Goal: Task Accomplishment & Management: Manage account settings

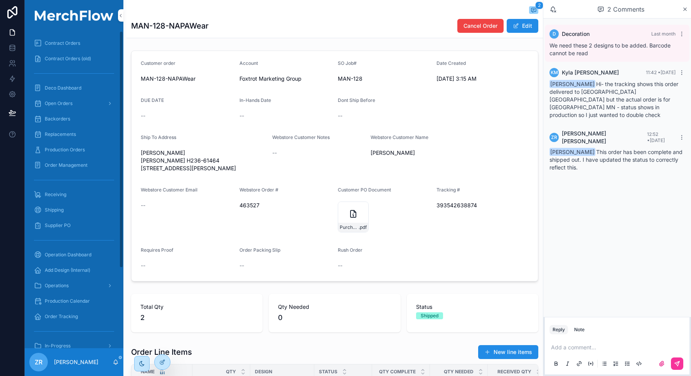
click at [70, 143] on link "Production Orders" at bounding box center [74, 150] width 90 height 14
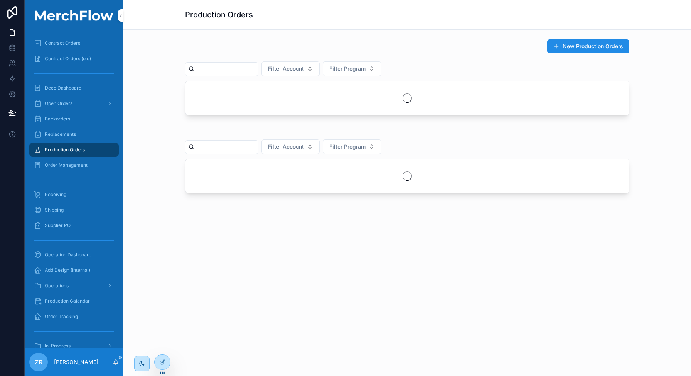
click at [236, 69] on input "scrollable content" at bounding box center [226, 69] width 63 height 11
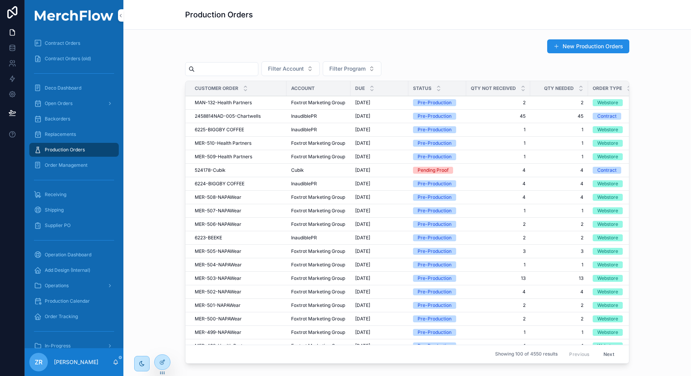
click at [231, 69] on input "scrollable content" at bounding box center [226, 69] width 63 height 11
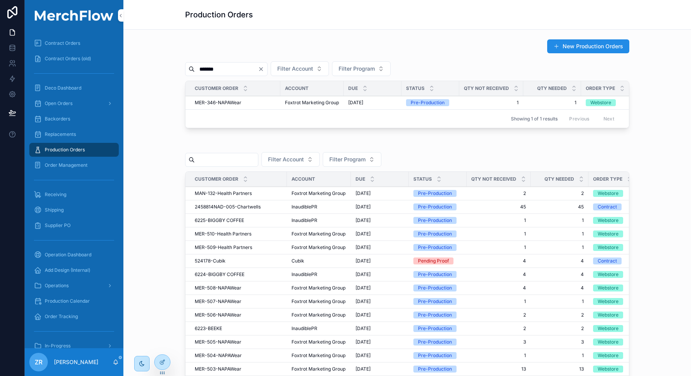
type input "*******"
click at [239, 103] on div "MER-346-NAPAWear MER-346-NAPAWear" at bounding box center [235, 103] width 81 height 6
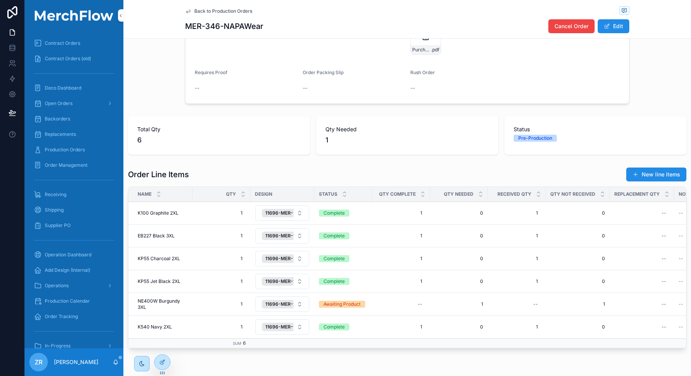
scroll to position [209, 0]
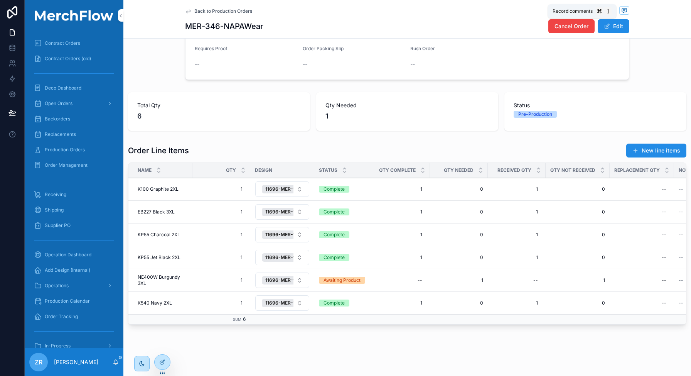
click at [625, 10] on span "scrollable content" at bounding box center [625, 10] width 10 height 8
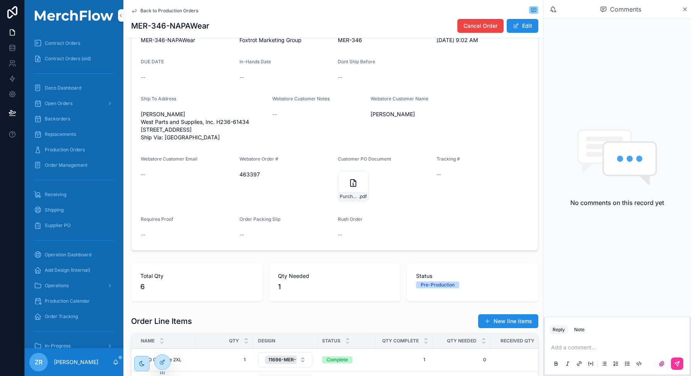
scroll to position [33, 0]
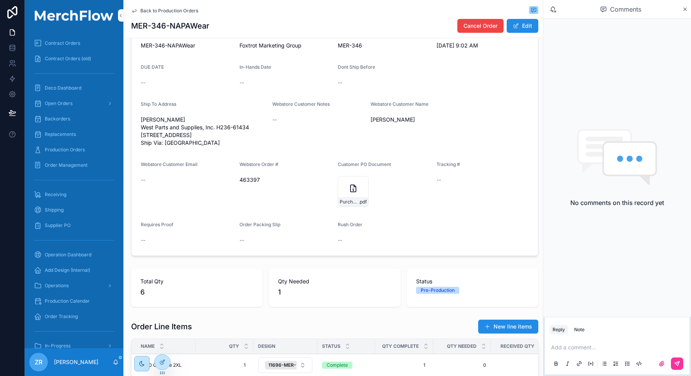
click at [351, 192] on icon "scrollable content" at bounding box center [353, 188] width 5 height 7
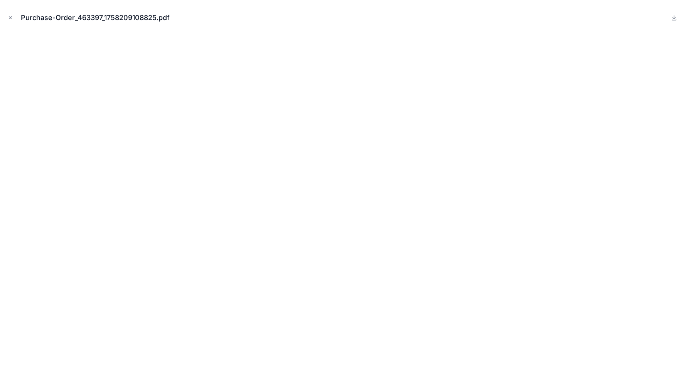
click at [13, 20] on icon "Close modal" at bounding box center [10, 17] width 5 height 5
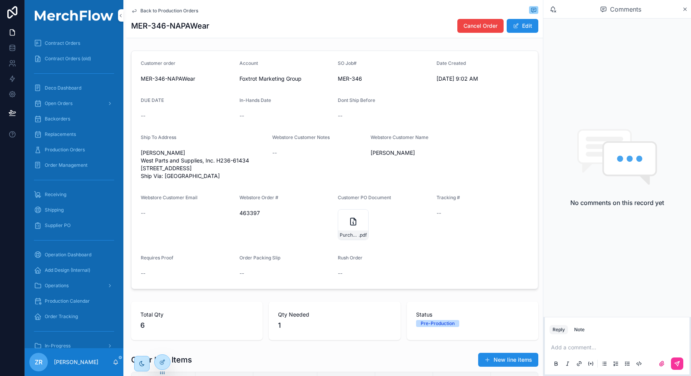
click at [346, 237] on div "Purchase-Order_463397_1758209108825 .pdf" at bounding box center [353, 224] width 31 height 31
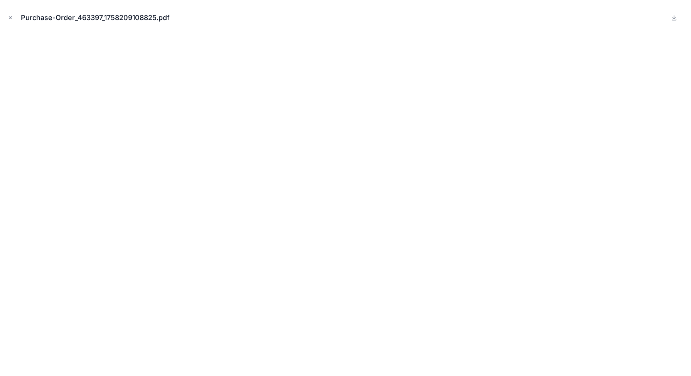
click at [8, 17] on icon "Close modal" at bounding box center [10, 17] width 5 height 5
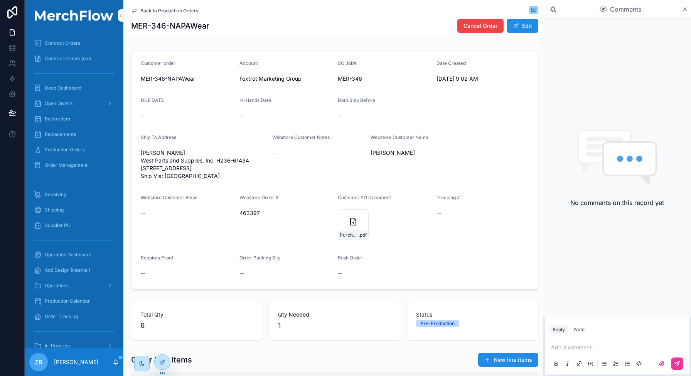
click at [345, 236] on div "Purchase-Order_463397_1758209108825 .pdf" at bounding box center [353, 224] width 31 height 31
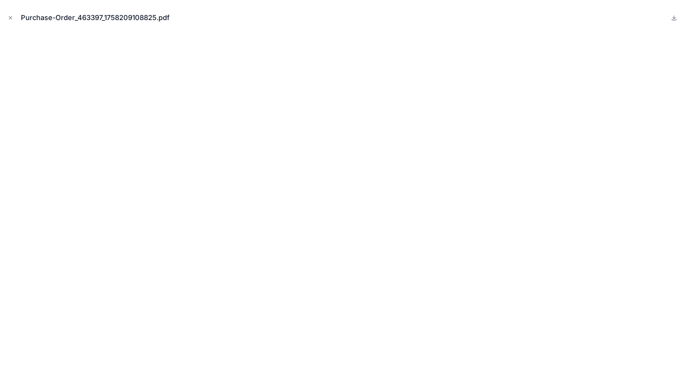
click at [12, 18] on icon "Close modal" at bounding box center [10, 17] width 5 height 5
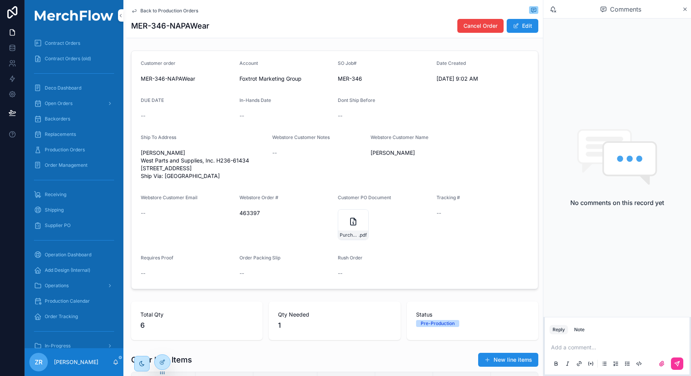
click at [357, 235] on div "Purchase-Order_463397_1758209108825 .pdf" at bounding box center [353, 224] width 31 height 31
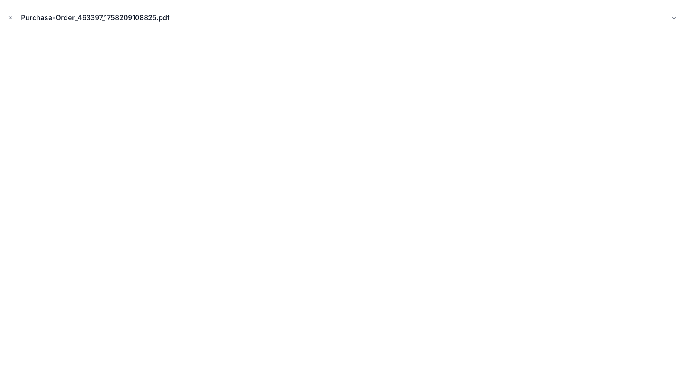
click at [11, 17] on icon "Close modal" at bounding box center [10, 18] width 3 height 3
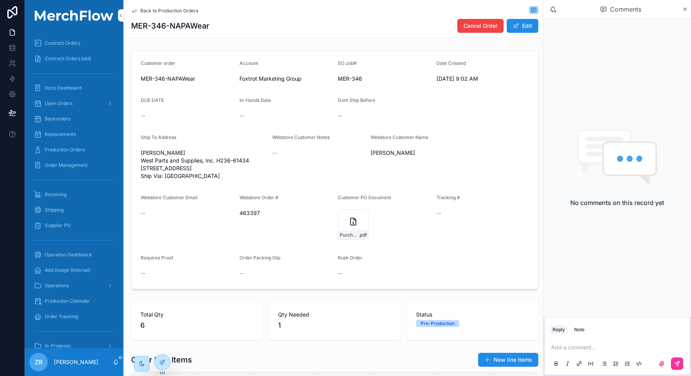
click at [346, 235] on div "Purchase-Order_463397_1758209108825 .pdf" at bounding box center [353, 224] width 31 height 31
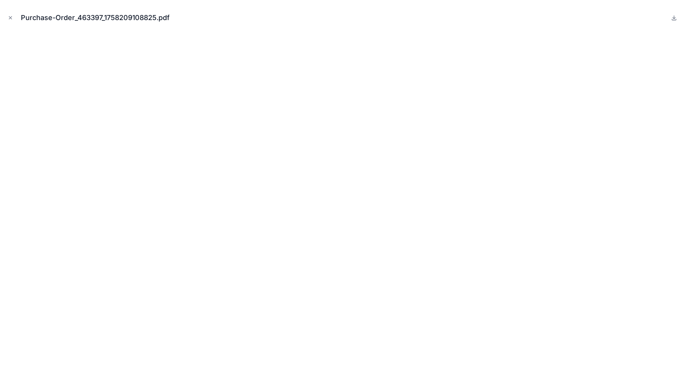
click at [8, 18] on icon "Close modal" at bounding box center [10, 17] width 5 height 5
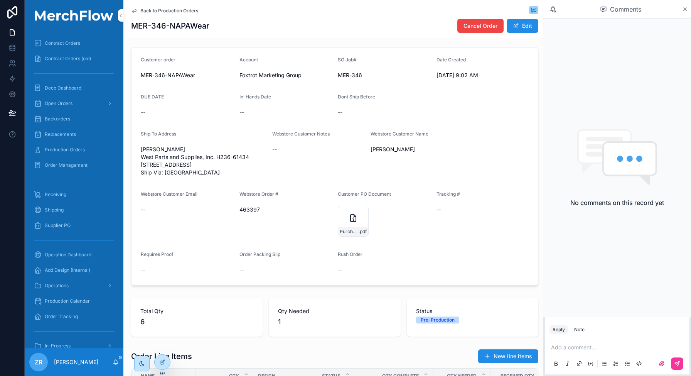
scroll to position [4, 0]
click at [579, 329] on div "Note" at bounding box center [579, 329] width 10 height 6
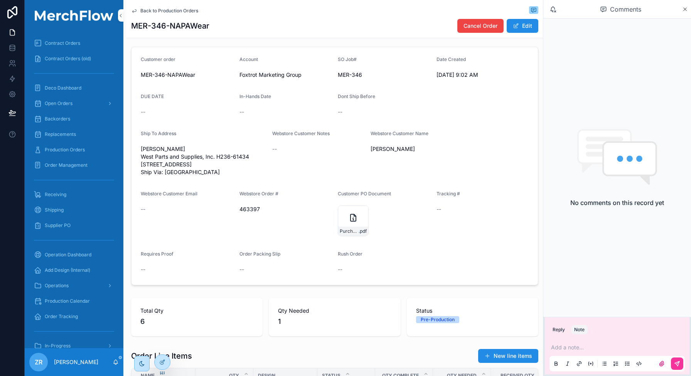
click at [579, 347] on p "scrollable content" at bounding box center [618, 347] width 135 height 8
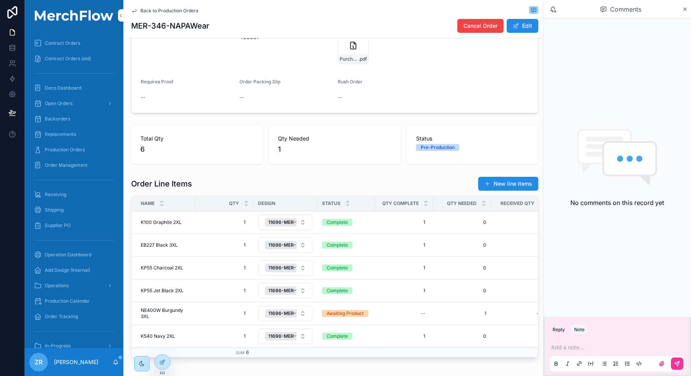
scroll to position [177, 0]
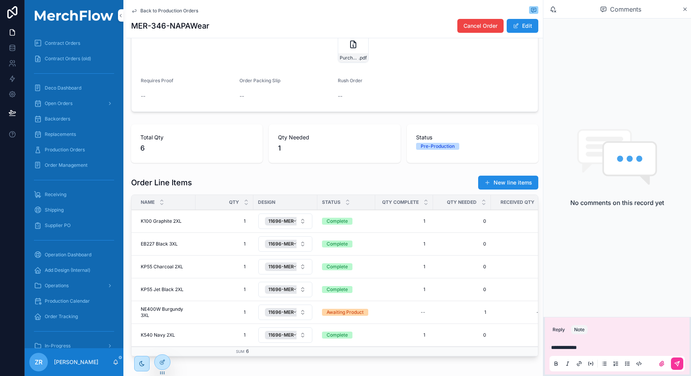
click at [574, 350] on span "**********" at bounding box center [564, 347] width 26 height 5
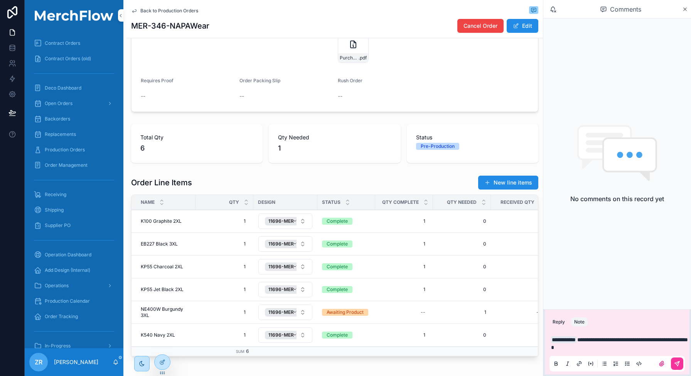
click at [676, 362] on icon "scrollable content" at bounding box center [677, 363] width 5 height 5
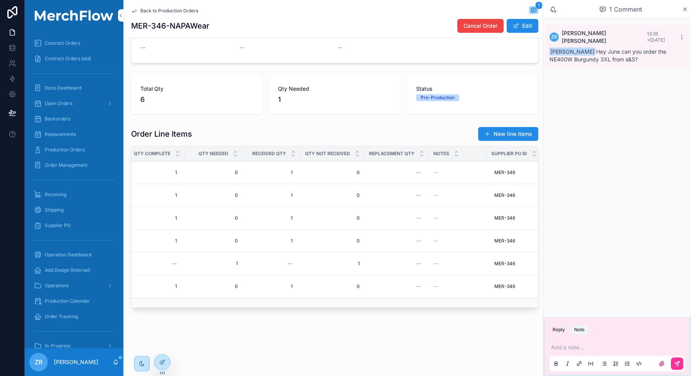
scroll to position [0, 0]
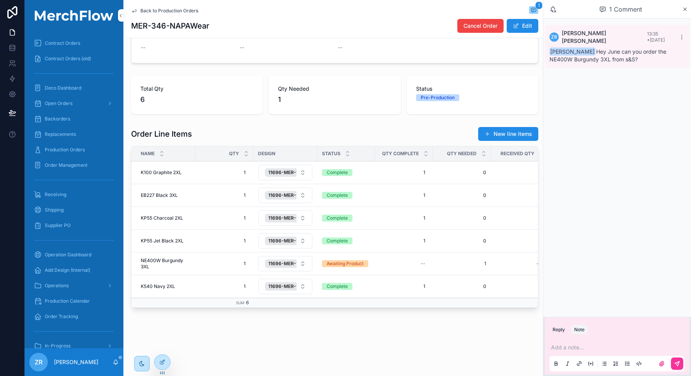
click at [465, 345] on div "Back to Production Orders 1 MER-346-NAPAWear Cancel Order Edit Customer order M…" at bounding box center [335, 74] width 417 height 601
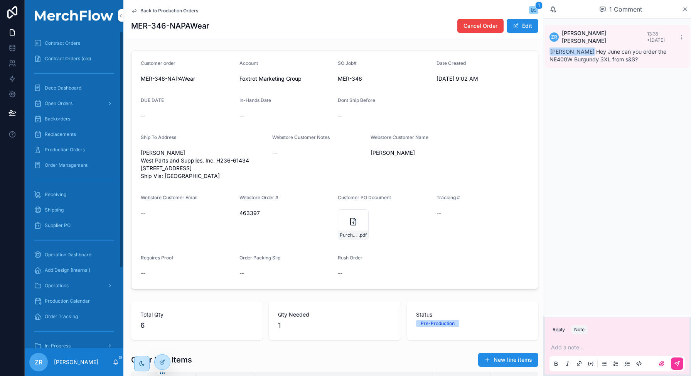
click at [63, 153] on div "Production Orders" at bounding box center [74, 150] width 80 height 12
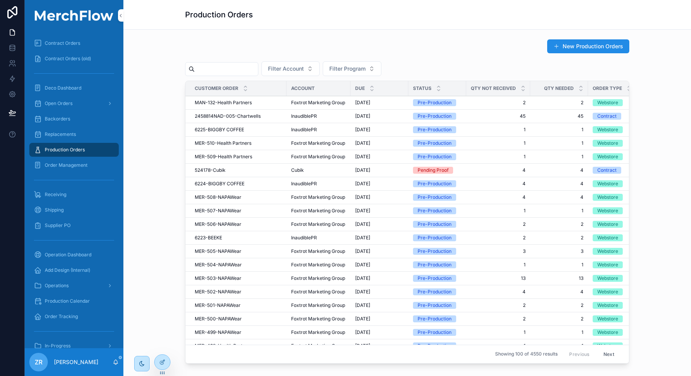
click at [206, 71] on input "scrollable content" at bounding box center [226, 69] width 63 height 11
click at [206, 70] on input "scrollable content" at bounding box center [226, 69] width 63 height 11
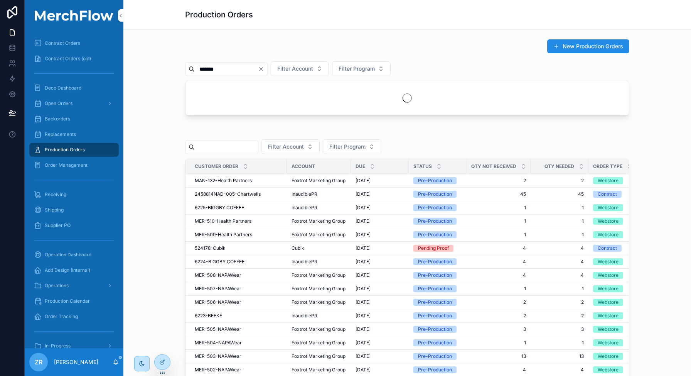
type input "*******"
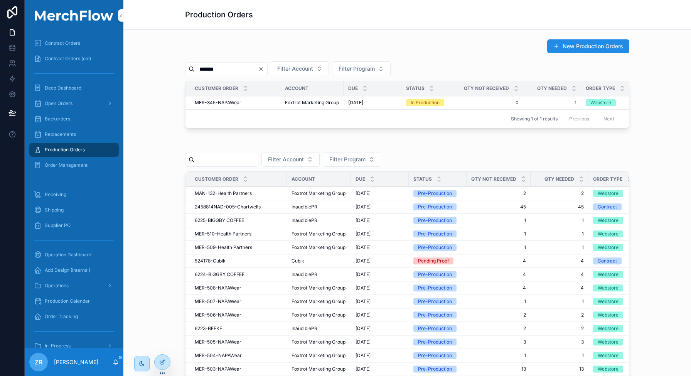
click at [236, 105] on span "MER-345-NAPAWear" at bounding box center [218, 103] width 47 height 6
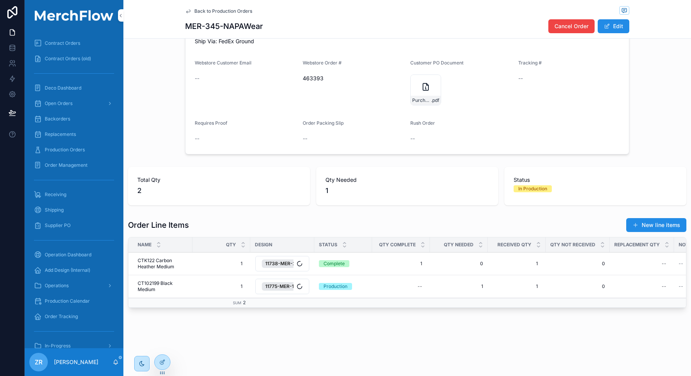
scroll to position [149, 0]
click at [161, 258] on span "CTK122 Carbon Heather Medium" at bounding box center [163, 263] width 50 height 12
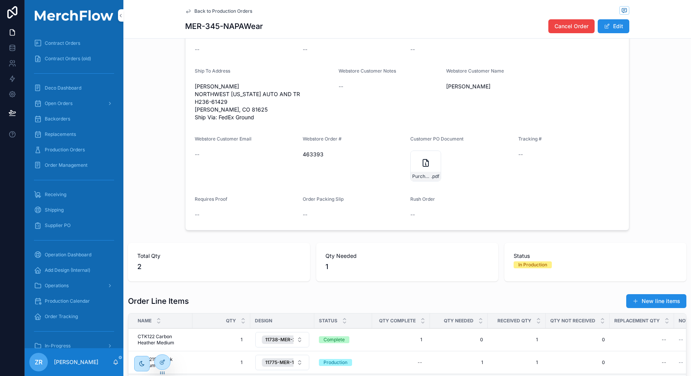
scroll to position [149, 0]
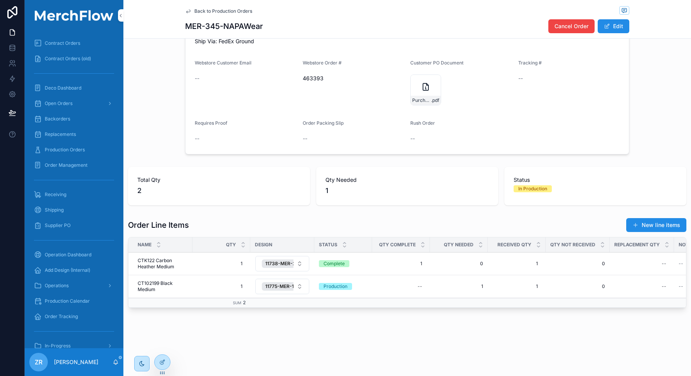
click at [155, 282] on span "CT102199 Black Medium" at bounding box center [163, 286] width 50 height 12
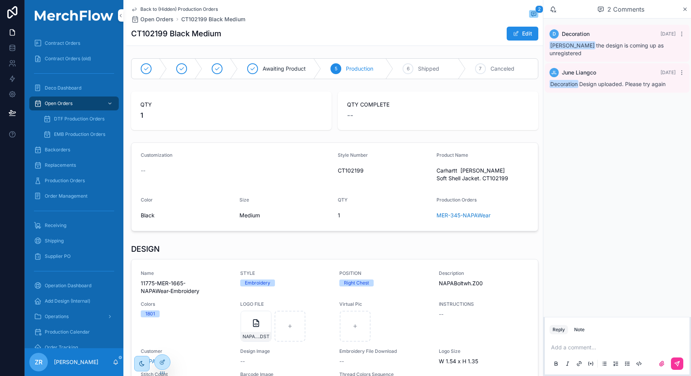
scroll to position [133, 0]
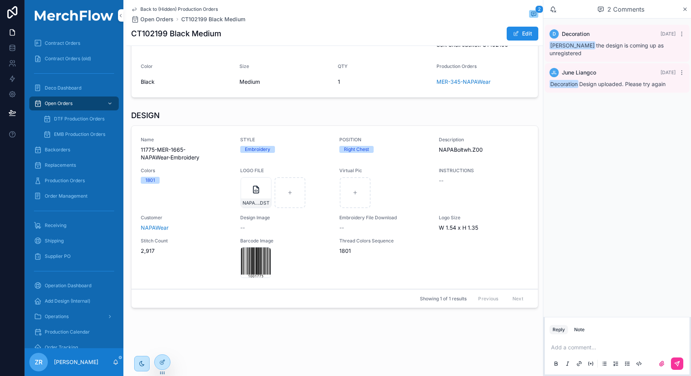
click at [253, 198] on div "NAPABolt1C .DST" at bounding box center [256, 202] width 30 height 9
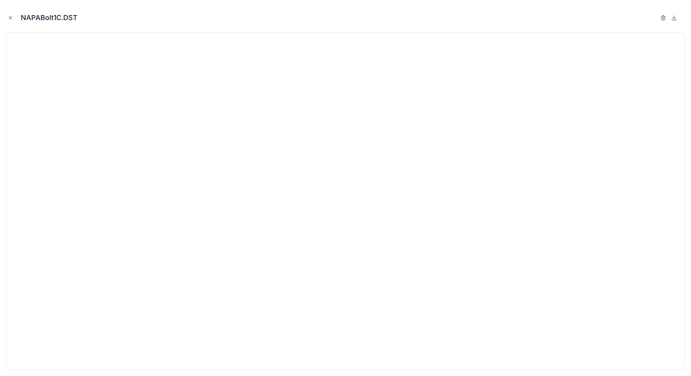
click at [676, 17] on icon at bounding box center [674, 18] width 6 height 6
click at [8, 17] on icon "Close modal" at bounding box center [10, 17] width 5 height 5
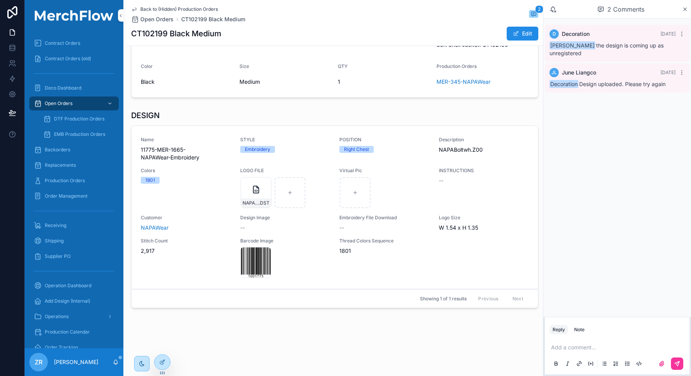
click at [8, 17] on icon at bounding box center [12, 12] width 10 height 12
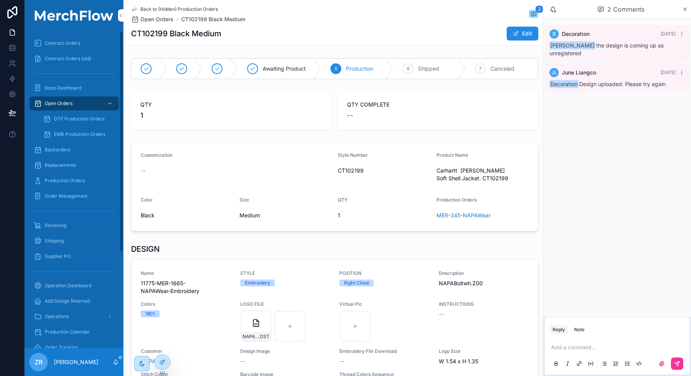
click at [66, 178] on span "Production Orders" at bounding box center [65, 180] width 40 height 6
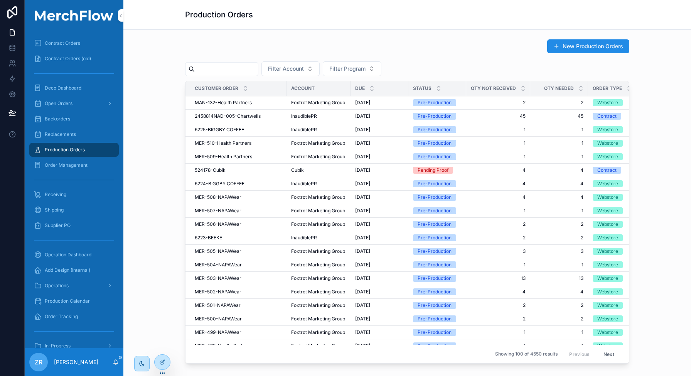
click at [221, 105] on span "MAN-132-Health Partners" at bounding box center [223, 103] width 57 height 6
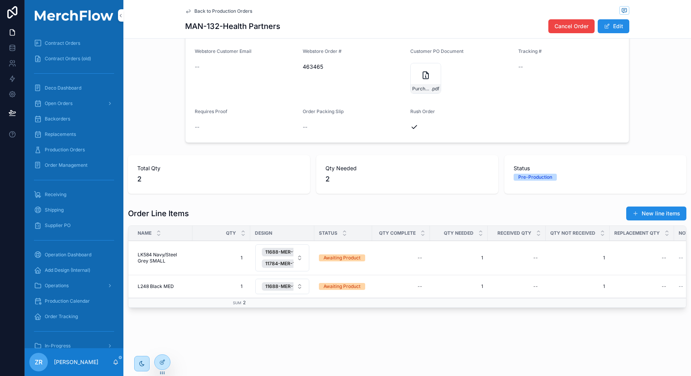
scroll to position [191, 0]
click at [151, 283] on span "L248 Black MED" at bounding box center [156, 286] width 36 height 6
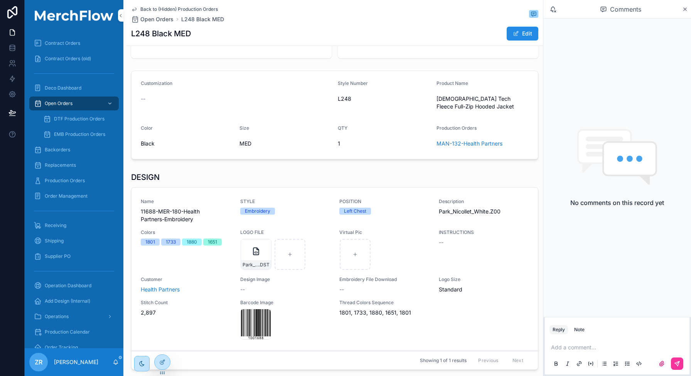
scroll to position [94, 0]
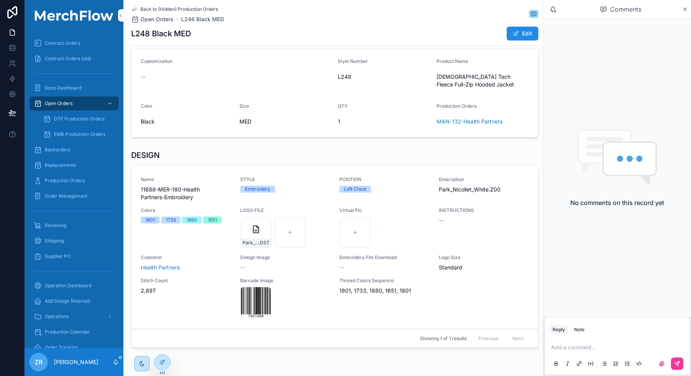
click at [333, 172] on link "Name 11688-MER-180-Health Partners-Embroidery STYLE Embroidery POSITION Left Ch…" at bounding box center [335, 247] width 407 height 163
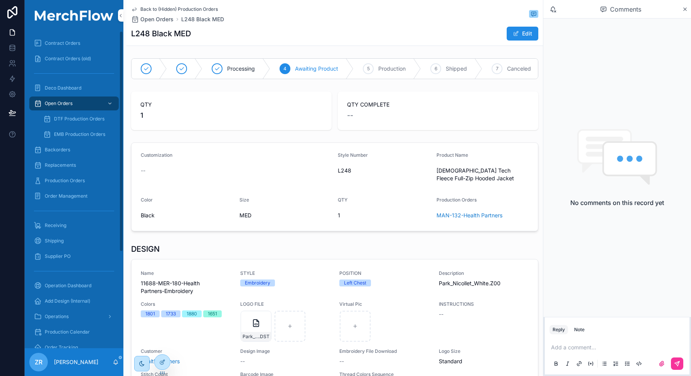
click at [68, 177] on div "Production Orders" at bounding box center [74, 180] width 80 height 12
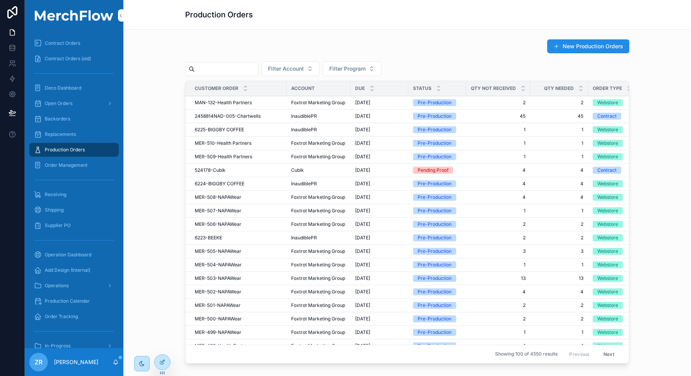
click at [235, 71] on input "scrollable content" at bounding box center [226, 69] width 63 height 11
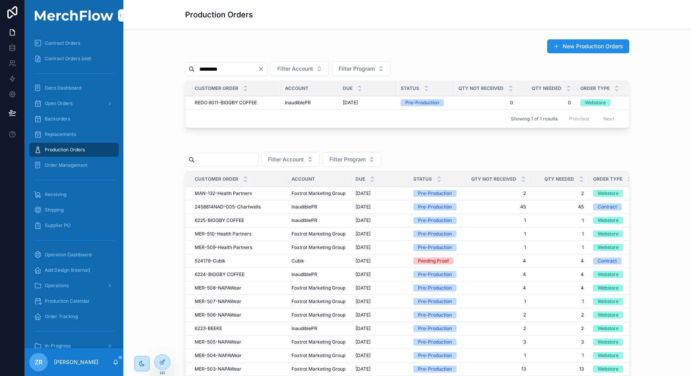
type input "*********"
click at [233, 104] on span "REDO 6011-BIGGBY COFFEE" at bounding box center [226, 103] width 62 height 6
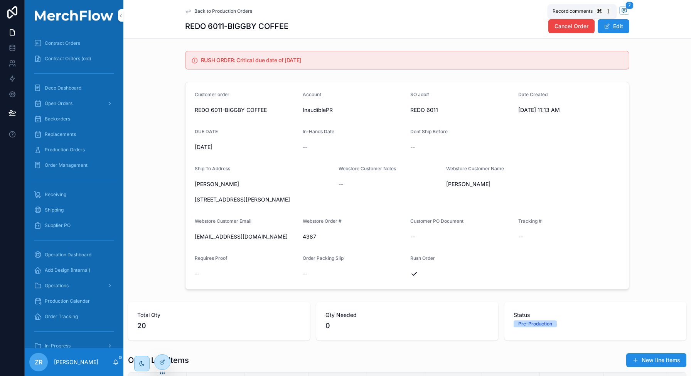
click at [623, 10] on icon "scrollable content" at bounding box center [625, 10] width 6 height 6
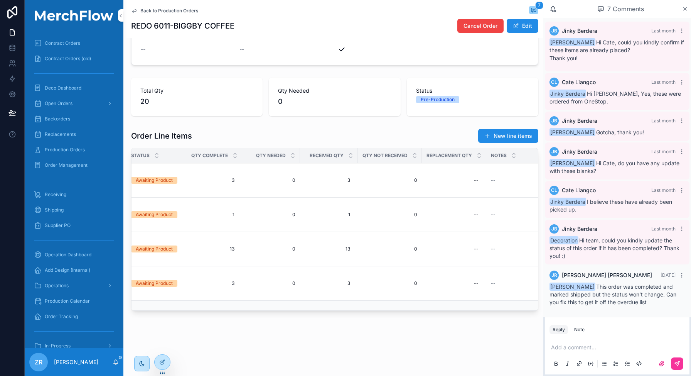
scroll to position [0, 206]
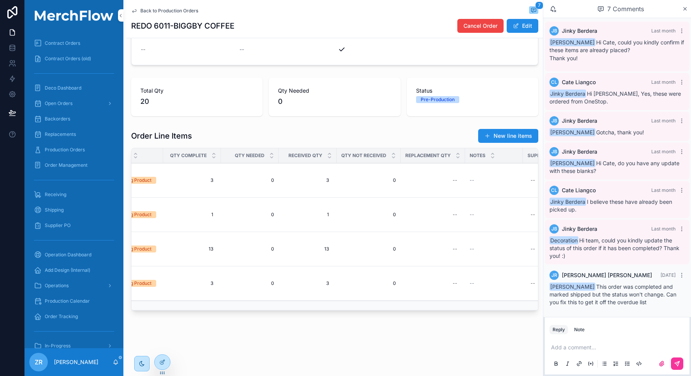
click at [325, 180] on span "3" at bounding box center [308, 180] width 42 height 6
click at [378, 189] on icon "scrollable content" at bounding box center [381, 191] width 6 height 6
click at [316, 181] on span "3" at bounding box center [308, 180] width 42 height 6
click at [316, 181] on div "*" at bounding box center [335, 191] width 111 height 29
click at [312, 191] on input "*" at bounding box center [324, 191] width 73 height 11
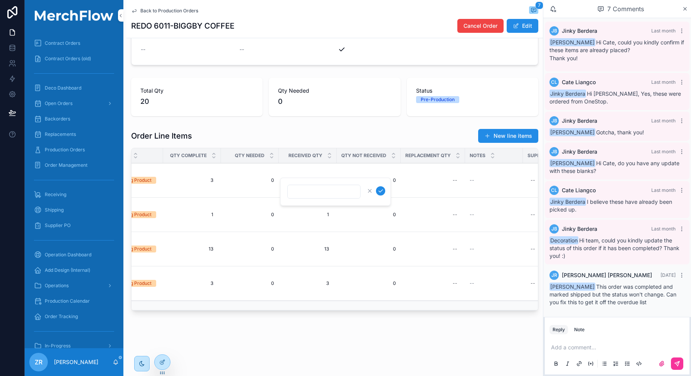
click at [380, 192] on icon "scrollable content" at bounding box center [381, 191] width 6 height 6
click at [327, 181] on div "--" at bounding box center [326, 180] width 5 height 6
type input "*"
click at [416, 189] on td "--" at bounding box center [433, 180] width 64 height 34
click at [311, 184] on div "--" at bounding box center [308, 180] width 49 height 12
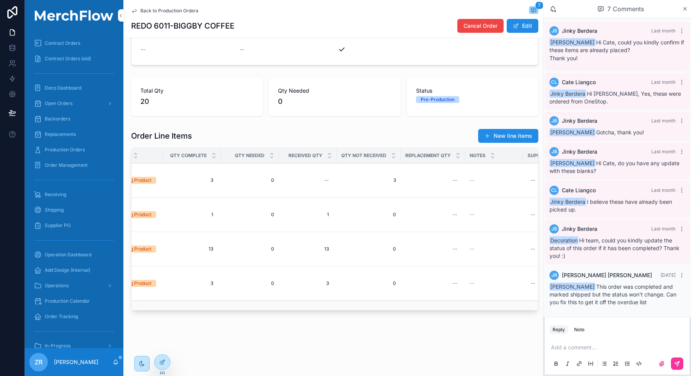
click at [328, 185] on div "--" at bounding box center [308, 180] width 49 height 12
click at [417, 193] on icon "scrollable content" at bounding box center [419, 191] width 6 height 6
click at [331, 211] on div "1 1" at bounding box center [308, 214] width 49 height 12
click at [378, 224] on td "0 0" at bounding box center [369, 215] width 64 height 34
click at [324, 216] on span "1" at bounding box center [308, 214] width 42 height 6
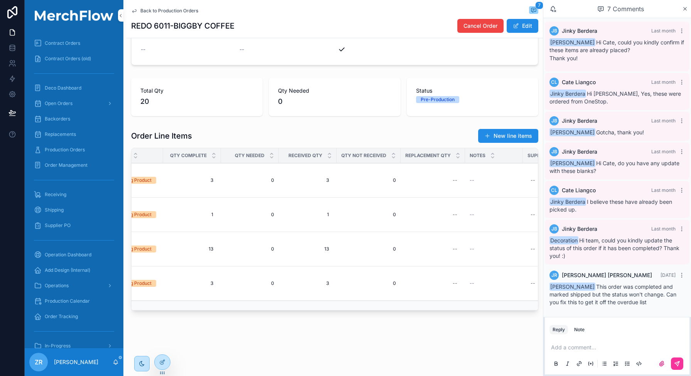
click at [324, 216] on span "1" at bounding box center [308, 214] width 42 height 6
click at [327, 211] on span "1" at bounding box center [308, 214] width 42 height 6
click at [370, 225] on icon "scrollable content" at bounding box center [369, 225] width 3 height 3
type input "*"
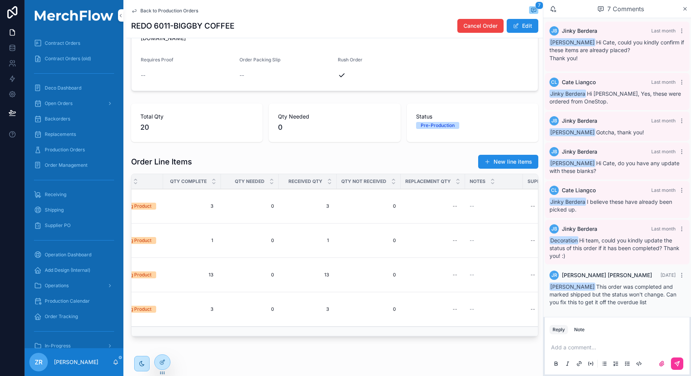
click at [323, 246] on div "1 1" at bounding box center [308, 240] width 49 height 12
click at [322, 252] on input "*" at bounding box center [324, 251] width 73 height 11
click at [380, 248] on icon "scrollable content" at bounding box center [381, 251] width 6 height 6
click at [324, 239] on div "--" at bounding box center [326, 240] width 5 height 6
click at [327, 240] on div "--" at bounding box center [326, 240] width 5 height 6
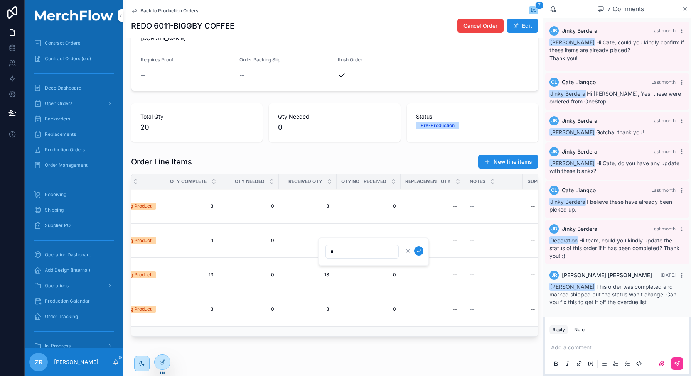
type input "*"
click at [419, 251] on icon "scrollable content" at bounding box center [419, 251] width 4 height 3
click at [326, 275] on span "13" at bounding box center [308, 275] width 42 height 6
click at [326, 275] on div "**" at bounding box center [335, 286] width 111 height 29
click at [316, 288] on input "**" at bounding box center [324, 285] width 73 height 11
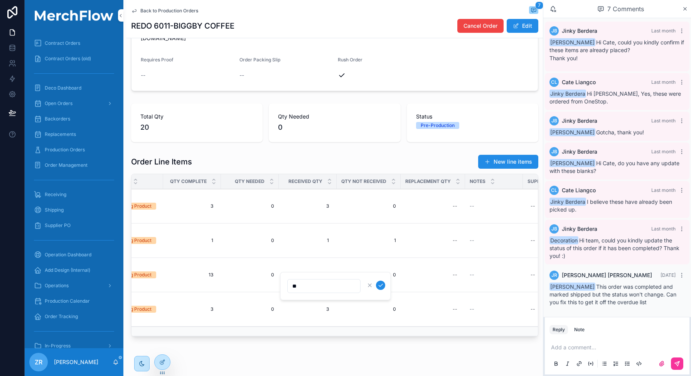
click at [316, 288] on input "**" at bounding box center [324, 285] width 73 height 11
click at [314, 277] on span "13" at bounding box center [308, 275] width 42 height 6
click at [324, 274] on span "13" at bounding box center [308, 275] width 42 height 6
click at [379, 284] on icon "scrollable content" at bounding box center [381, 285] width 6 height 6
click at [324, 274] on div "--" at bounding box center [308, 275] width 49 height 12
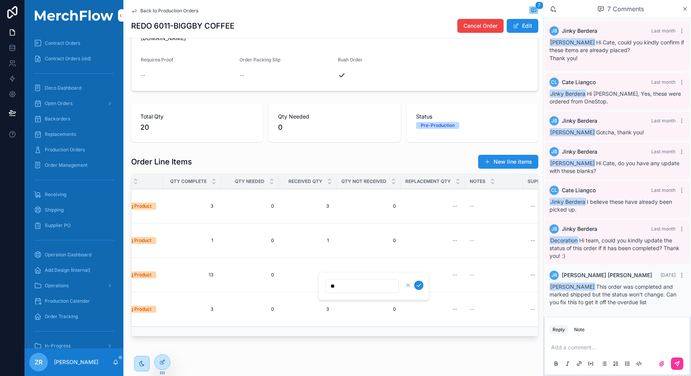
type input "**"
click at [417, 284] on icon "scrollable content" at bounding box center [419, 285] width 6 height 6
click at [326, 308] on span "3" at bounding box center [308, 309] width 42 height 6
click at [319, 305] on div "3 3" at bounding box center [308, 309] width 49 height 12
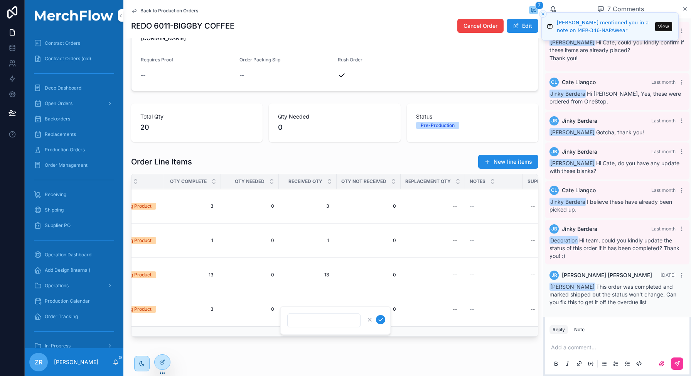
type input "*"
click button "scrollable content" at bounding box center [380, 319] width 9 height 9
click at [325, 304] on div "0 0" at bounding box center [308, 309] width 49 height 12
type input "*"
click at [381, 319] on td "3 3" at bounding box center [369, 309] width 64 height 34
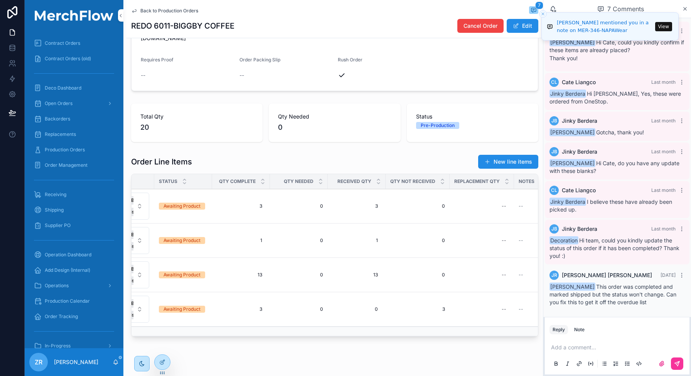
scroll to position [0, 157]
click at [361, 310] on span "0" at bounding box center [357, 309] width 42 height 6
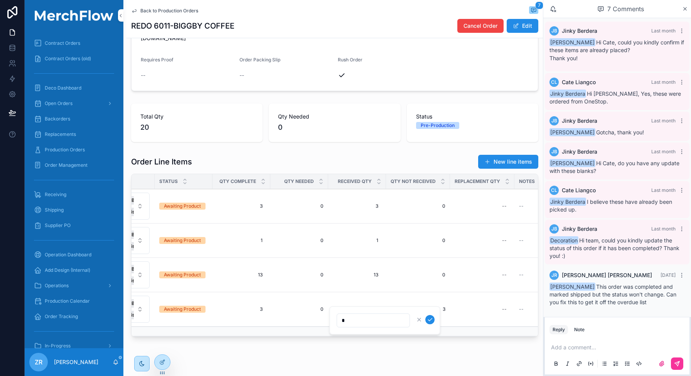
click at [432, 318] on icon "scrollable content" at bounding box center [430, 319] width 6 height 6
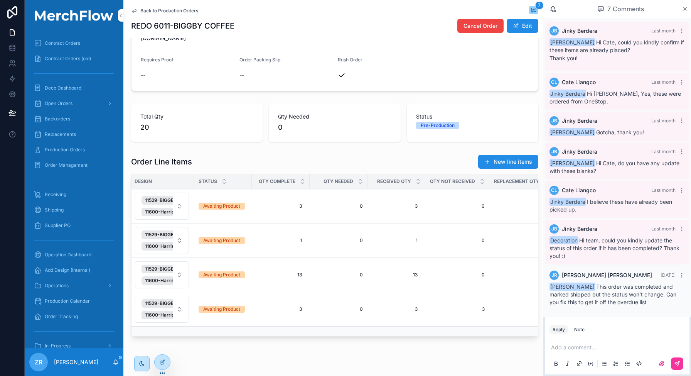
scroll to position [0, 117]
click at [291, 207] on span "3" at bounding box center [281, 206] width 42 height 6
click at [356, 218] on icon "scrollable content" at bounding box center [354, 216] width 6 height 6
click at [161, 21] on h1 "REDO 6011-BIGGBY COFFEE" at bounding box center [182, 25] width 103 height 11
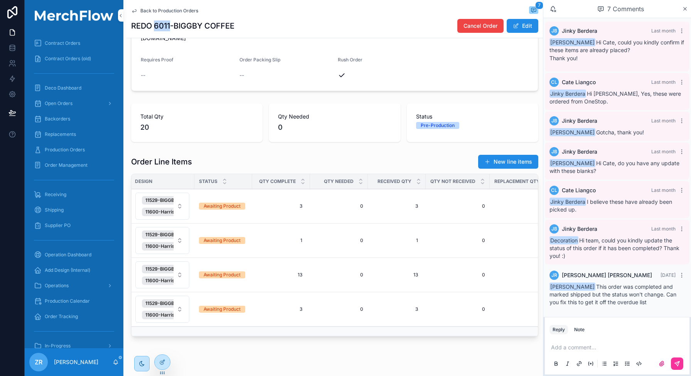
copy h1 "6011"
click at [380, 167] on div "Order Line Items New line items" at bounding box center [334, 161] width 407 height 15
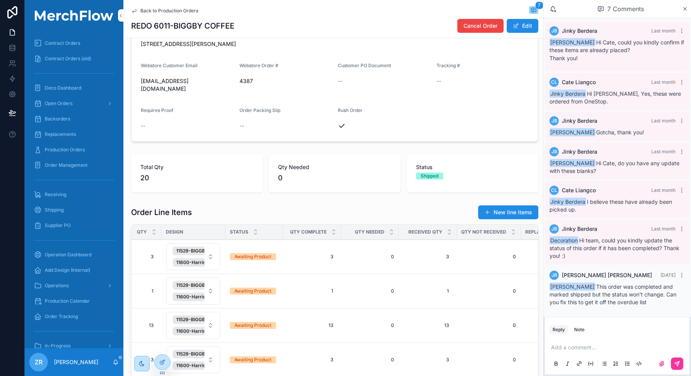
scroll to position [0, 0]
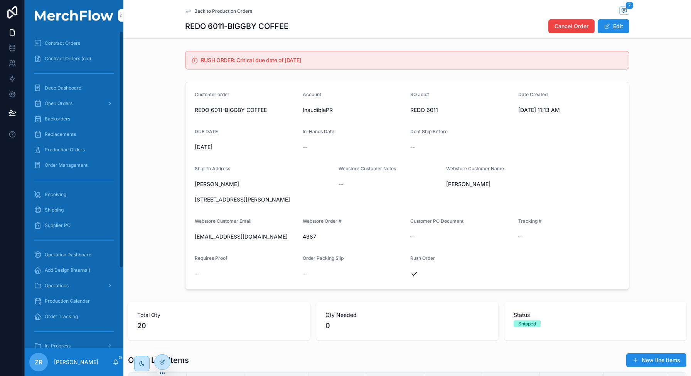
click at [74, 44] on span "Contract Orders" at bounding box center [62, 43] width 35 height 6
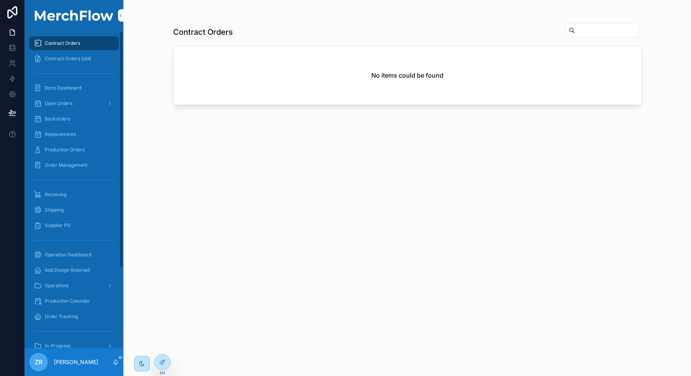
click at [55, 117] on span "Backorders" at bounding box center [57, 119] width 25 height 6
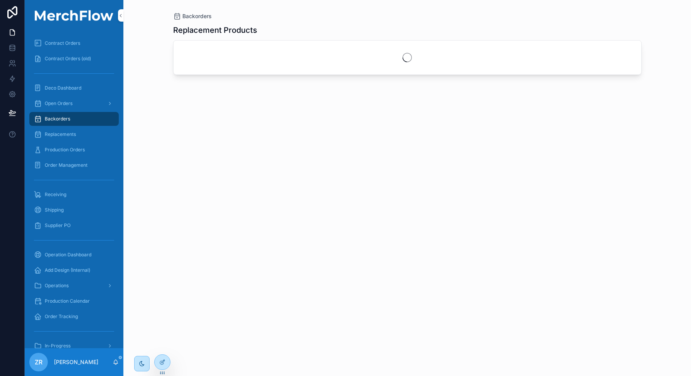
click at [66, 137] on span "Replacements" at bounding box center [60, 134] width 31 height 6
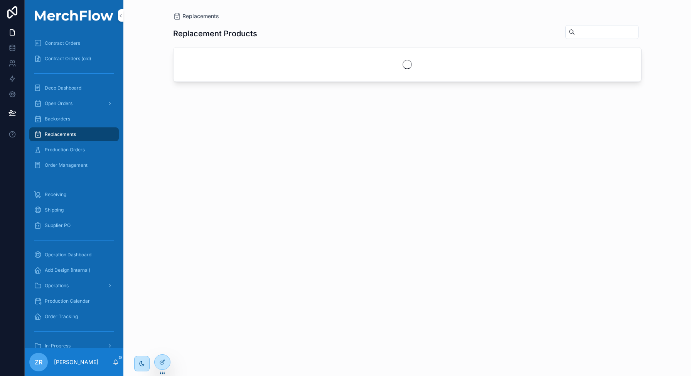
click at [65, 147] on span "Production Orders" at bounding box center [65, 150] width 40 height 6
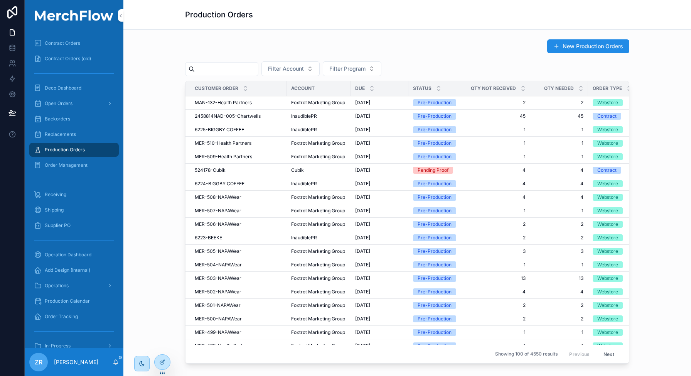
click at [228, 65] on input "scrollable content" at bounding box center [226, 69] width 63 height 11
type input "*"
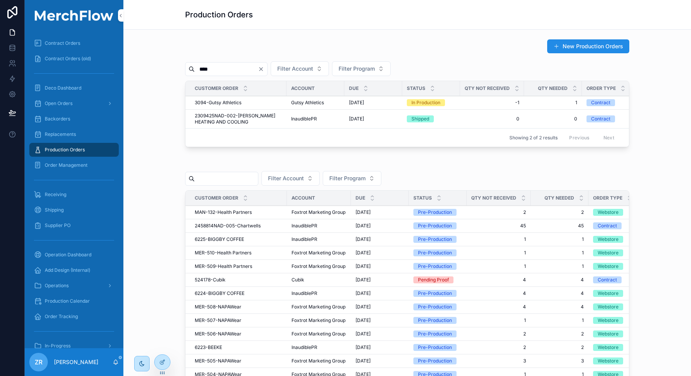
type input "****"
click at [218, 101] on span "3094-Gutsy Athletics" at bounding box center [218, 103] width 47 height 6
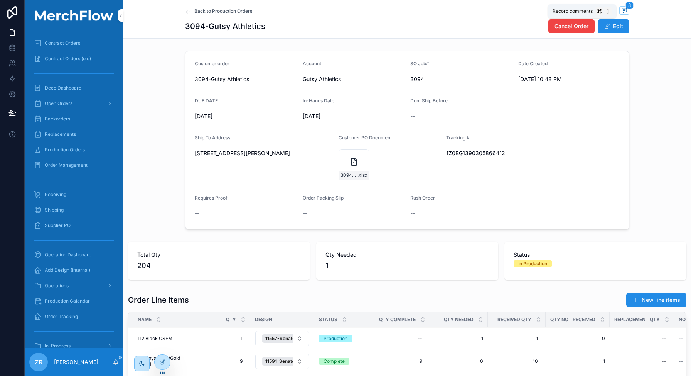
click at [622, 8] on icon "scrollable content" at bounding box center [624, 10] width 5 height 4
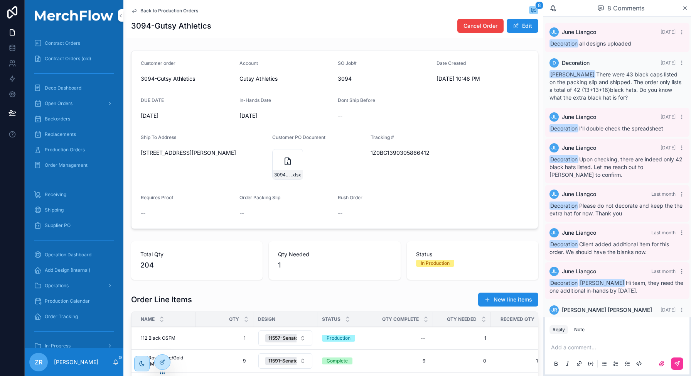
scroll to position [35, 0]
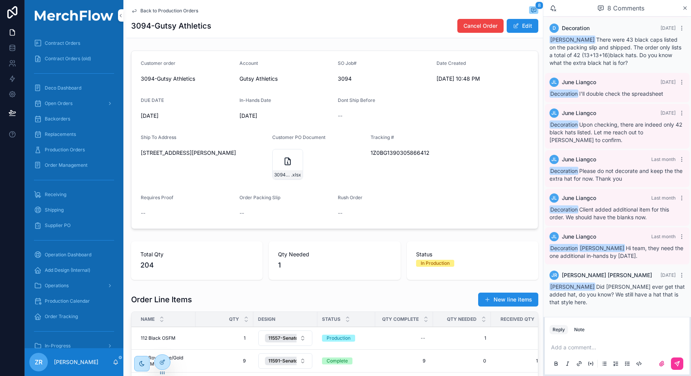
drag, startPoint x: 286, startPoint y: 167, endPoint x: 350, endPoint y: 167, distance: 63.3
click at [350, 167] on div "3094-SENATOBIA-BASEBALL-EMBROIDERY .xlsx" at bounding box center [318, 164] width 93 height 31
click at [581, 275] on span "Jackie Rood" at bounding box center [607, 275] width 90 height 8
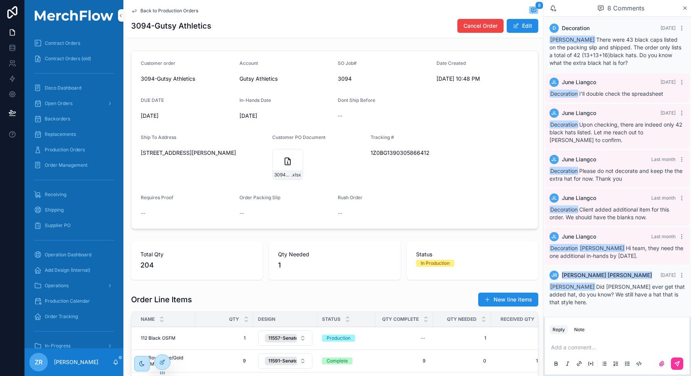
click at [575, 332] on div "Note" at bounding box center [579, 329] width 10 height 6
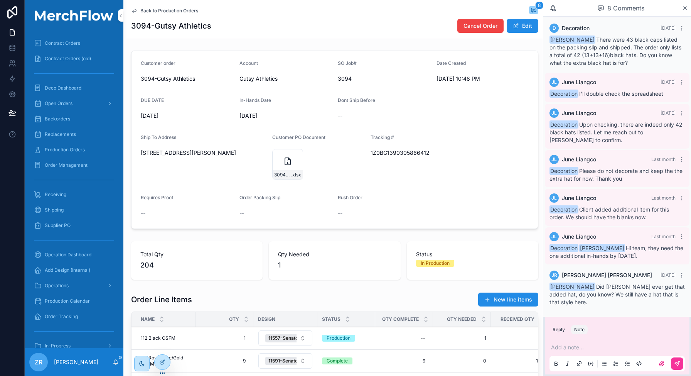
click at [584, 344] on p "scrollable content" at bounding box center [618, 347] width 135 height 8
click at [566, 334] on button "Reply" at bounding box center [559, 329] width 19 height 9
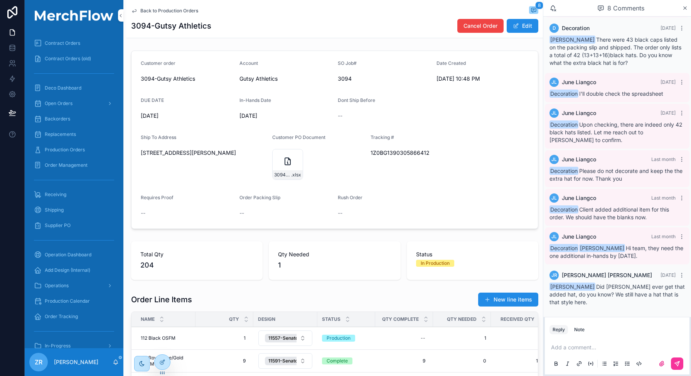
click at [576, 332] on div "Note" at bounding box center [579, 329] width 10 height 6
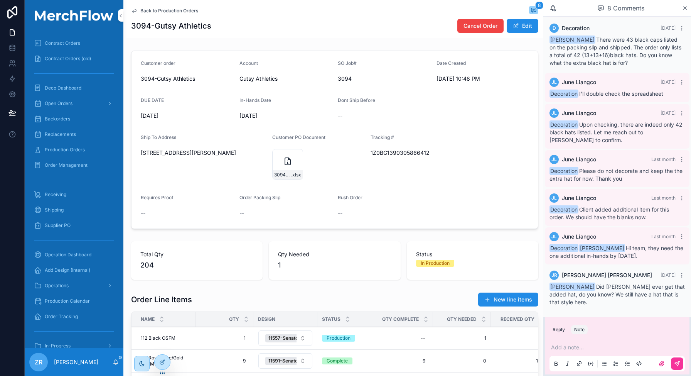
click at [519, 232] on div "Customer order 3094-Gutsy Athletics Account Gutsy Athletics SO Job# 3094 Date C…" at bounding box center [335, 139] width 417 height 184
click at [679, 277] on icon "scrollable content" at bounding box center [682, 275] width 6 height 6
drag, startPoint x: 664, startPoint y: 262, endPoint x: 606, endPoint y: 275, distance: 58.4
click at [606, 275] on div "Contract Orders Contract Orders (old) Deco Dashboard Open Orders Backorders Rep…" at bounding box center [358, 188] width 667 height 376
drag, startPoint x: 652, startPoint y: 262, endPoint x: 596, endPoint y: 274, distance: 57.1
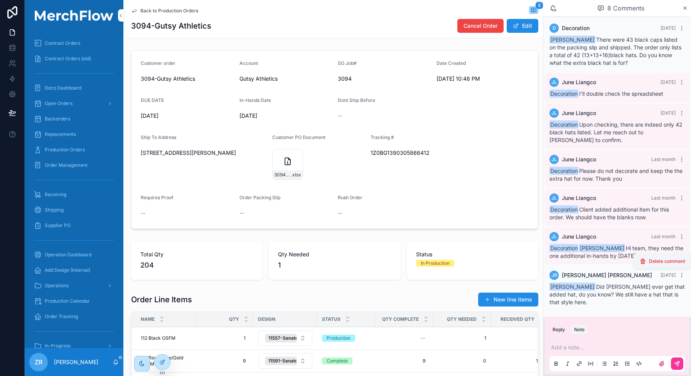
click at [596, 274] on div "Contract Orders Contract Orders (old) Deco Dashboard Open Orders Backorders Rep…" at bounding box center [358, 188] width 667 height 376
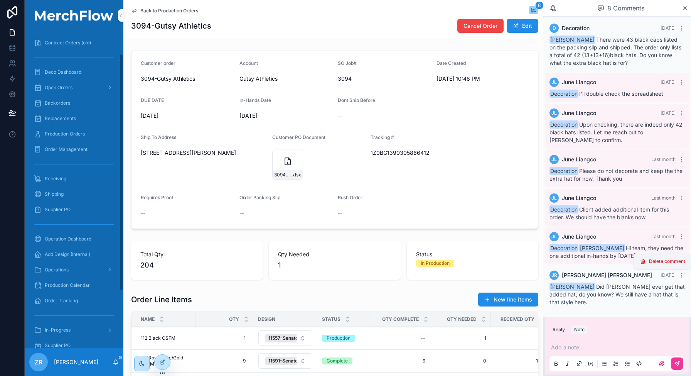
scroll to position [4, 0]
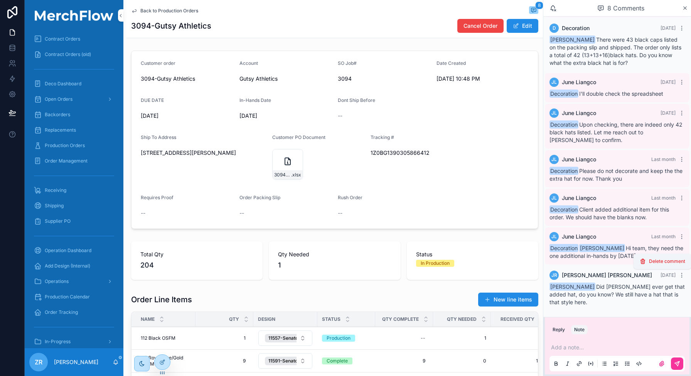
drag, startPoint x: 665, startPoint y: 264, endPoint x: 540, endPoint y: 243, distance: 127.0
click at [540, 243] on div "Contract Orders Contract Orders (old) Deco Dashboard Open Orders Backorders Rep…" at bounding box center [358, 188] width 667 height 376
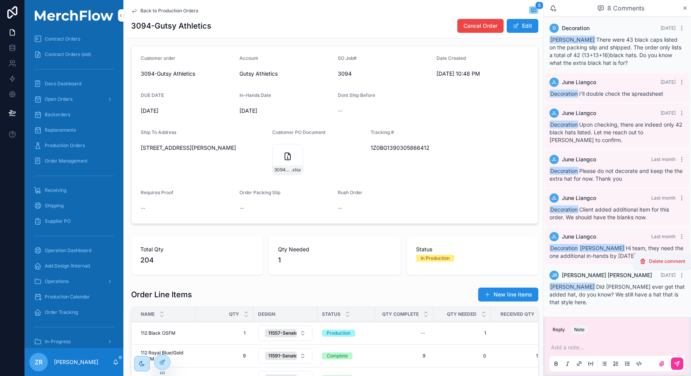
scroll to position [1, 0]
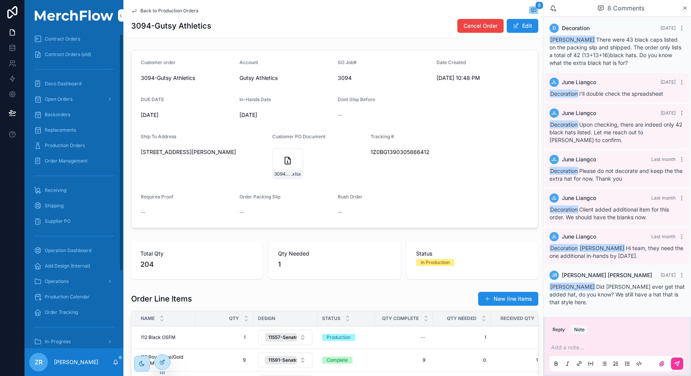
click at [80, 144] on span "Production Orders" at bounding box center [65, 145] width 40 height 6
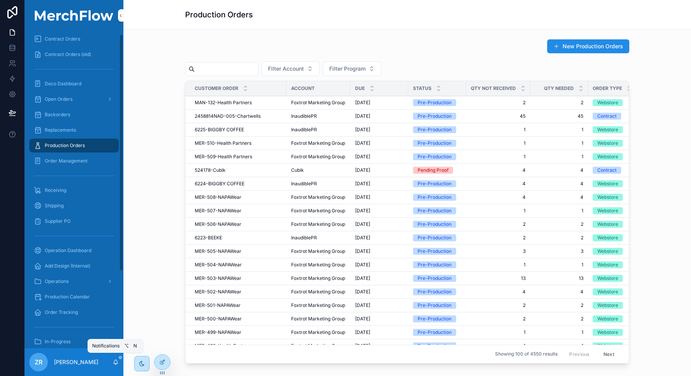
click at [115, 362] on icon "scrollable content" at bounding box center [116, 362] width 6 height 6
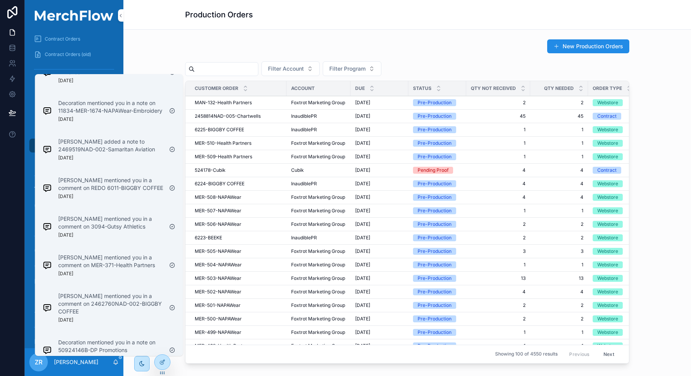
scroll to position [671, 0]
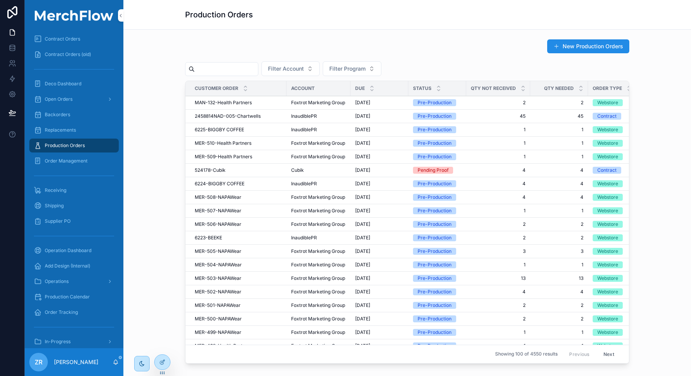
click at [247, 42] on div "New Production Orders" at bounding box center [407, 48] width 444 height 18
click at [221, 72] on input "scrollable content" at bounding box center [226, 69] width 63 height 11
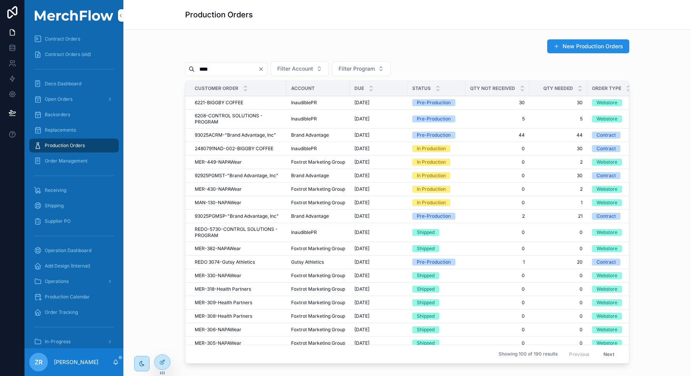
type input "****"
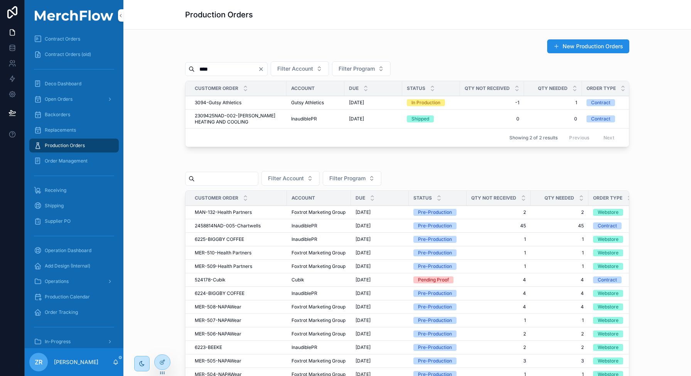
click at [214, 100] on span "3094-Gutsy Athletics" at bounding box center [218, 103] width 47 height 6
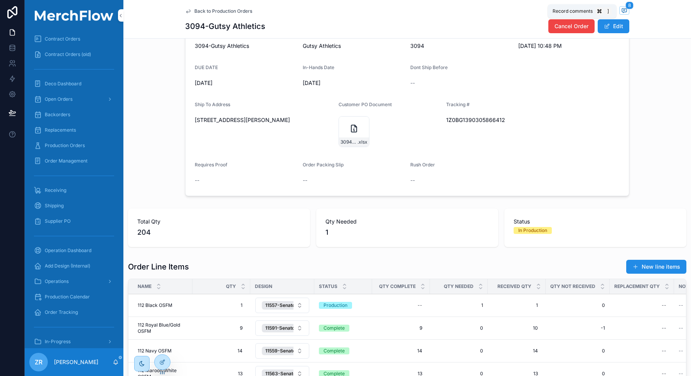
click at [626, 7] on span "8" at bounding box center [630, 6] width 8 height 8
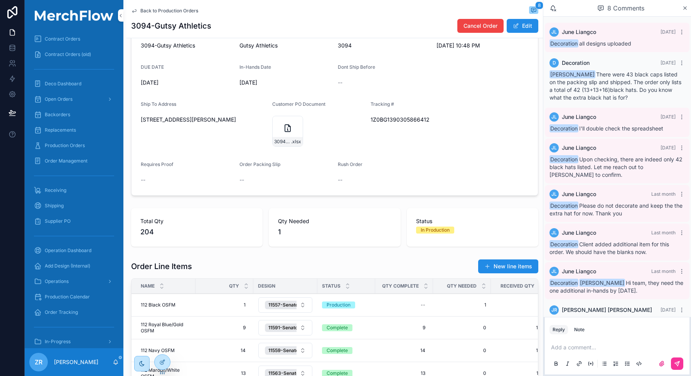
scroll to position [35, 0]
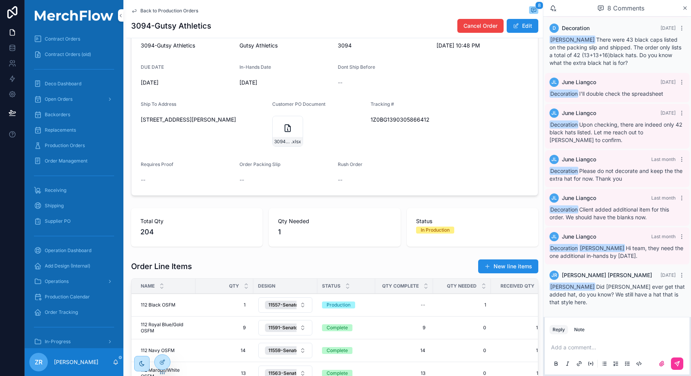
click at [679, 277] on icon "scrollable content" at bounding box center [682, 275] width 6 height 6
click at [605, 305] on div "Zack Rood Did Gutsy ever get that added hat, do you know? We still have a hat t…" at bounding box center [617, 294] width 135 height 23
click at [582, 332] on div "Note" at bounding box center [579, 329] width 10 height 6
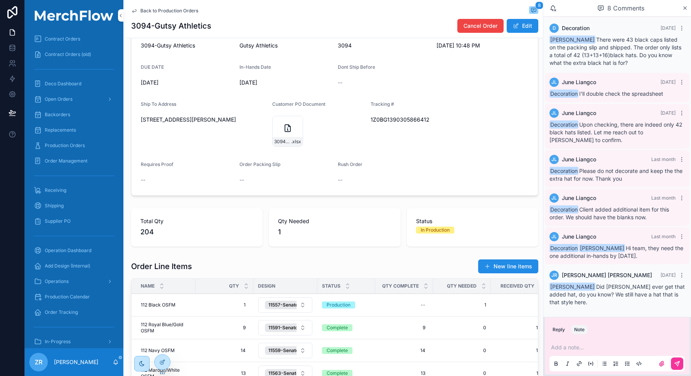
click at [609, 301] on div "Zack Rood Did Gutsy ever get that added hat, do you know? We still have a hat t…" at bounding box center [617, 294] width 135 height 23
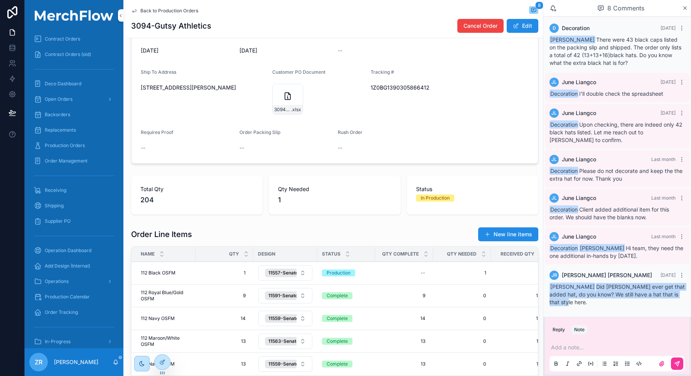
drag, startPoint x: 572, startPoint y: 304, endPoint x: 580, endPoint y: 287, distance: 18.6
click at [580, 287] on div "Zack Rood Did Gutsy ever get that added hat, do you know? We still have a hat t…" at bounding box center [617, 294] width 135 height 23
copy span "Did Gutsy ever get that added hat, do you know? We still have a hat that is tha…"
click at [581, 345] on p "scrollable content" at bounding box center [618, 347] width 135 height 8
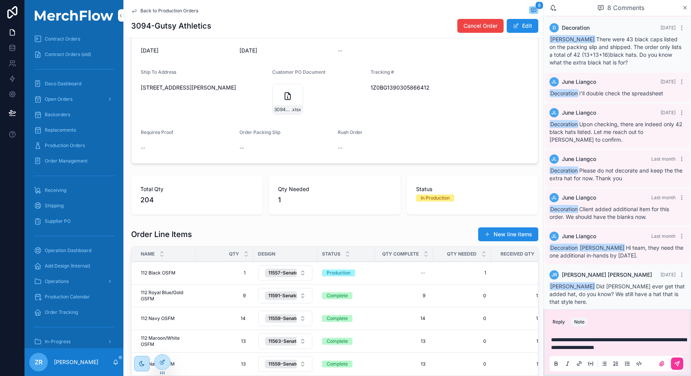
click at [676, 361] on icon "scrollable content" at bounding box center [677, 363] width 6 height 6
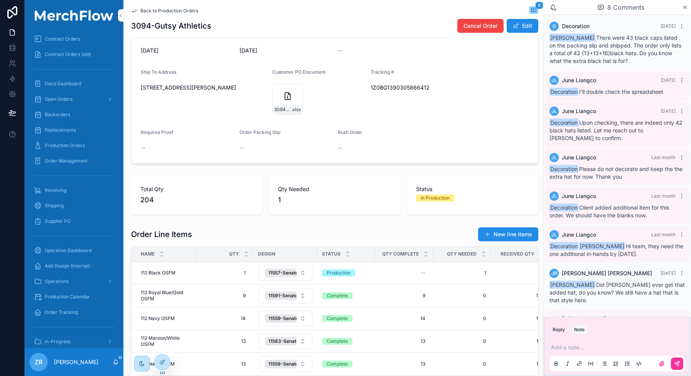
click at [679, 272] on icon "scrollable content" at bounding box center [682, 273] width 6 height 6
click at [660, 262] on span "Delete comment" at bounding box center [667, 260] width 36 height 6
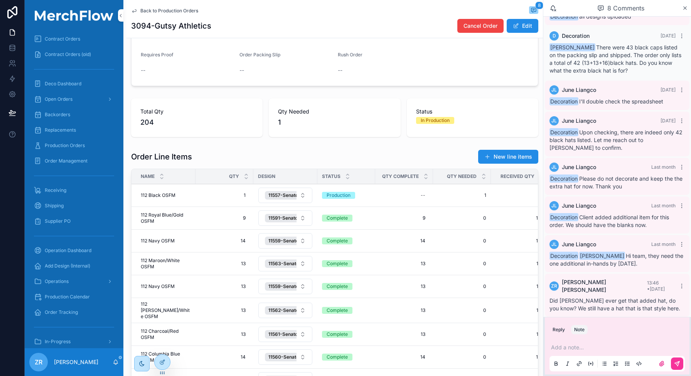
scroll to position [162, 0]
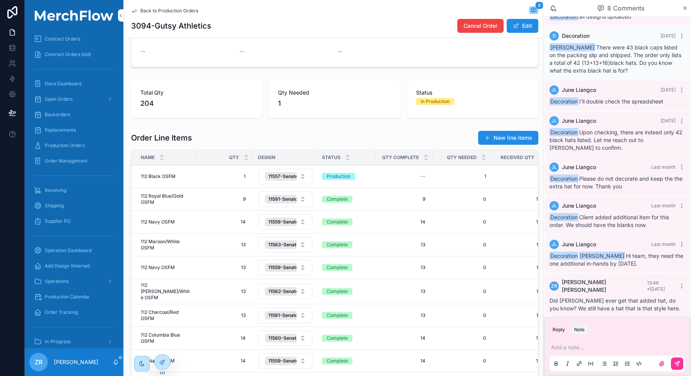
click at [171, 177] on span "112 Black OSFM" at bounding box center [158, 176] width 35 height 6
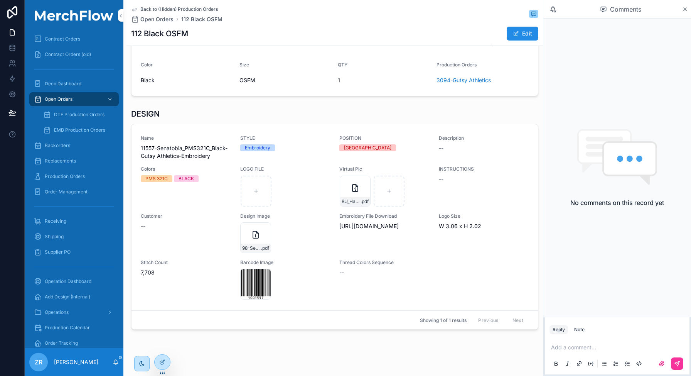
scroll to position [126, 0]
click at [346, 188] on div "8U_Hat_02 .pdf" at bounding box center [355, 192] width 31 height 31
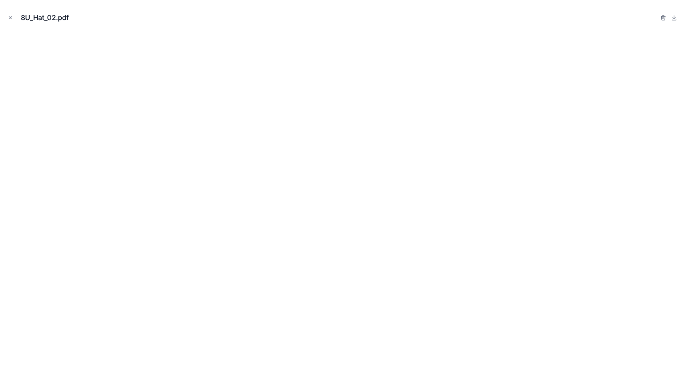
click at [10, 15] on icon "Close modal" at bounding box center [10, 17] width 5 height 5
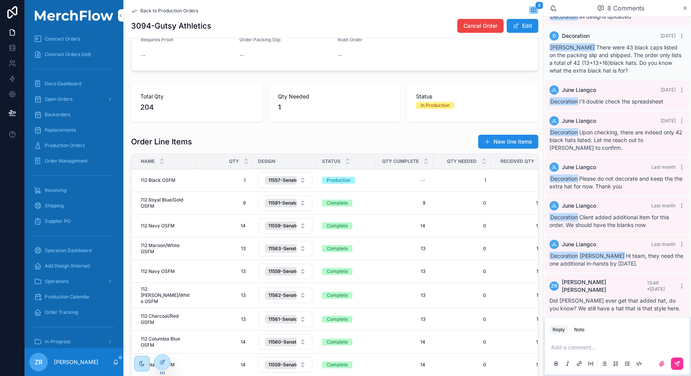
click at [169, 179] on span "112 Black OSFM" at bounding box center [158, 180] width 35 height 6
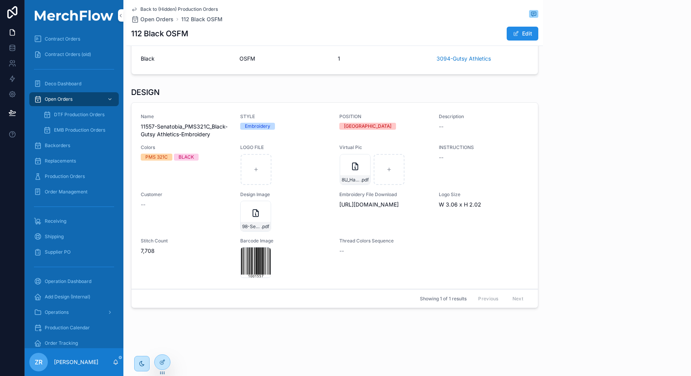
scroll to position [149, 0]
click at [351, 171] on icon "scrollable content" at bounding box center [355, 166] width 9 height 9
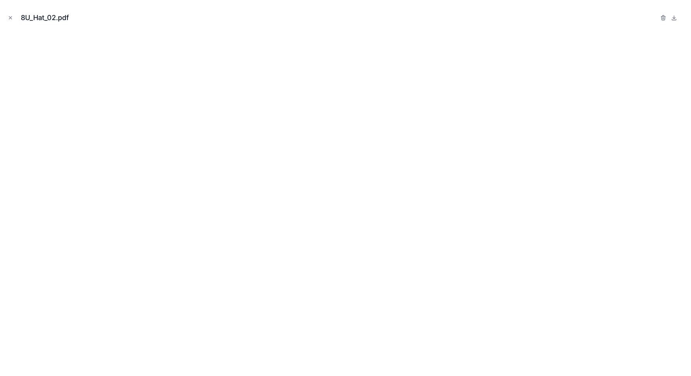
click at [10, 17] on icon "Close modal" at bounding box center [10, 18] width 3 height 3
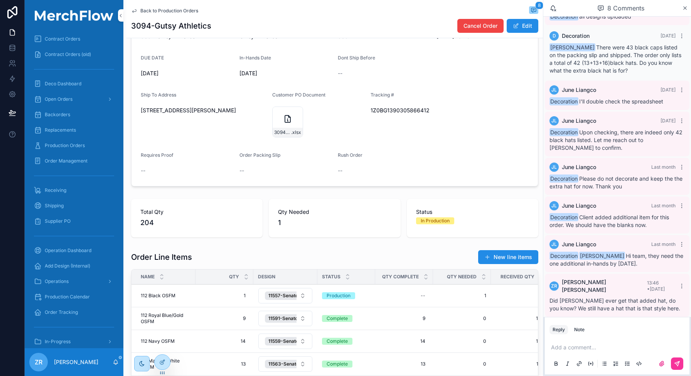
scroll to position [47, 0]
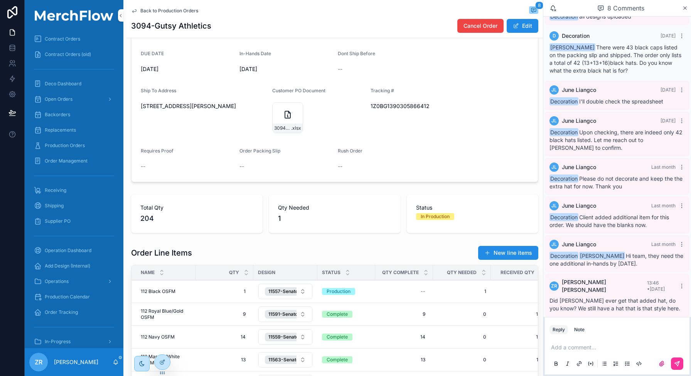
click at [380, 106] on span "1Z0BG1390305866412" at bounding box center [417, 106] width 93 height 8
click at [397, 191] on div "Customer order 3094-Gutsy Athletics Account Gutsy Athletics SO Job# 3094 Date C…" at bounding box center [335, 283] width 417 height 565
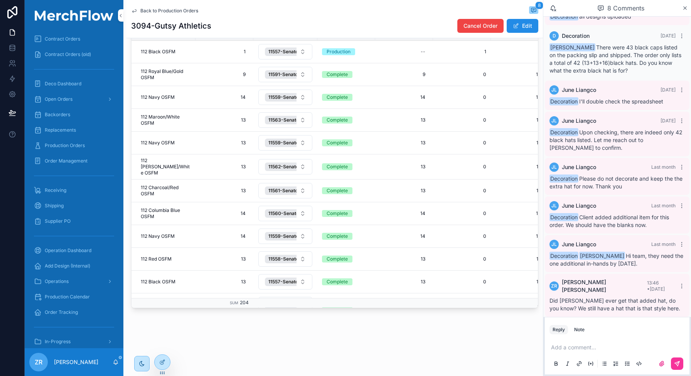
scroll to position [0, 0]
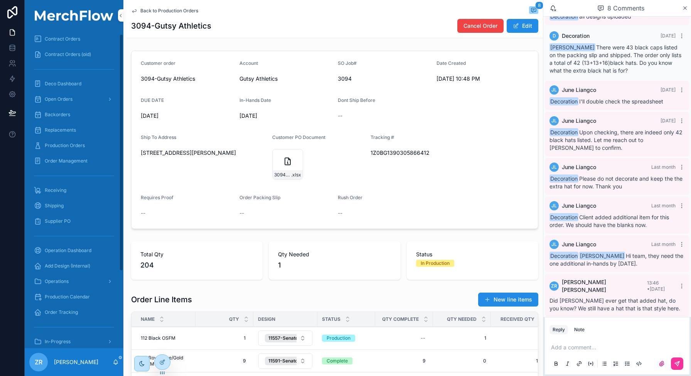
click at [84, 146] on span "Production Orders" at bounding box center [65, 145] width 40 height 6
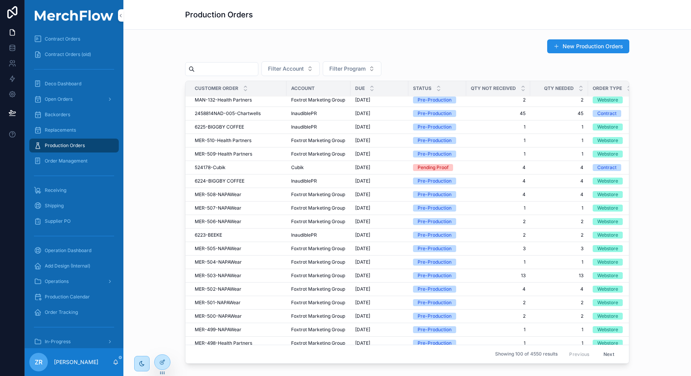
click at [230, 208] on span "MER-507-NAPAWear" at bounding box center [218, 208] width 47 height 6
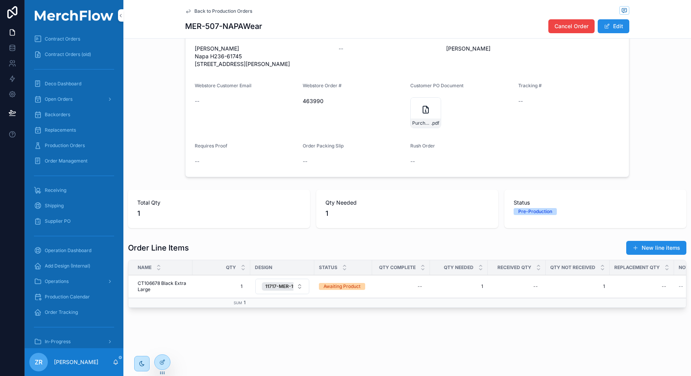
scroll to position [126, 0]
click at [158, 283] on span "CT106678 Black Extra Large" at bounding box center [163, 286] width 50 height 12
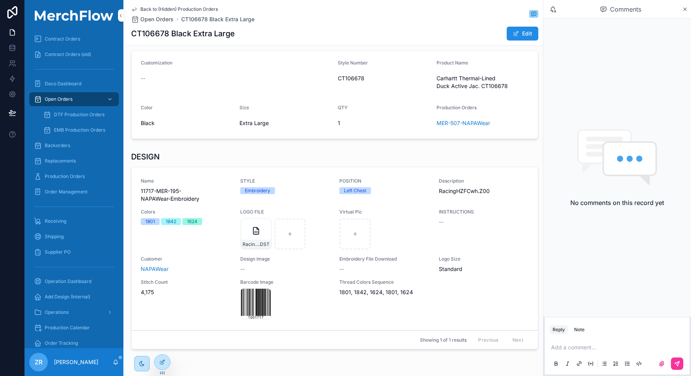
scroll to position [90, 0]
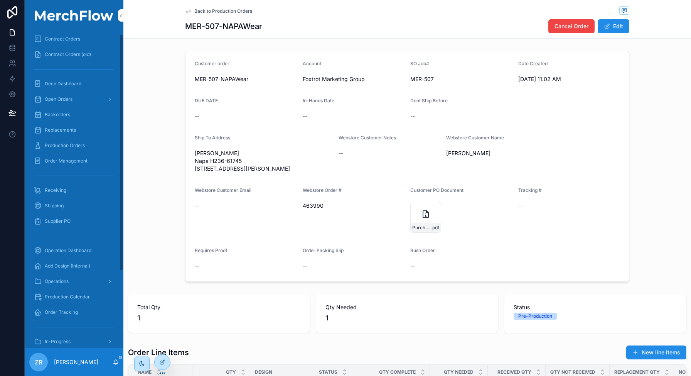
click at [74, 146] on span "Production Orders" at bounding box center [65, 145] width 40 height 6
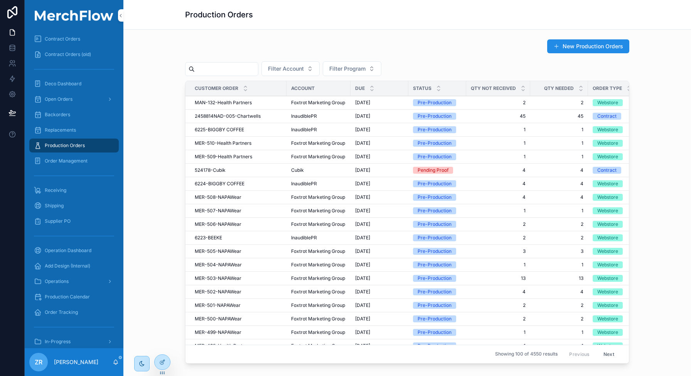
click at [218, 155] on span "MER-509-Health Partners" at bounding box center [223, 157] width 57 height 6
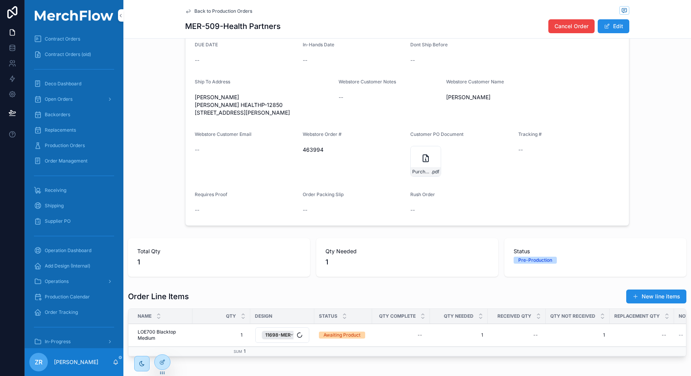
scroll to position [126, 0]
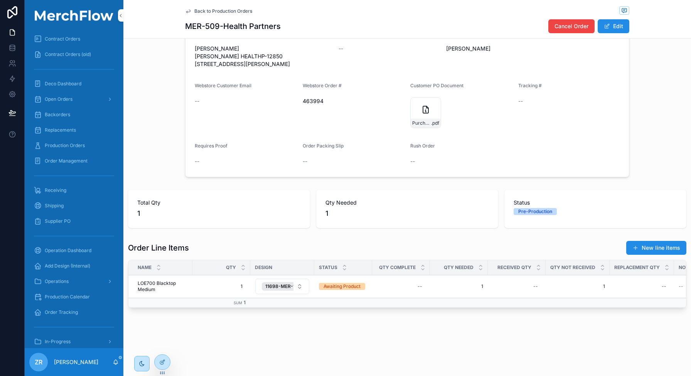
click at [157, 282] on span "LOE700 Blacktop Medium" at bounding box center [163, 286] width 50 height 12
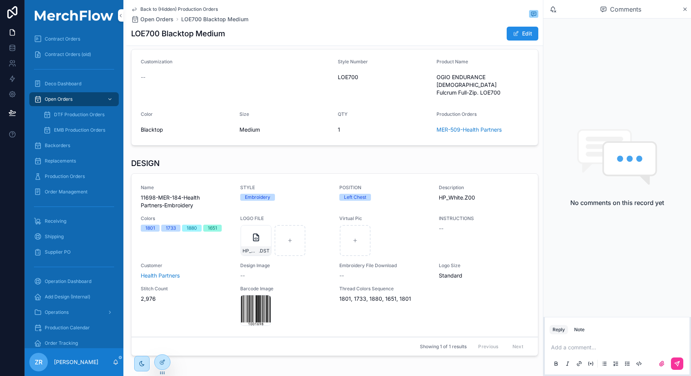
scroll to position [98, 0]
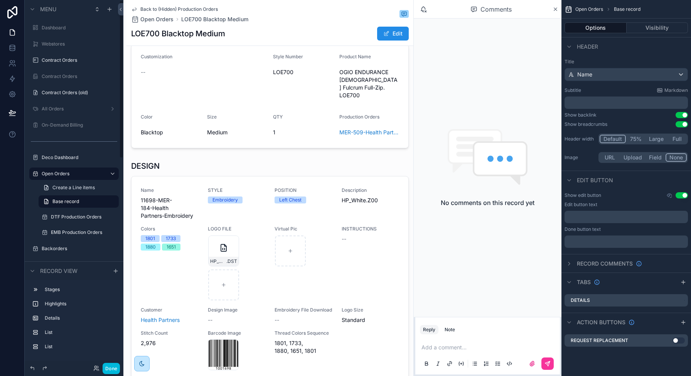
click at [101, 367] on div "Done" at bounding box center [105, 368] width 30 height 11
click at [97, 368] on icon at bounding box center [96, 368] width 6 height 6
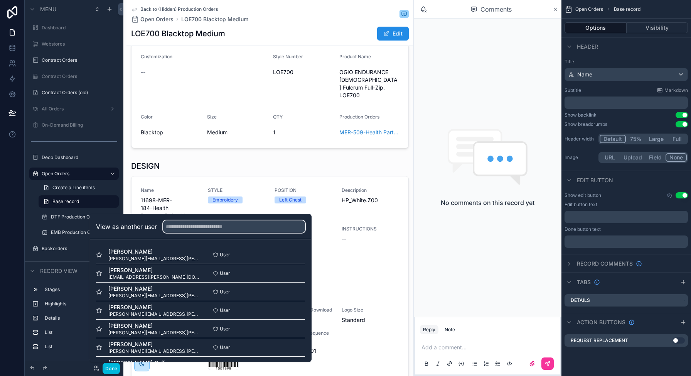
click at [182, 228] on input "text" at bounding box center [234, 226] width 142 height 12
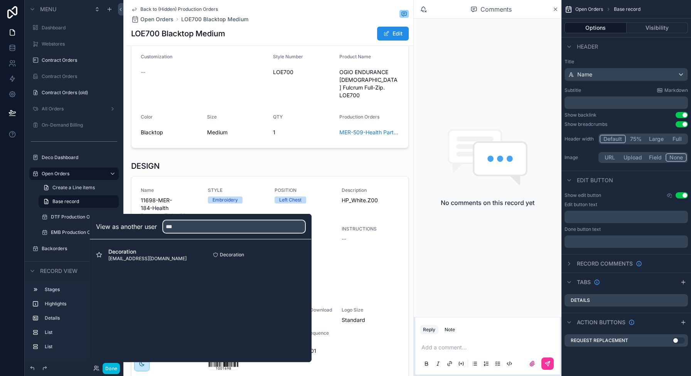
type input "***"
click at [0, 0] on button "Select" at bounding box center [0, 0] width 0 height 0
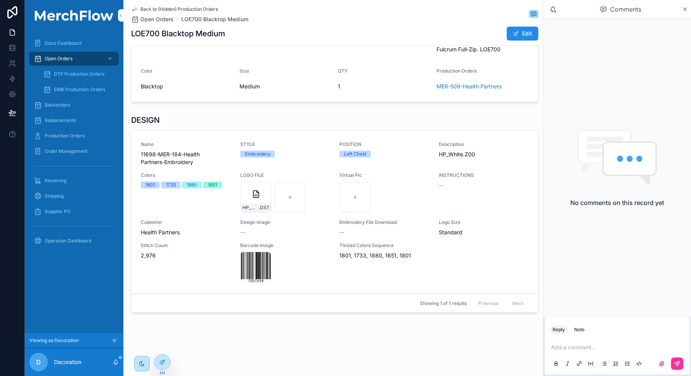
scroll to position [139, 0]
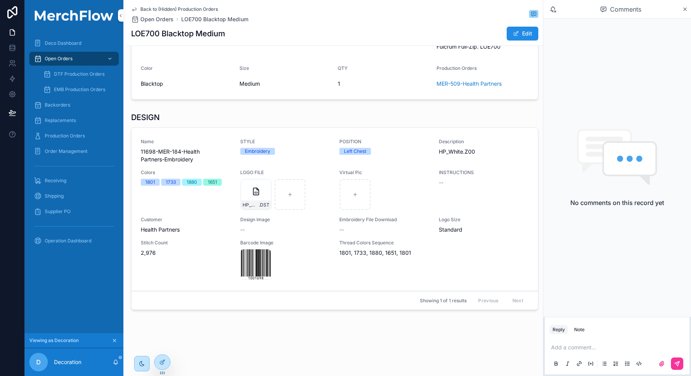
drag, startPoint x: 264, startPoint y: 183, endPoint x: 272, endPoint y: 164, distance: 21.4
click at [272, 164] on div "Name 11698-MER-184-Health Partners-Embroidery STYLE Embroidery POSITION Left Ch…" at bounding box center [335, 209] width 388 height 141
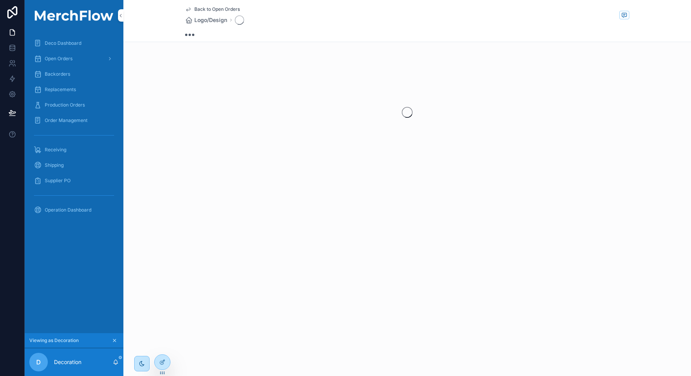
click at [272, 164] on div "scrollable content" at bounding box center [407, 112] width 568 height 122
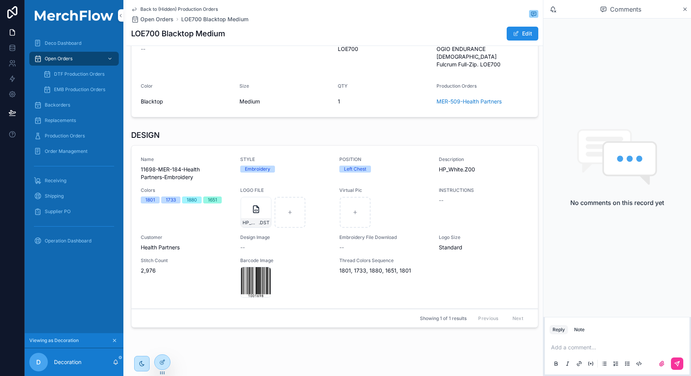
scroll to position [139, 0]
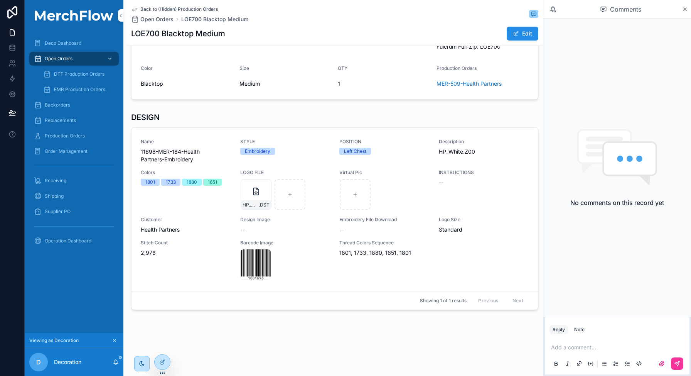
drag, startPoint x: 263, startPoint y: 183, endPoint x: 268, endPoint y: 230, distance: 47.4
click at [268, 230] on div "Name 11698-MER-184-Health Partners-Embroidery STYLE Embroidery POSITION Left Ch…" at bounding box center [335, 209] width 388 height 141
click at [255, 197] on div "HP_White .DST" at bounding box center [256, 194] width 31 height 31
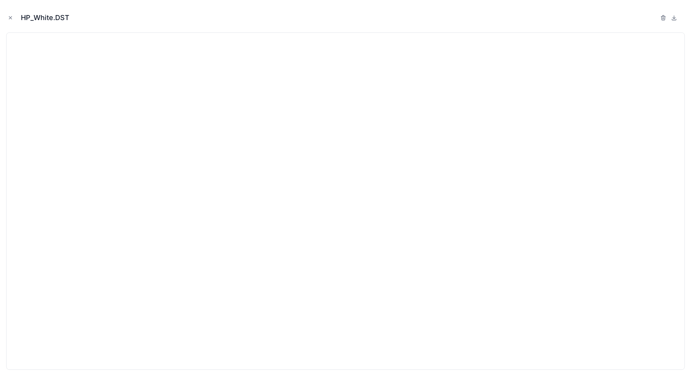
click at [13, 15] on button "Close modal" at bounding box center [10, 18] width 8 height 8
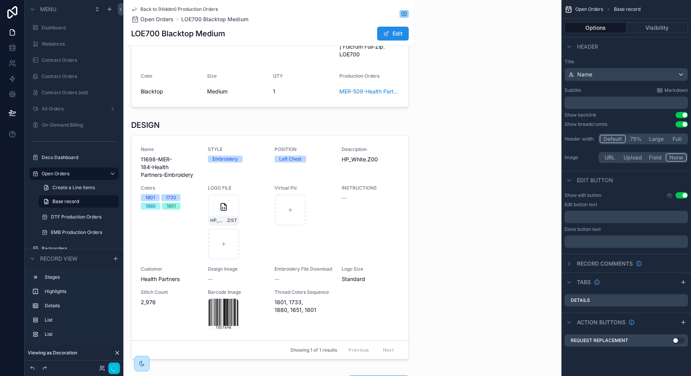
click at [338, 221] on div "scrollable content" at bounding box center [270, 241] width 287 height 249
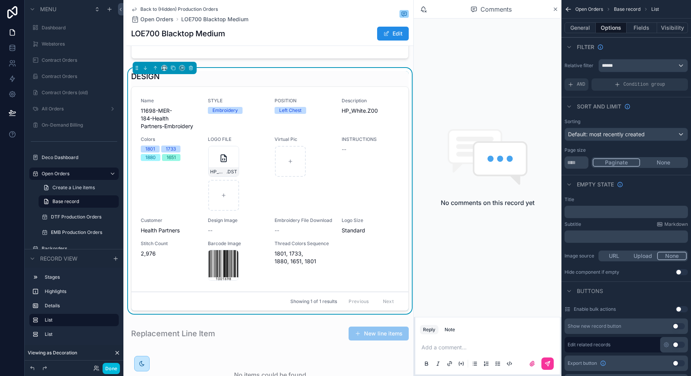
scroll to position [187, 0]
click at [370, 201] on div "INSTRUCTIONS --" at bounding box center [371, 174] width 58 height 75
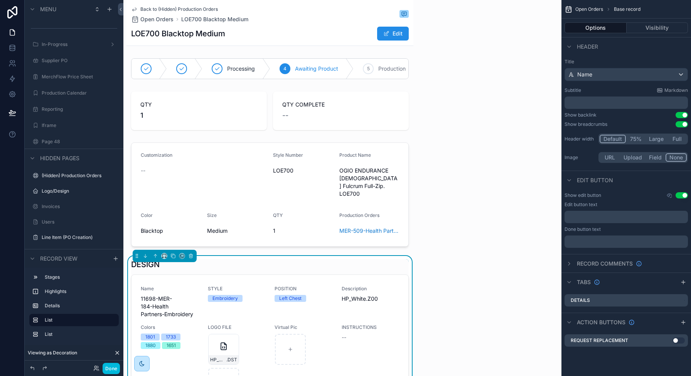
scroll to position [151, 0]
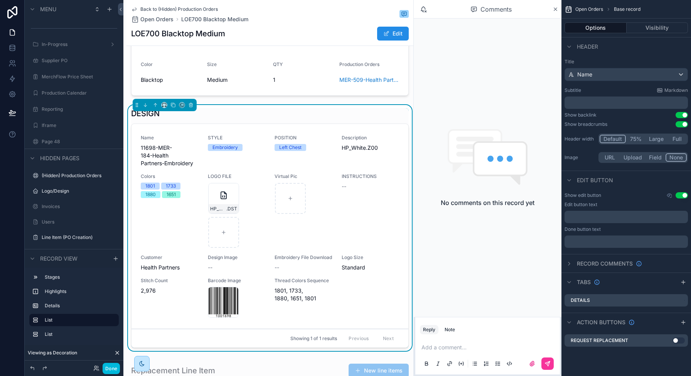
click at [350, 217] on div "INSTRUCTIONS --" at bounding box center [371, 210] width 58 height 75
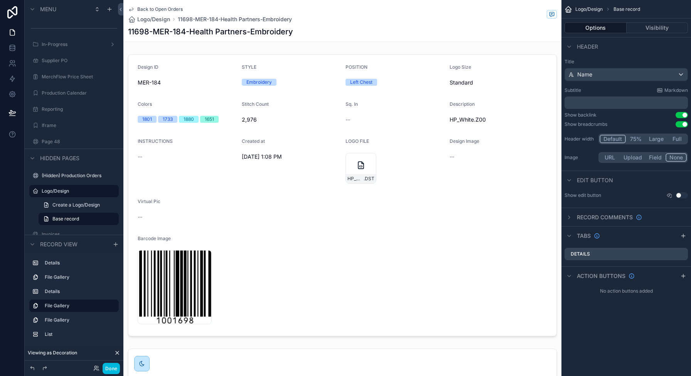
click at [421, 161] on div "scrollable content" at bounding box center [342, 195] width 438 height 288
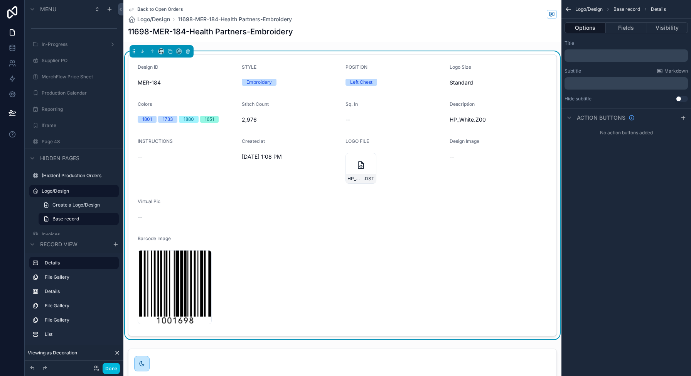
click at [625, 27] on button "Fields" at bounding box center [626, 27] width 41 height 11
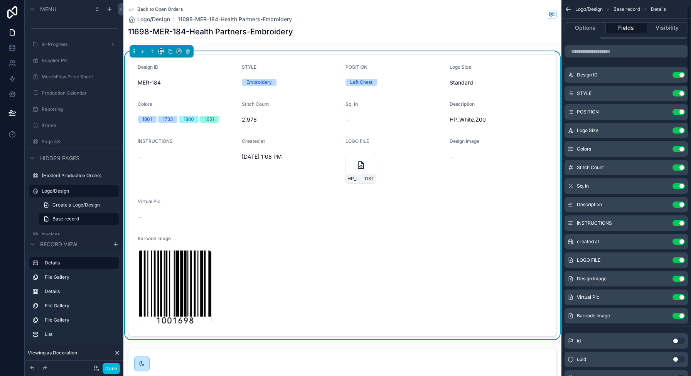
scroll to position [19, 0]
click at [0, 0] on icon "scrollable content" at bounding box center [0, 0] width 0 height 0
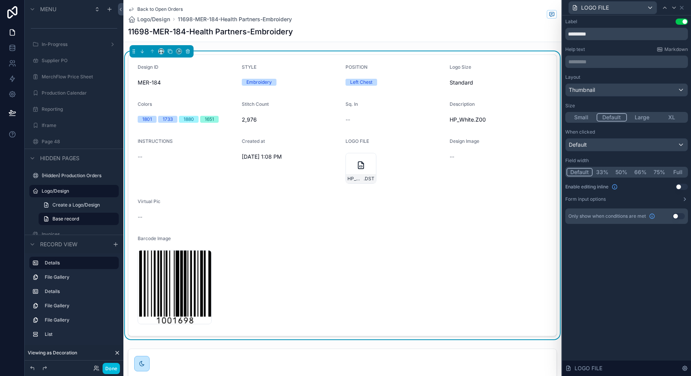
click at [129, 8] on icon "scrollable content" at bounding box center [131, 9] width 6 height 6
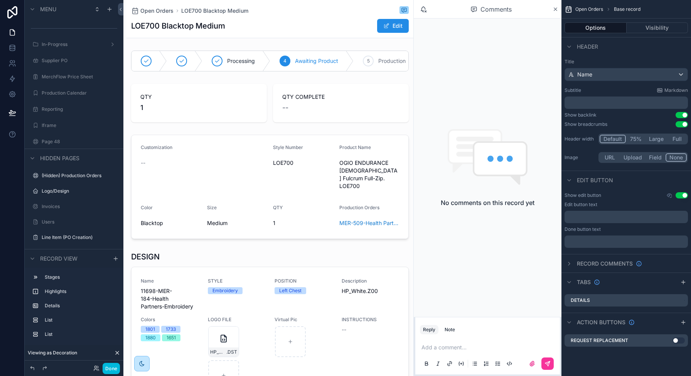
scroll to position [109, 0]
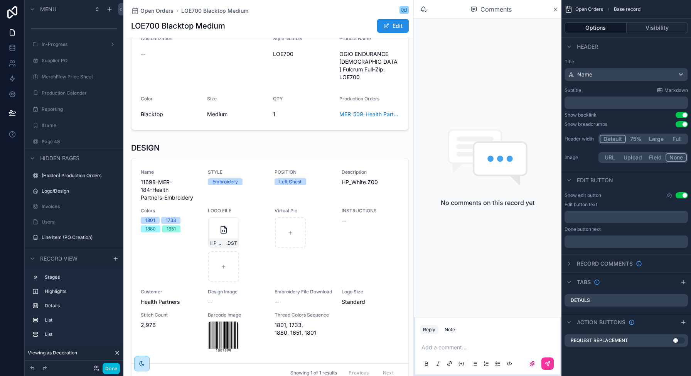
click at [327, 249] on div "scrollable content" at bounding box center [270, 263] width 287 height 249
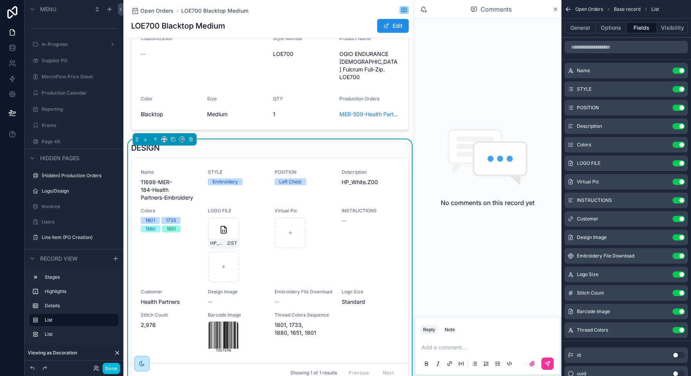
click at [0, 0] on icon "scrollable content" at bounding box center [0, 0] width 0 height 0
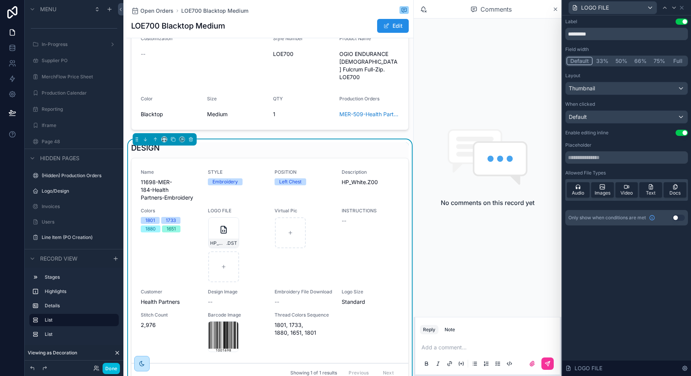
click at [680, 135] on button "Use setting" at bounding box center [682, 133] width 12 height 6
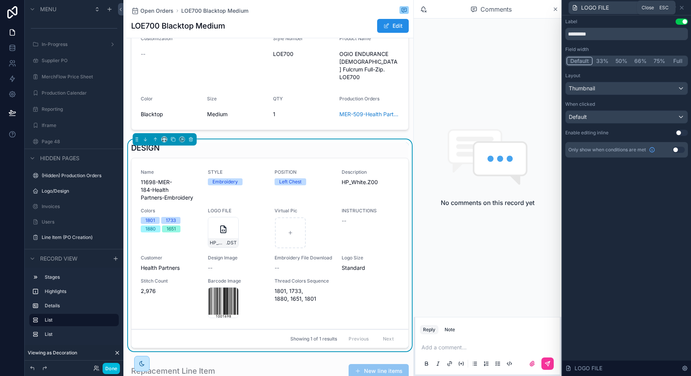
click at [682, 7] on icon at bounding box center [682, 8] width 6 height 6
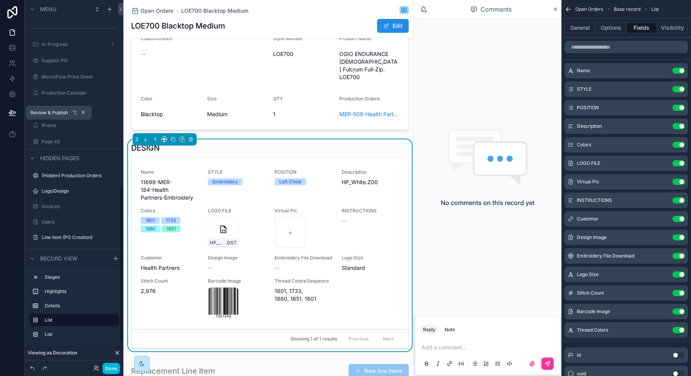
click at [16, 112] on icon at bounding box center [12, 113] width 8 height 8
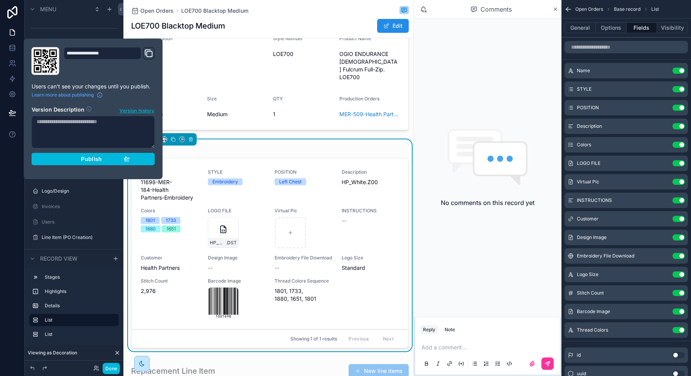
click at [90, 162] on button "Publish" at bounding box center [93, 159] width 123 height 12
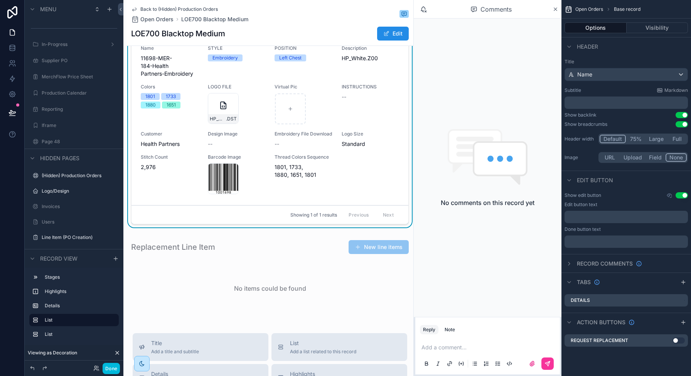
scroll to position [239, 0]
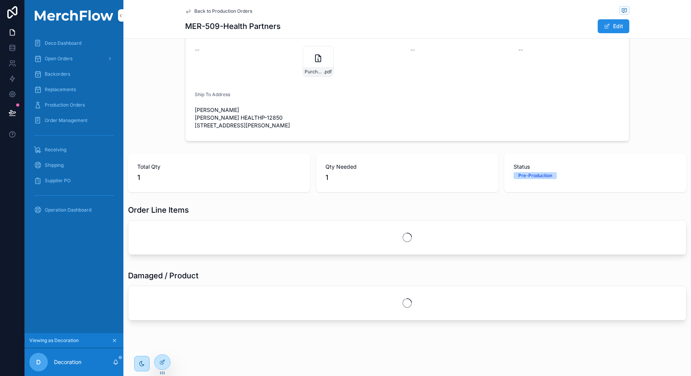
scroll to position [62, 0]
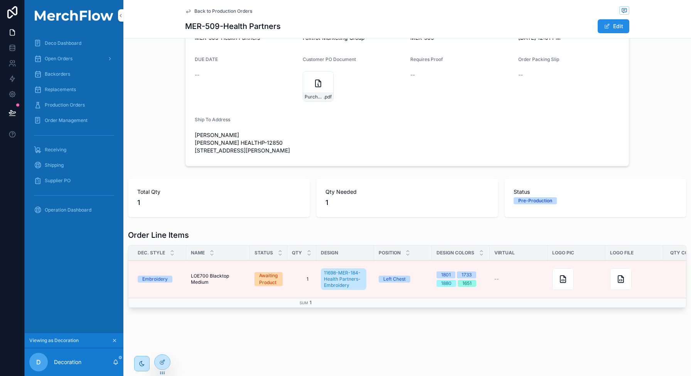
click at [70, 106] on span "Production Orders" at bounding box center [65, 105] width 40 height 6
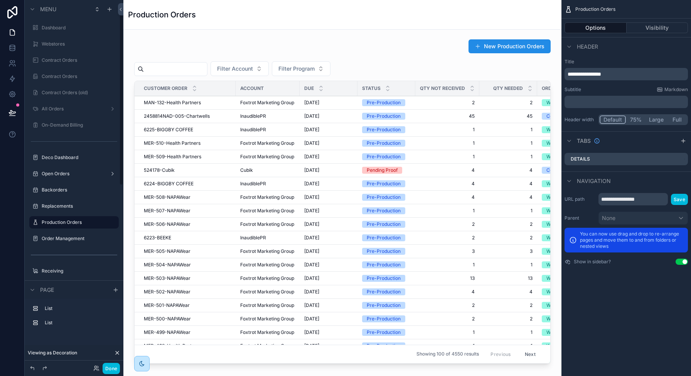
click at [96, 368] on div "Done" at bounding box center [105, 368] width 30 height 11
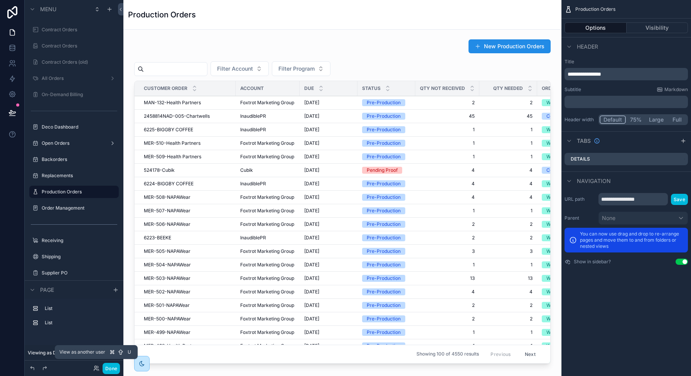
click at [95, 369] on icon at bounding box center [96, 368] width 6 height 6
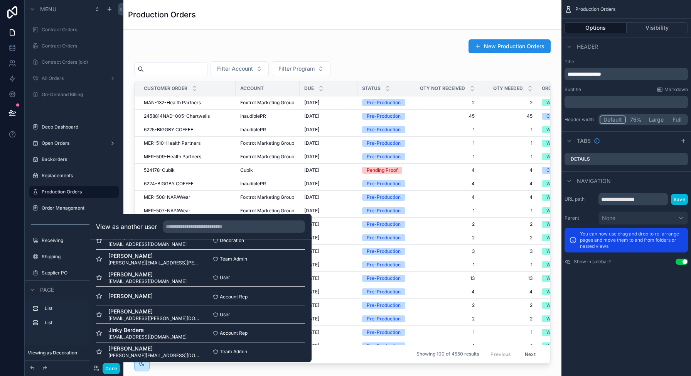
scroll to position [779, 0]
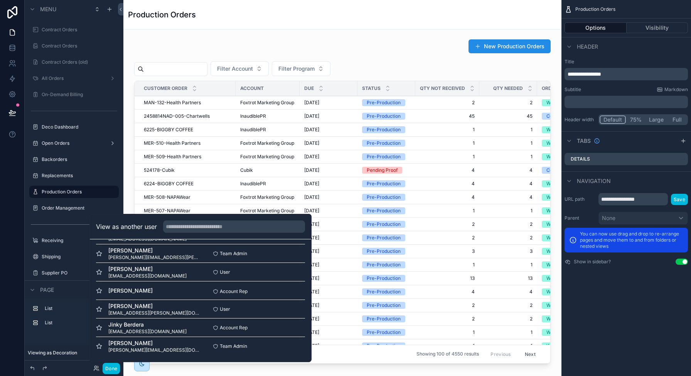
click at [0, 0] on button "Select" at bounding box center [0, 0] width 0 height 0
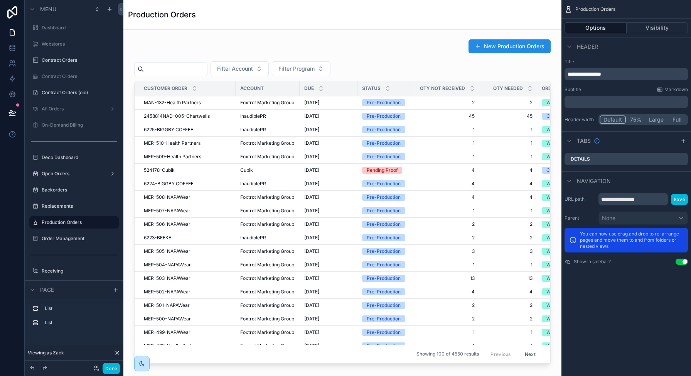
scroll to position [30, 0]
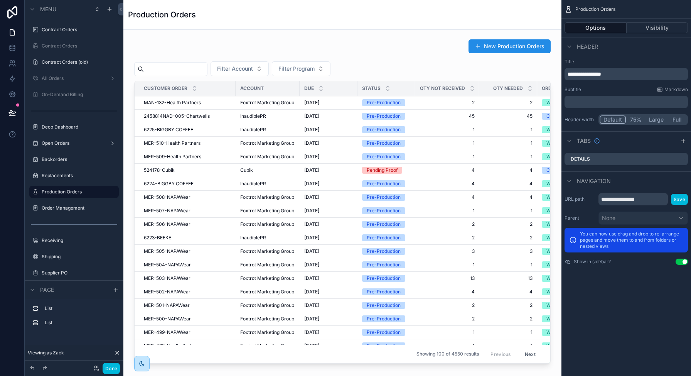
click at [170, 62] on div "scrollable content" at bounding box center [343, 203] width 426 height 334
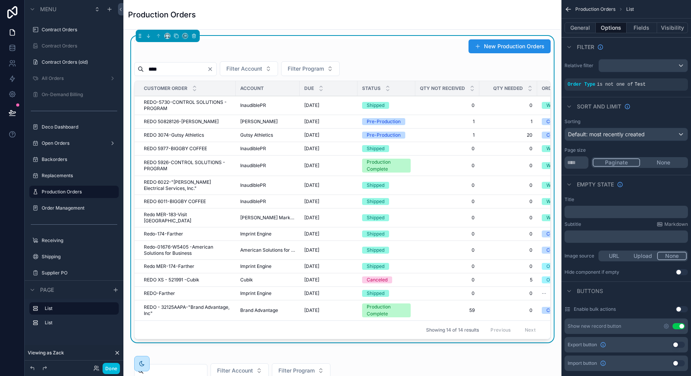
type input "****"
click at [182, 121] on span "REDO 50828126-Amy Clyne" at bounding box center [181, 121] width 75 height 6
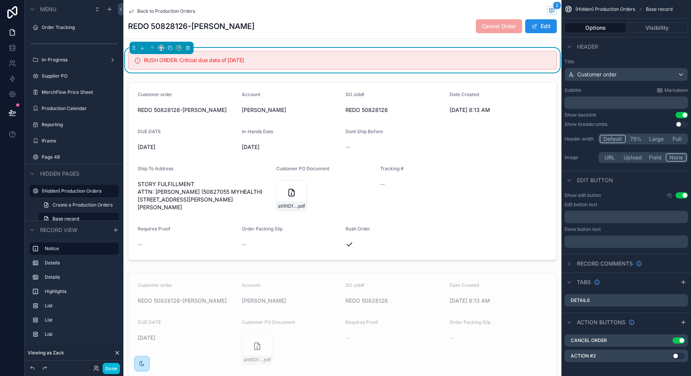
click at [169, 23] on h1 "REDO 50828126-Amy Clyne" at bounding box center [191, 26] width 127 height 11
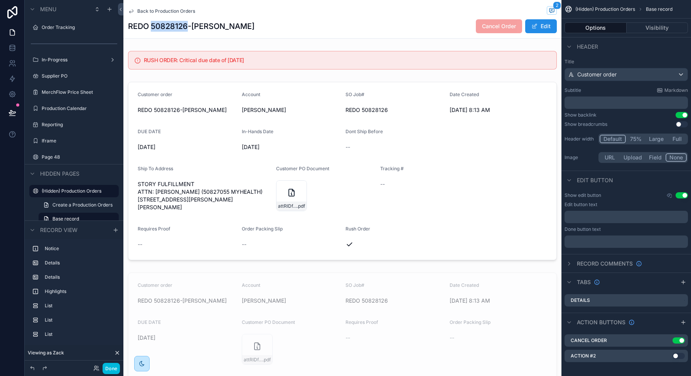
copy h1 "50828126"
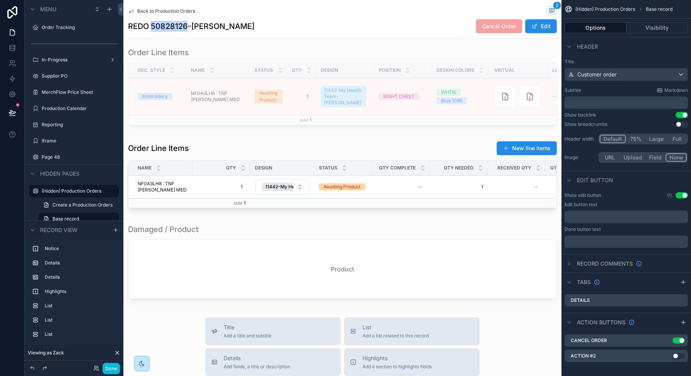
scroll to position [466, 0]
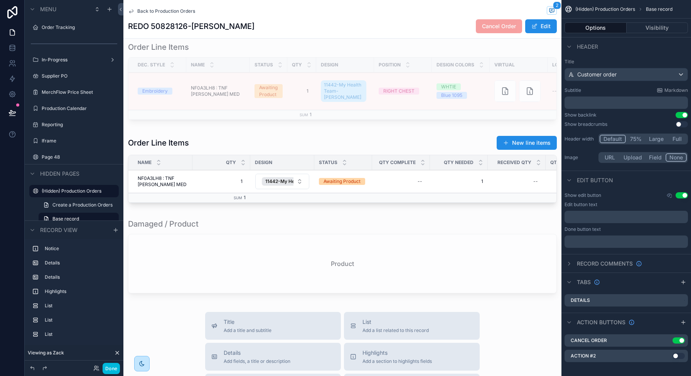
click at [406, 186] on div "scrollable content" at bounding box center [342, 170] width 438 height 77
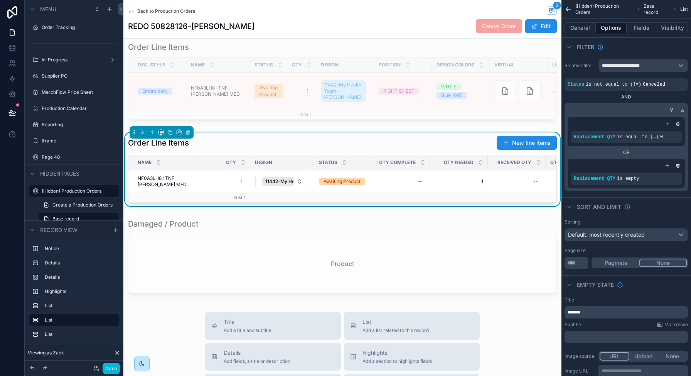
click at [152, 183] on span "NF0A3LH8 : TNF BLACK HEATHER MED" at bounding box center [163, 181] width 50 height 12
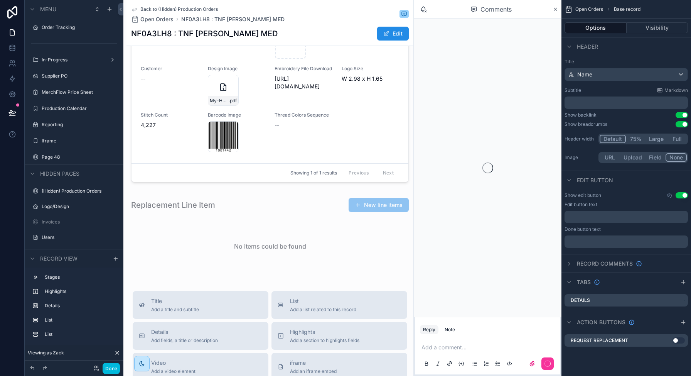
scroll to position [466, 0]
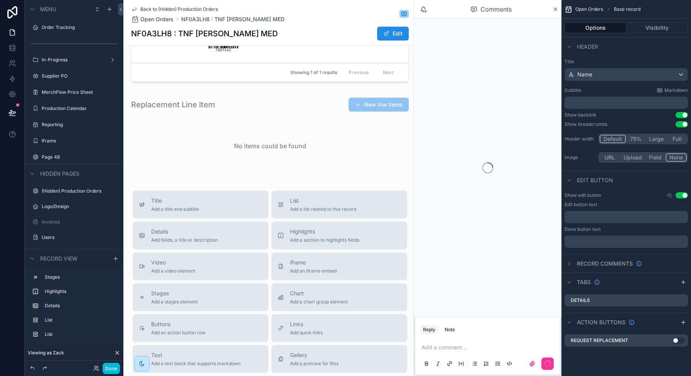
click at [149, 29] on h1 "NF0A3LH8 : TNF BLACK HEATHER MED" at bounding box center [204, 33] width 147 height 11
copy h1 "NF0A3LH8"
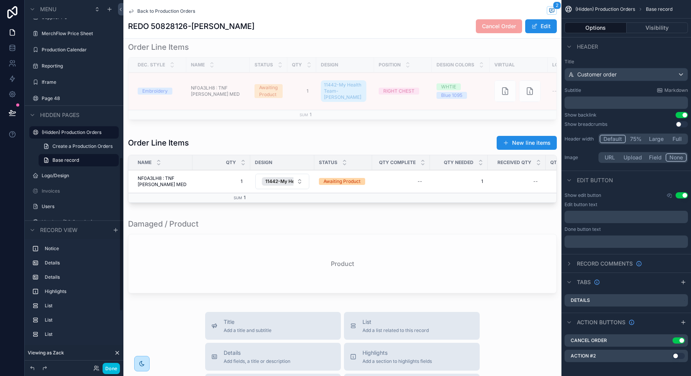
scroll to position [373, 0]
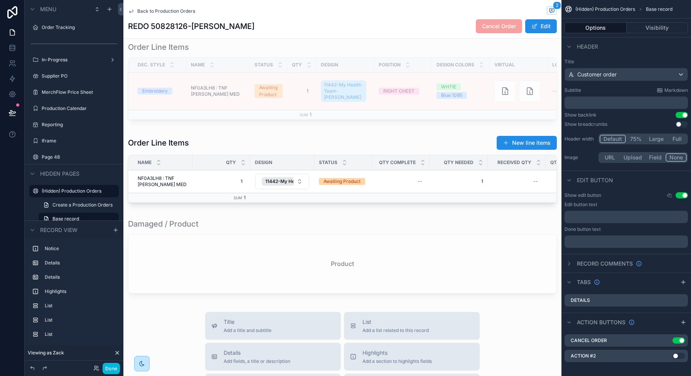
click at [176, 27] on h1 "REDO 50828126-Amy Clyne" at bounding box center [191, 26] width 127 height 11
copy h1 "50828126"
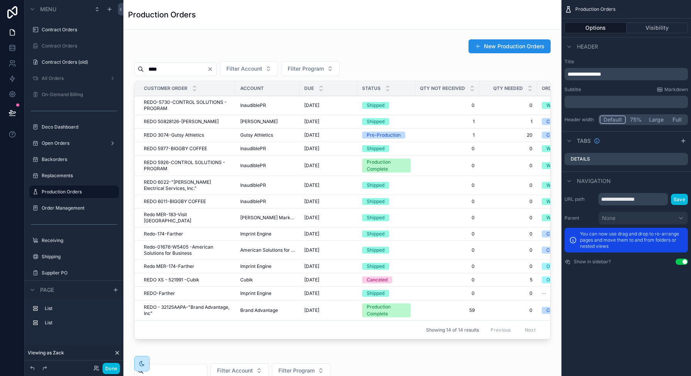
click at [175, 56] on div "scrollable content" at bounding box center [343, 190] width 426 height 309
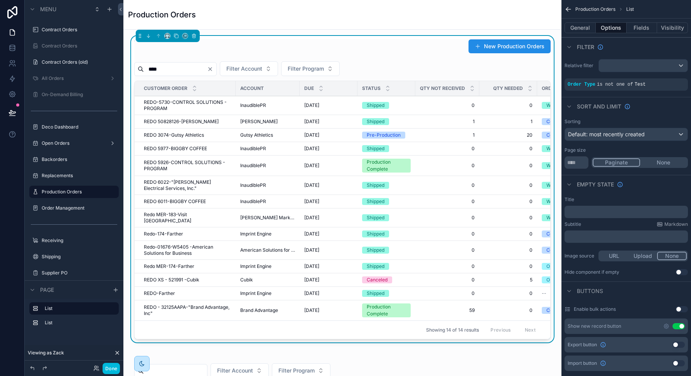
click at [167, 68] on input "****" at bounding box center [175, 69] width 63 height 11
type input "*****"
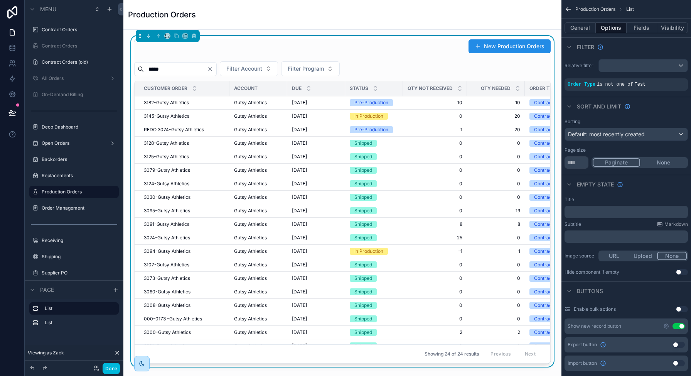
click at [192, 130] on span "REDO 3074-Gutsy Athletics" at bounding box center [174, 130] width 60 height 6
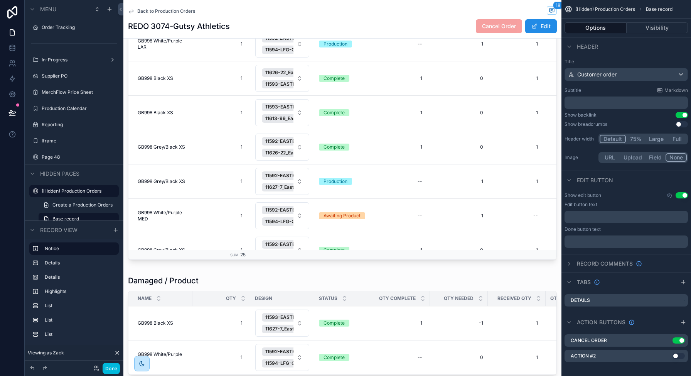
scroll to position [853, 0]
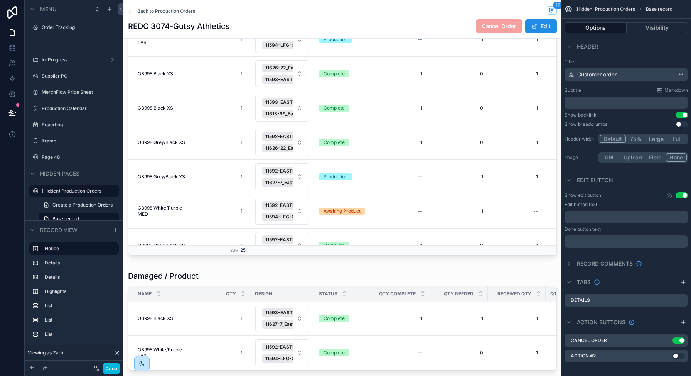
click at [473, 268] on div "scrollable content" at bounding box center [342, 321] width 438 height 109
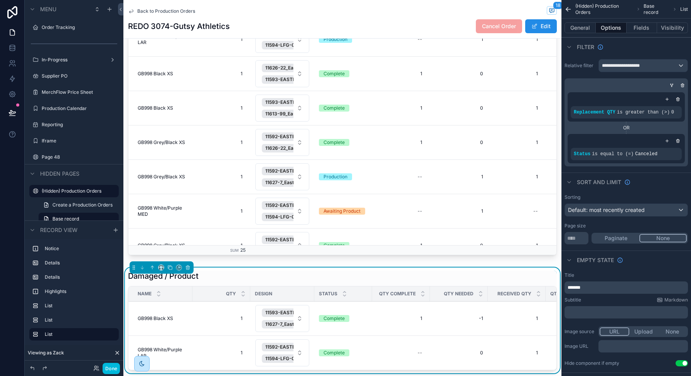
scroll to position [1208, 0]
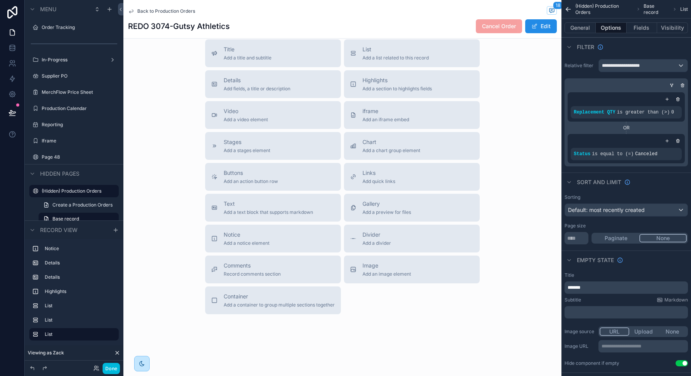
click at [519, 246] on div "Title Add a title and subtitle List Add a list related to this record Details A…" at bounding box center [342, 176] width 438 height 275
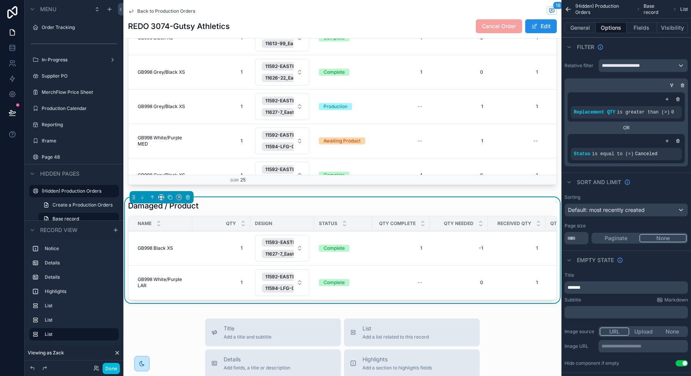
scroll to position [828, 0]
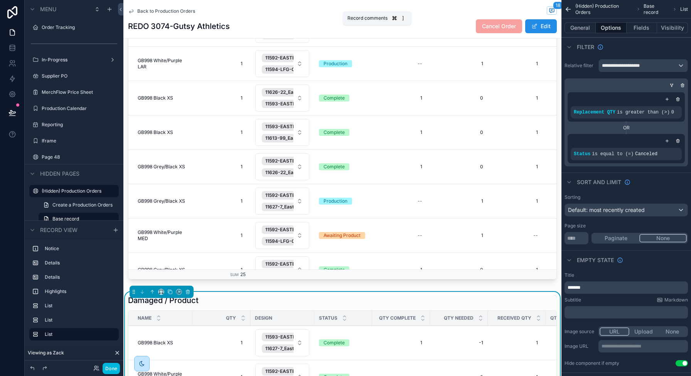
click at [553, 8] on span "18" at bounding box center [558, 6] width 10 height 8
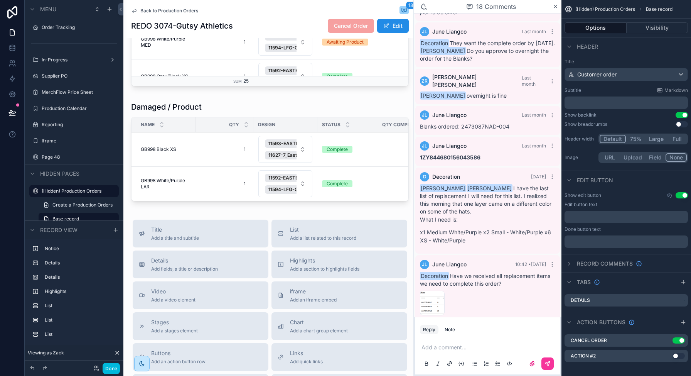
scroll to position [1040, 0]
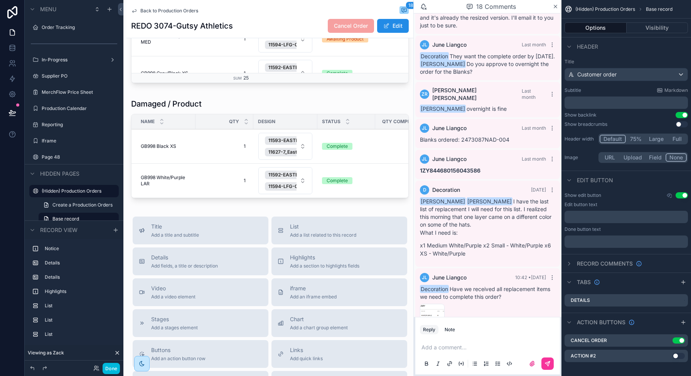
scroll to position [661, 0]
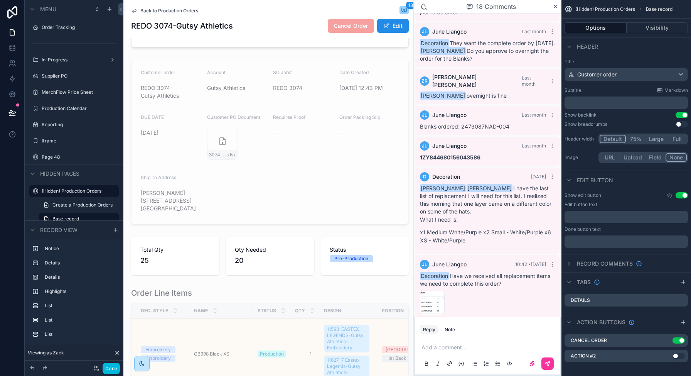
scroll to position [221, 0]
click at [500, 192] on div "Zack Rood June Liangco I have the last list of replacement I will need for this…" at bounding box center [487, 214] width 135 height 60
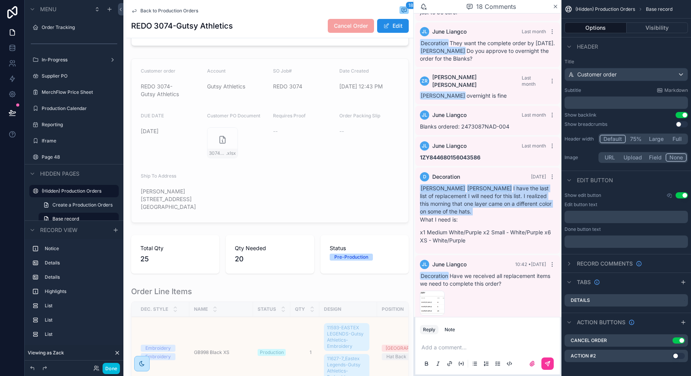
click at [500, 192] on div "Zack Rood June Liangco I have the last list of replacement I will need for this…" at bounding box center [487, 214] width 135 height 60
click at [509, 193] on div "Zack Rood June Liangco I have the last list of replacement I will need for this…" at bounding box center [487, 214] width 135 height 60
click at [494, 197] on div "Zack Rood June Liangco I have the last list of replacement I will need for this…" at bounding box center [487, 214] width 135 height 60
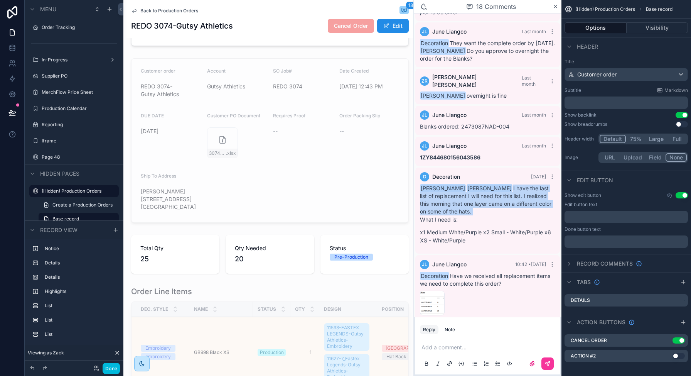
click at [488, 187] on div "Zack Rood June Liangco I have the last list of replacement I will need for this…" at bounding box center [487, 214] width 135 height 60
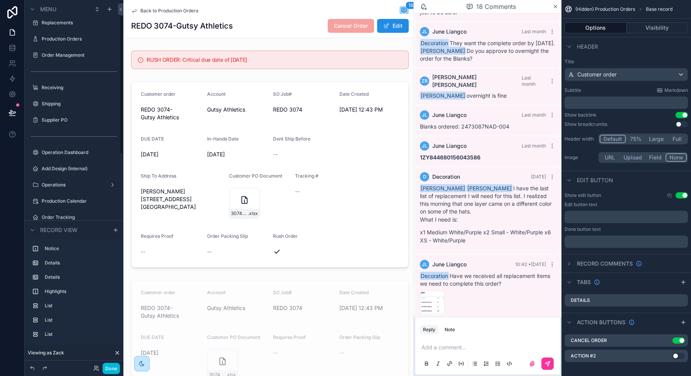
scroll to position [0, 0]
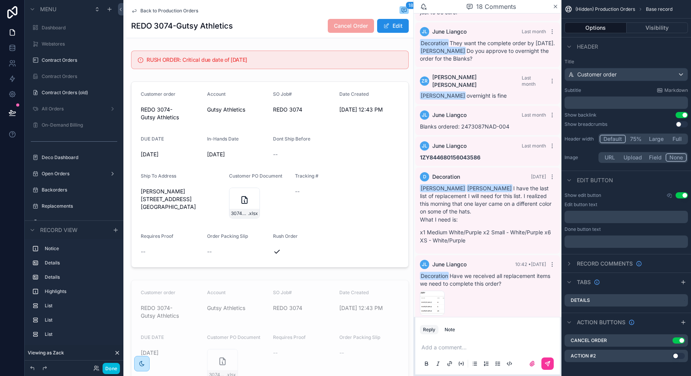
click at [57, 192] on label "Backorders" at bounding box center [78, 190] width 73 height 6
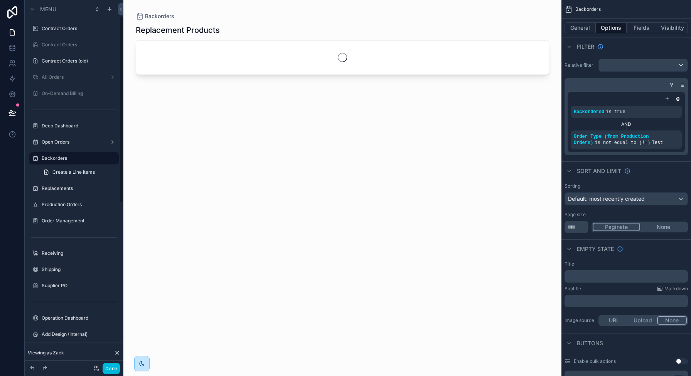
scroll to position [48, 0]
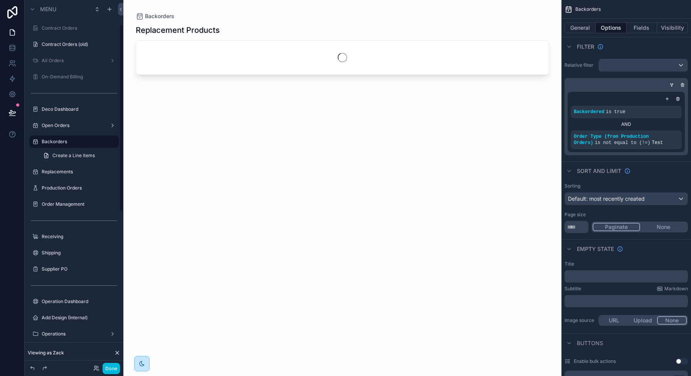
click at [68, 183] on div "Production Orders" at bounding box center [74, 188] width 86 height 12
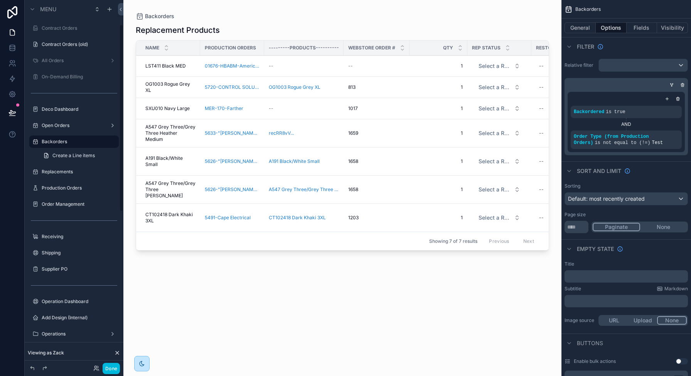
click at [59, 187] on label "Production Orders" at bounding box center [78, 188] width 73 height 6
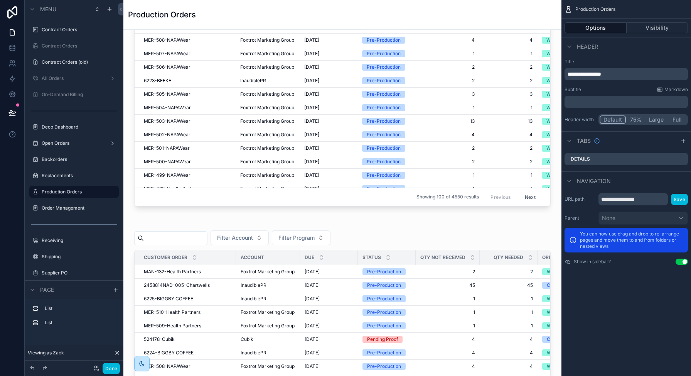
scroll to position [158, 0]
click at [334, 216] on div "New Production Orders Filter Account Filter Program Customer order Account DUE …" at bounding box center [342, 382] width 438 height 1020
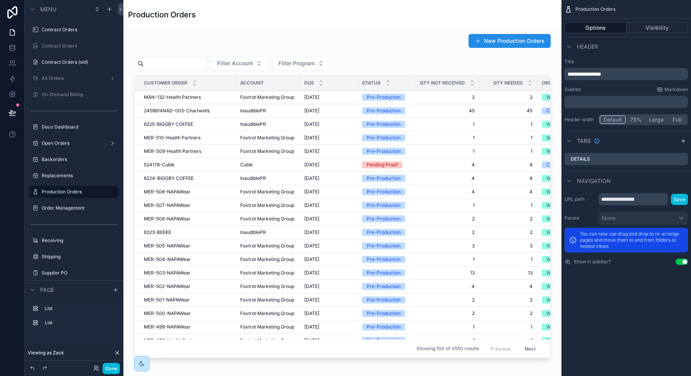
scroll to position [0, 0]
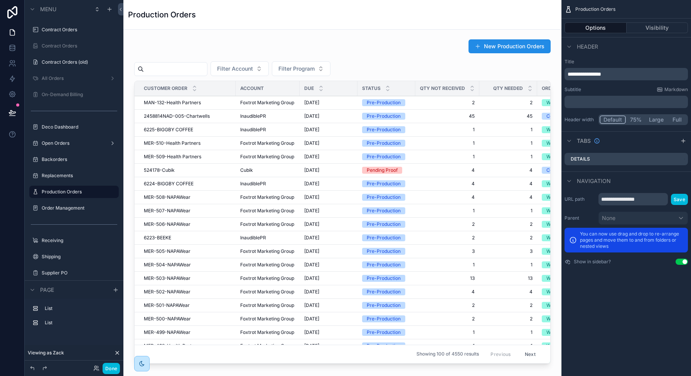
click at [416, 47] on div "scrollable content" at bounding box center [343, 203] width 426 height 334
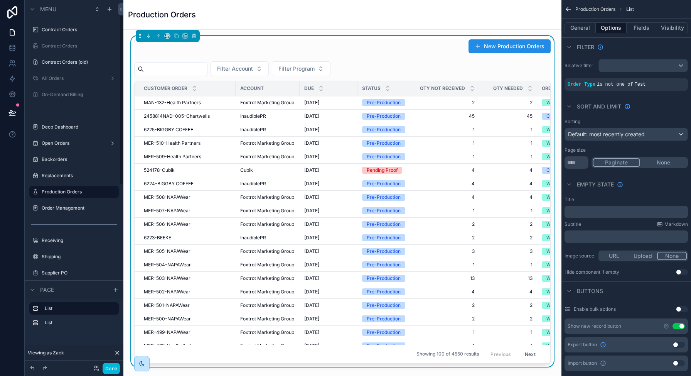
click at [181, 75] on div "scrollable content" at bounding box center [170, 69] width 73 height 14
click at [181, 68] on input "scrollable content" at bounding box center [175, 69] width 63 height 11
type input "*"
type input "****"
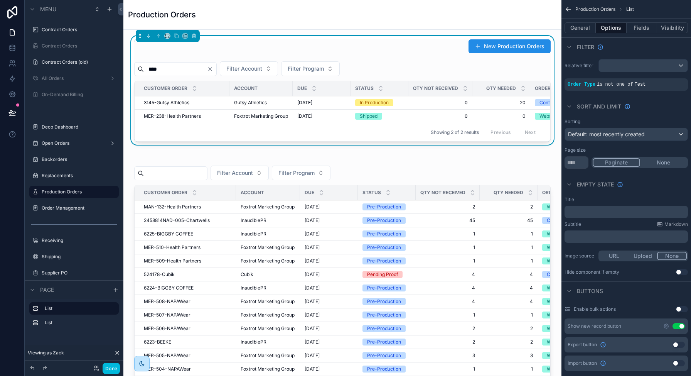
click at [177, 103] on span "3145-Gutsy Athletics" at bounding box center [167, 103] width 46 height 6
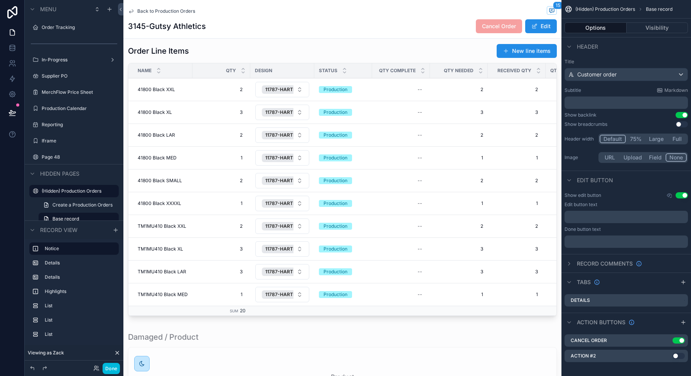
scroll to position [764, 0]
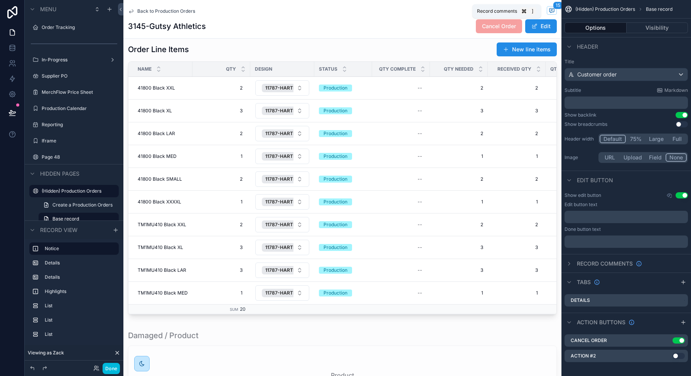
click at [549, 11] on icon "scrollable content" at bounding box center [552, 10] width 6 height 6
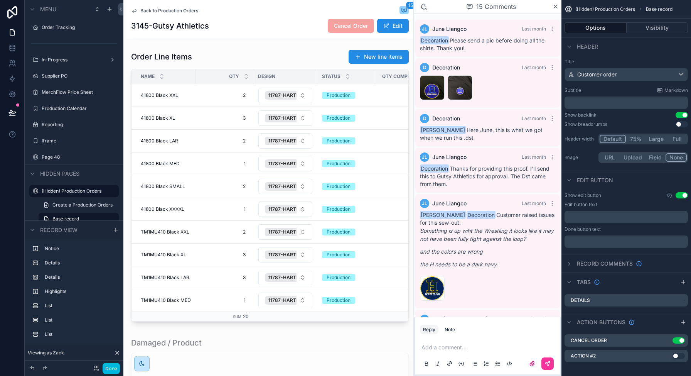
scroll to position [490, 0]
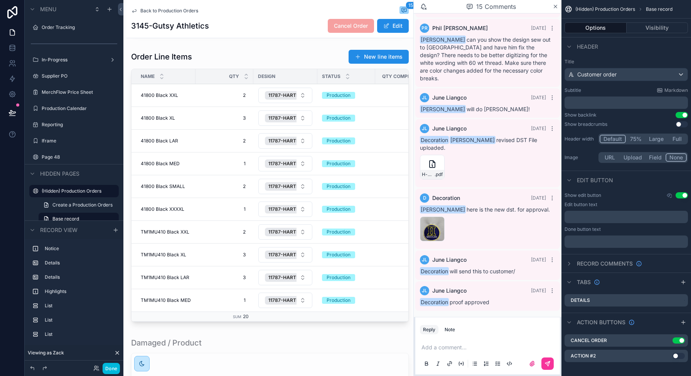
click at [451, 332] on div "Note" at bounding box center [450, 329] width 10 height 6
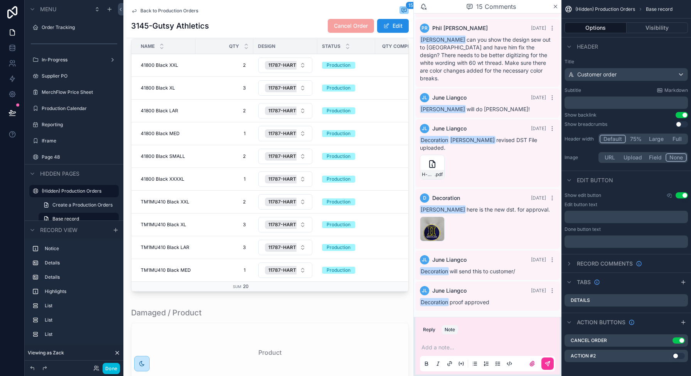
scroll to position [794, 0]
click at [240, 45] on div "scrollable content" at bounding box center [270, 157] width 287 height 282
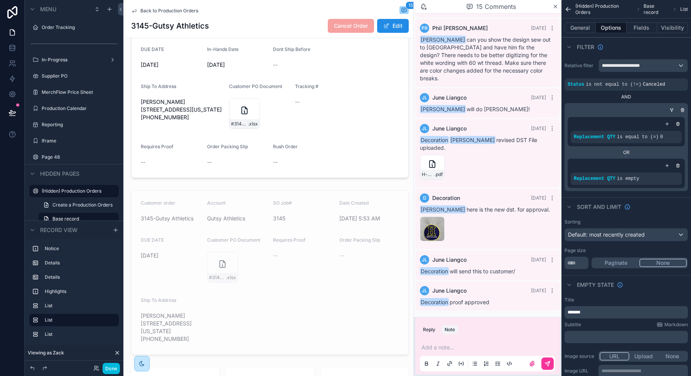
scroll to position [0, 0]
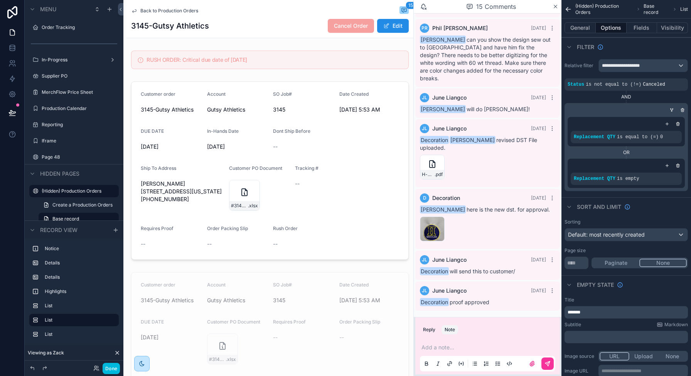
click at [239, 202] on div "scrollable content" at bounding box center [270, 170] width 287 height 184
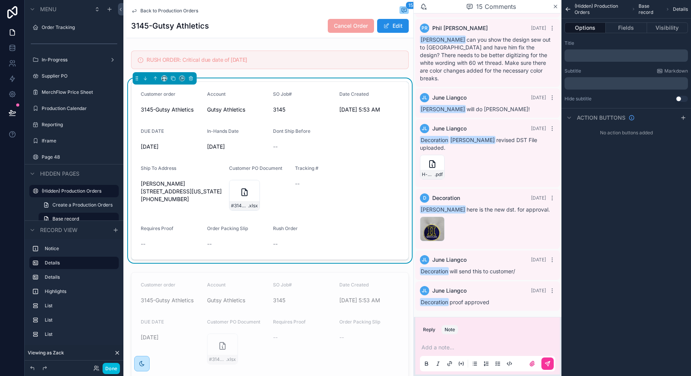
click at [240, 193] on icon "scrollable content" at bounding box center [244, 191] width 9 height 9
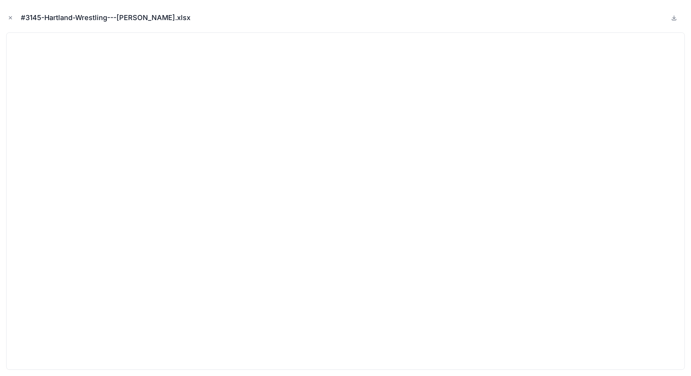
click at [8, 20] on button "Close modal" at bounding box center [10, 18] width 8 height 8
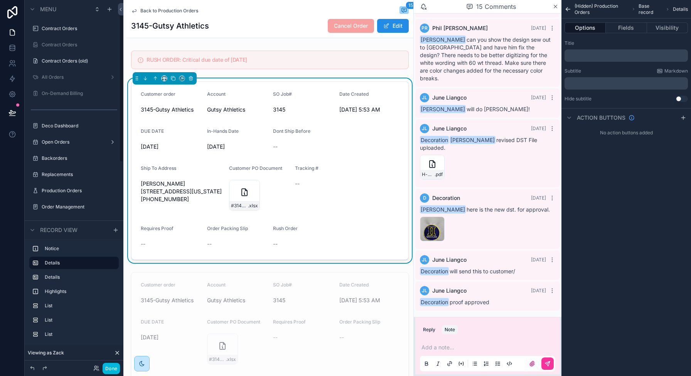
scroll to position [47, 0]
click at [66, 172] on div "Production Orders" at bounding box center [80, 175] width 76 height 6
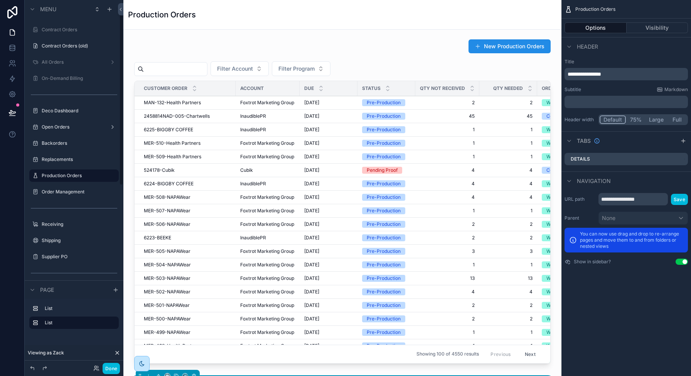
click at [172, 71] on div "scrollable content" at bounding box center [343, 203] width 426 height 334
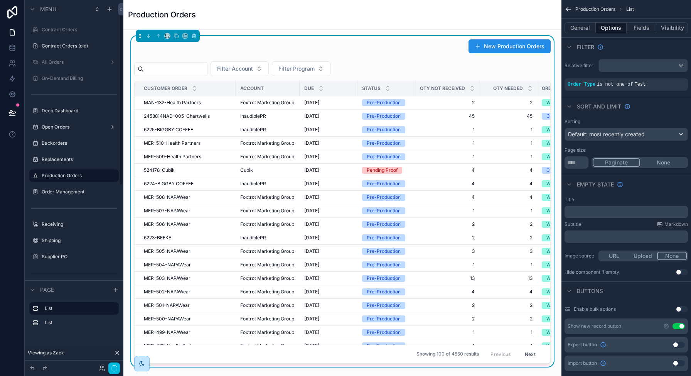
scroll to position [30, 0]
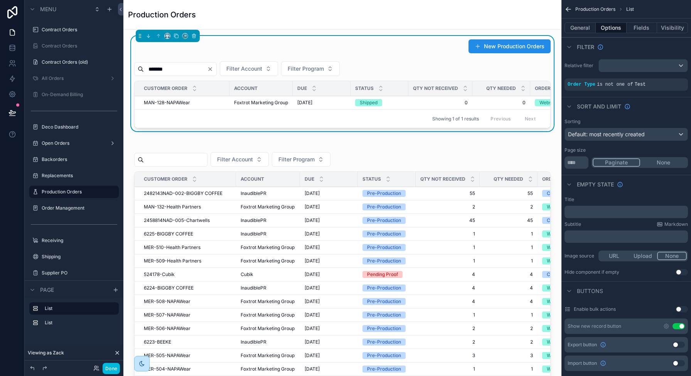
type input "*******"
click at [173, 102] on span "MAN-128-NAPAWear" at bounding box center [167, 103] width 46 height 6
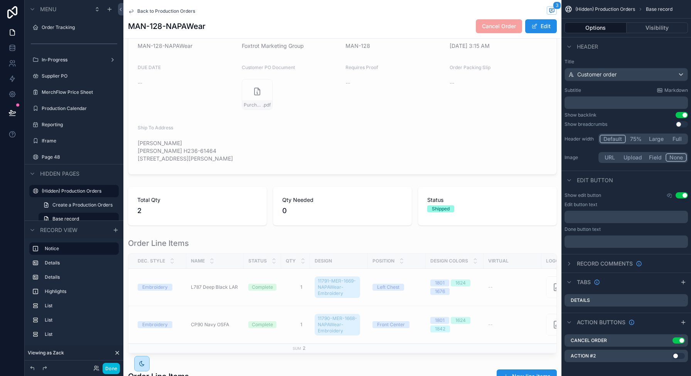
scroll to position [471, 0]
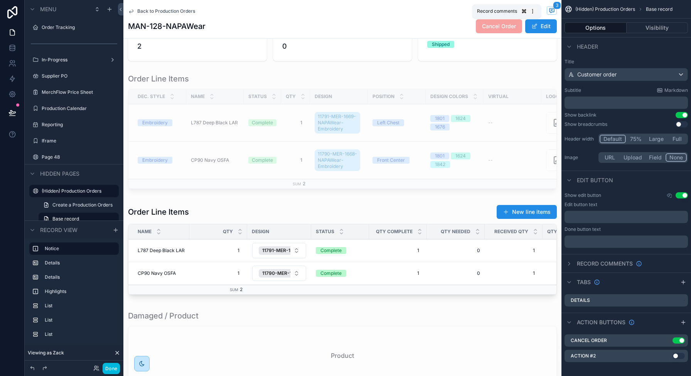
click at [550, 12] on icon "scrollable content" at bounding box center [552, 10] width 5 height 4
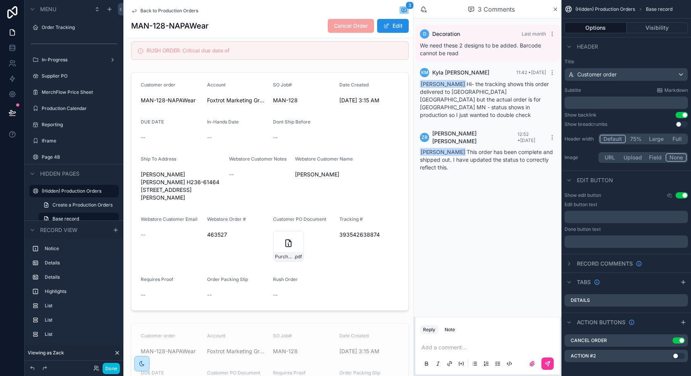
scroll to position [11, 0]
click at [179, 201] on div "scrollable content" at bounding box center [270, 189] width 287 height 245
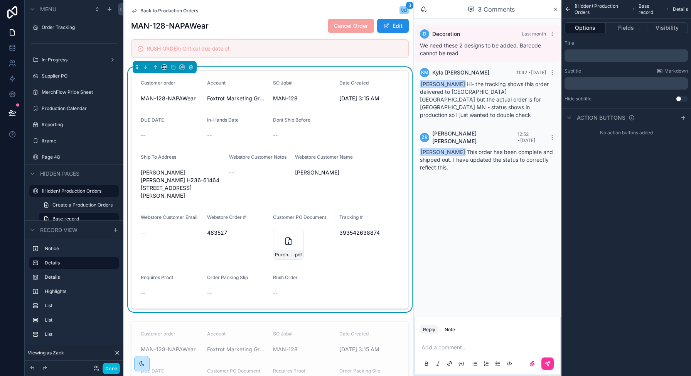
click at [363, 236] on div "393542638874" at bounding box center [370, 232] width 60 height 12
click at [361, 236] on span "393542638874" at bounding box center [370, 233] width 60 height 8
click at [345, 236] on span "393542638874" at bounding box center [370, 233] width 60 height 8
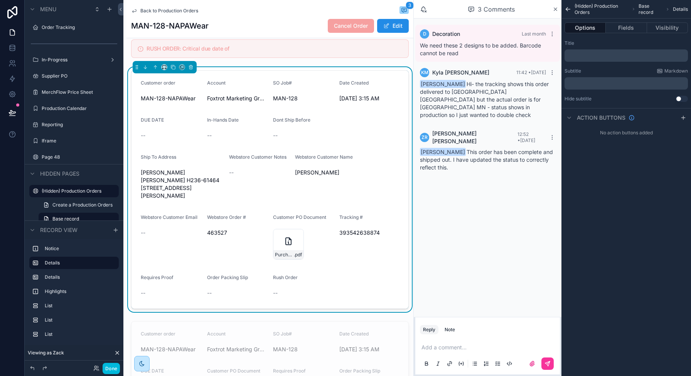
click at [345, 236] on span "393542638874" at bounding box center [370, 233] width 60 height 8
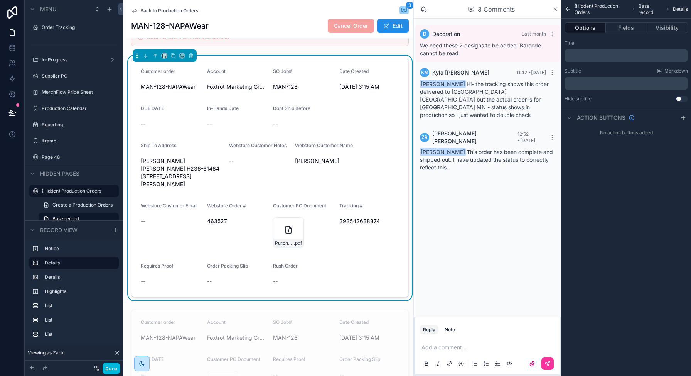
scroll to position [24, 0]
click at [389, 26] on button "Edit" at bounding box center [393, 26] width 32 height 14
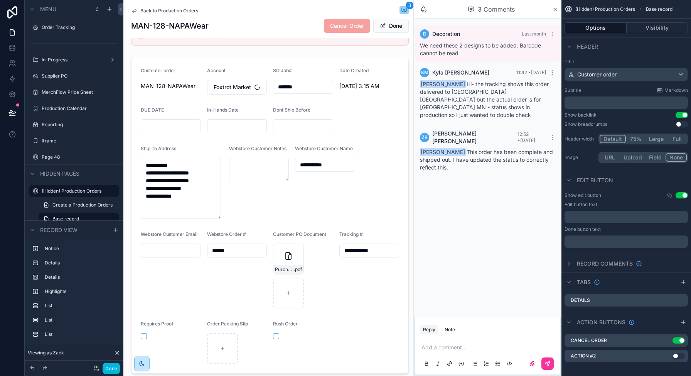
click at [360, 250] on div "scrollable content" at bounding box center [270, 216] width 287 height 322
click at [360, 250] on input "**********" at bounding box center [369, 250] width 59 height 11
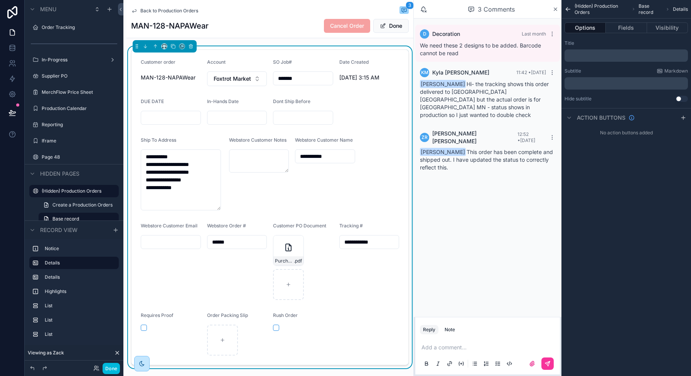
scroll to position [66, 0]
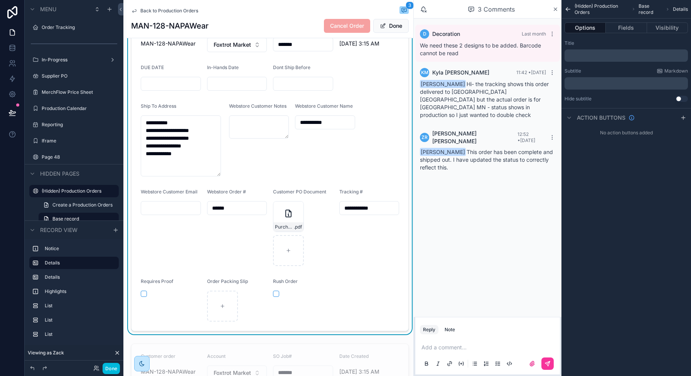
click at [368, 208] on input "**********" at bounding box center [369, 208] width 59 height 11
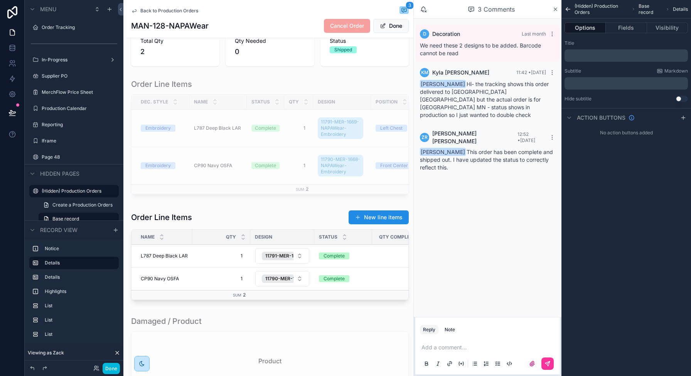
scroll to position [620, 0]
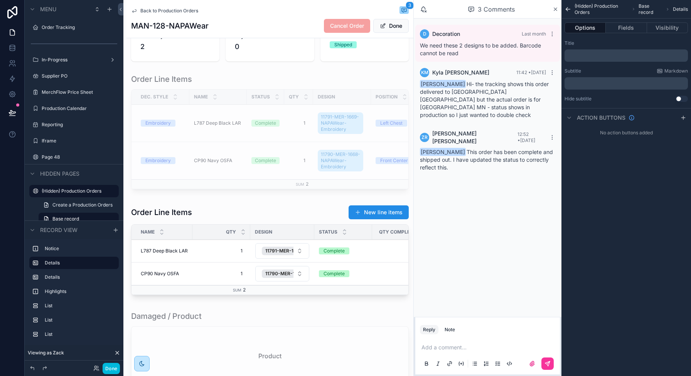
click at [336, 301] on div "scrollable content" at bounding box center [270, 252] width 287 height 100
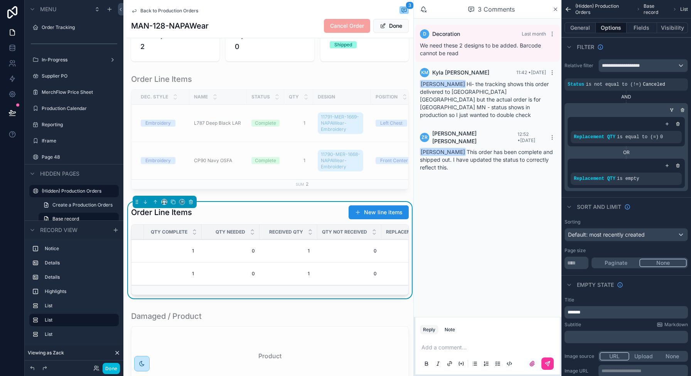
scroll to position [0, 216]
click at [198, 254] on span "1" at bounding box center [185, 251] width 42 height 6
click at [211, 269] on input "*" at bounding box center [201, 268] width 73 height 11
type input "*"
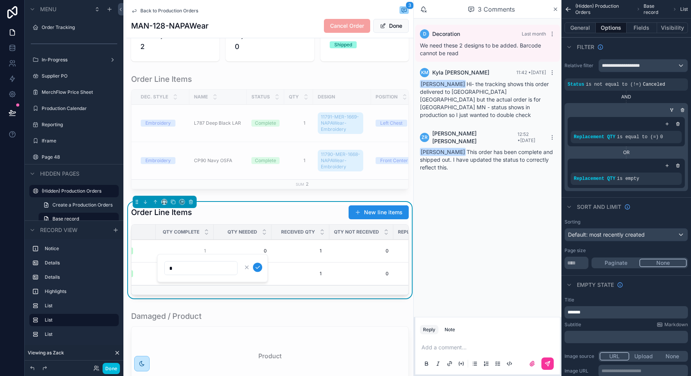
click at [260, 269] on icon "scrollable content" at bounding box center [258, 267] width 6 height 6
click at [190, 277] on span "1" at bounding box center [185, 273] width 42 height 6
click at [205, 290] on input "*" at bounding box center [201, 290] width 73 height 11
type input "*"
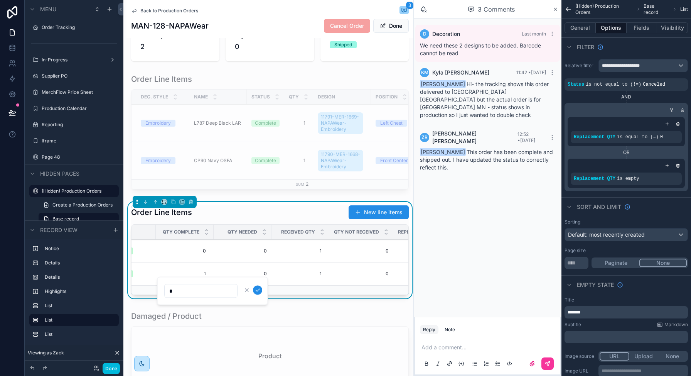
click button "scrollable content" at bounding box center [257, 289] width 9 height 9
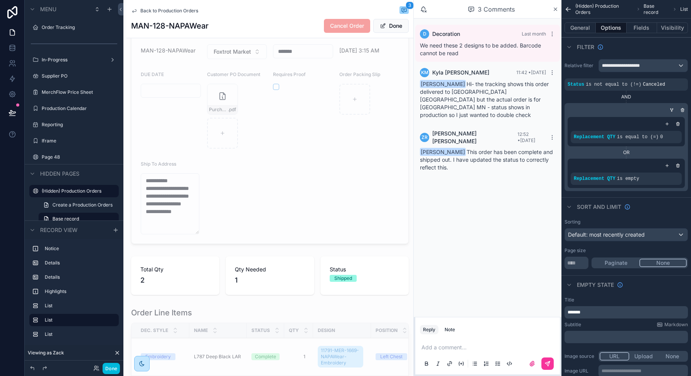
scroll to position [387, 0]
click at [257, 140] on div "scrollable content" at bounding box center [270, 134] width 287 height 228
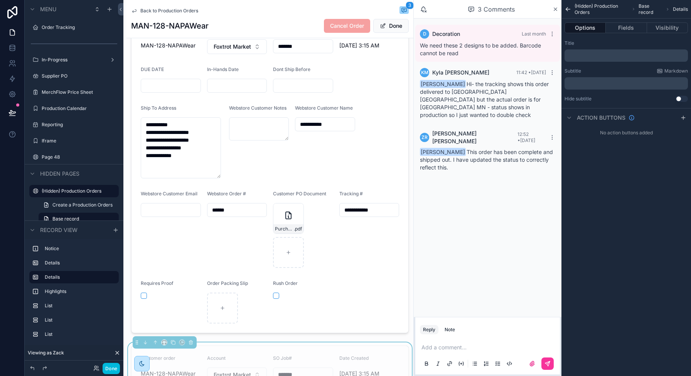
scroll to position [51, 0]
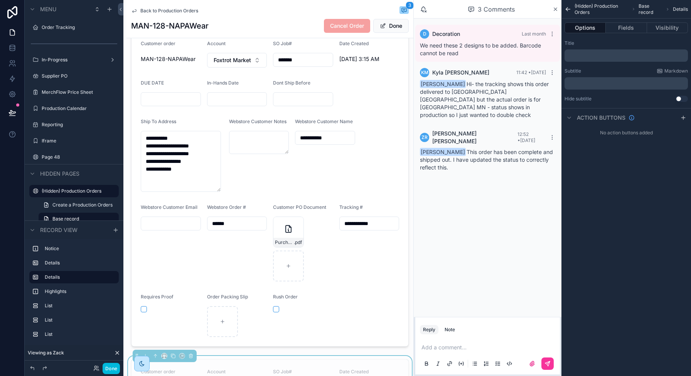
click at [289, 234] on div "scrollable content" at bounding box center [270, 189] width 287 height 322
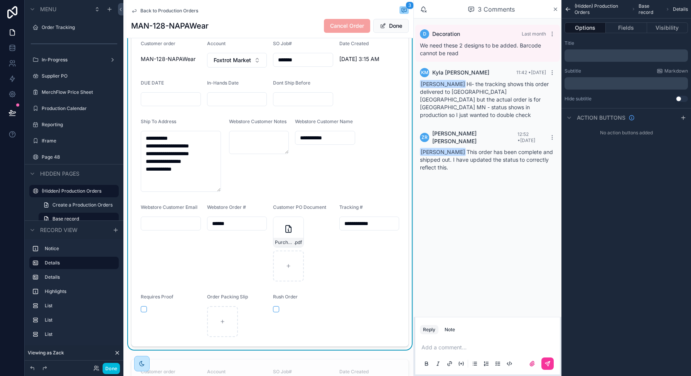
click at [287, 231] on icon "scrollable content" at bounding box center [288, 228] width 9 height 9
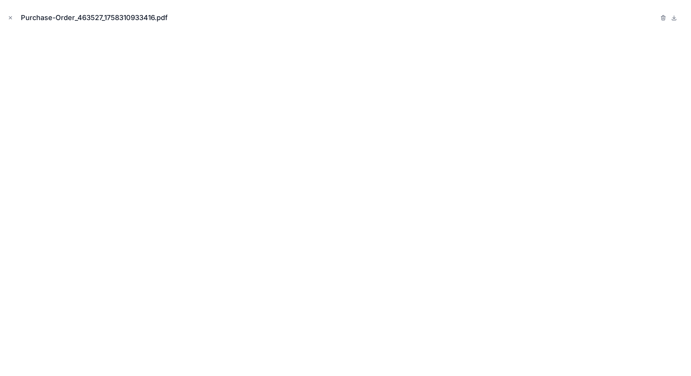
click at [6, 16] on button "Close modal" at bounding box center [10, 18] width 8 height 8
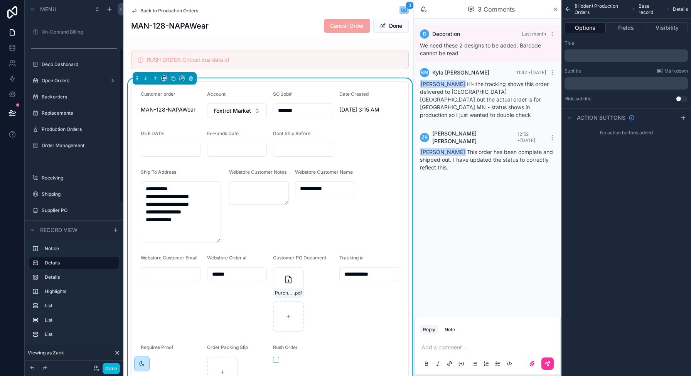
scroll to position [137, 0]
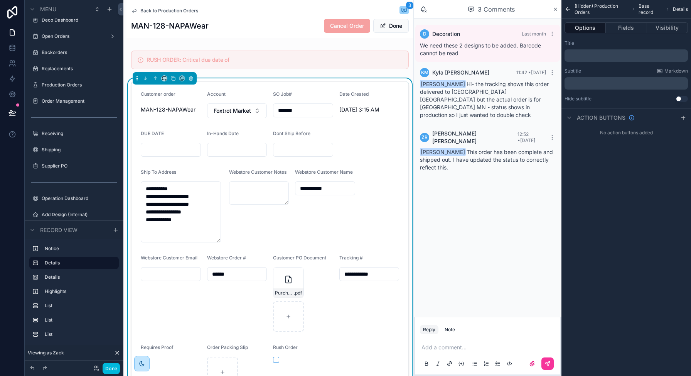
click at [63, 88] on div "Production Orders" at bounding box center [80, 85] width 76 height 6
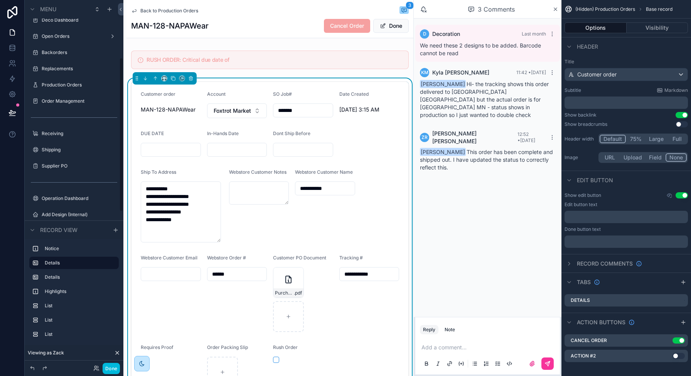
click at [46, 82] on label "Production Orders" at bounding box center [78, 85] width 73 height 6
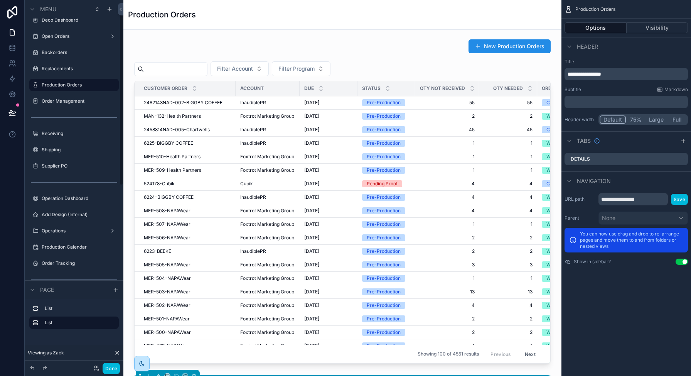
click at [183, 68] on div "scrollable content" at bounding box center [343, 203] width 426 height 334
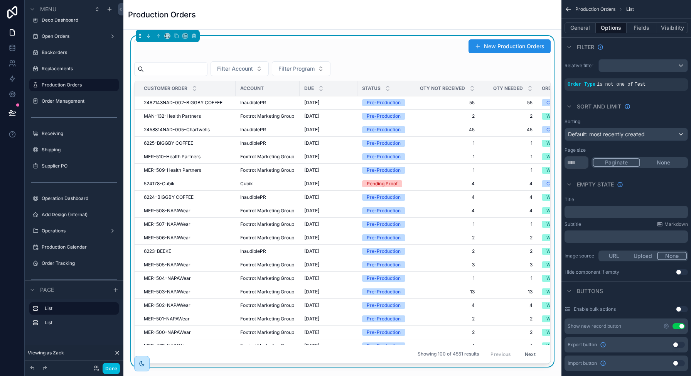
scroll to position [30, 0]
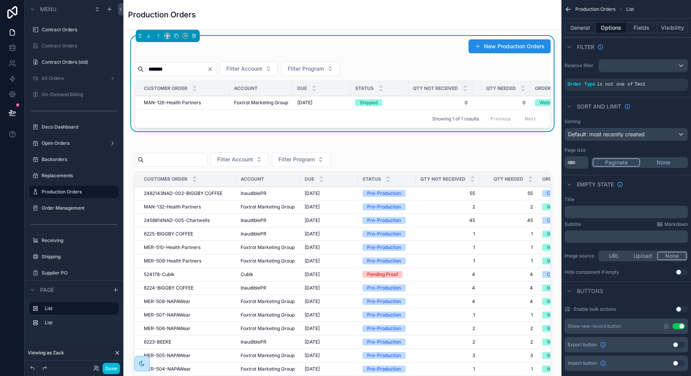
type input "*******"
click at [182, 103] on span "MAN-126-Health Partners" at bounding box center [172, 103] width 57 height 6
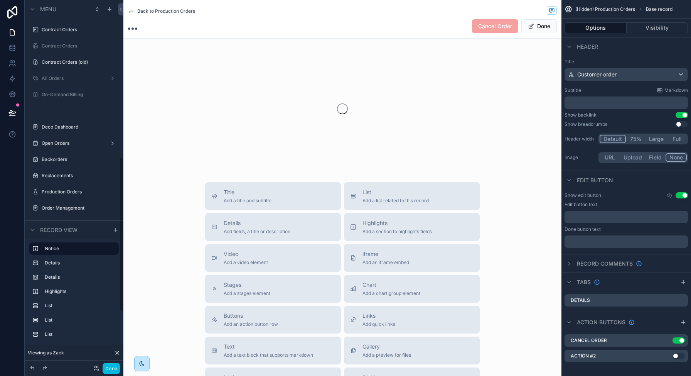
scroll to position [373, 0]
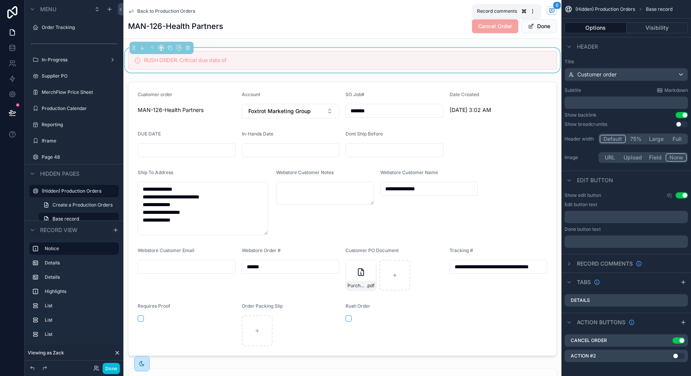
click at [550, 10] on icon "scrollable content" at bounding box center [552, 10] width 5 height 4
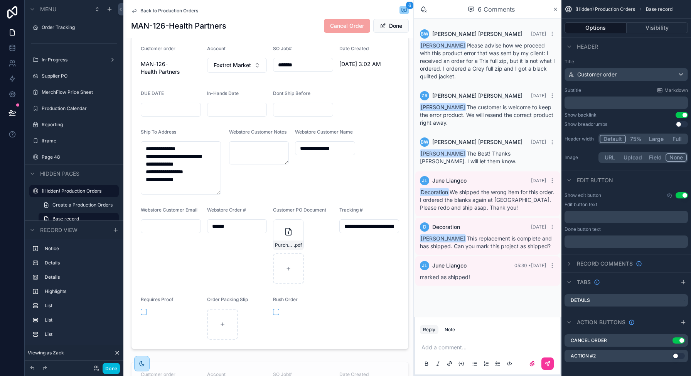
scroll to position [47, 0]
click at [352, 221] on div "scrollable content" at bounding box center [270, 190] width 287 height 319
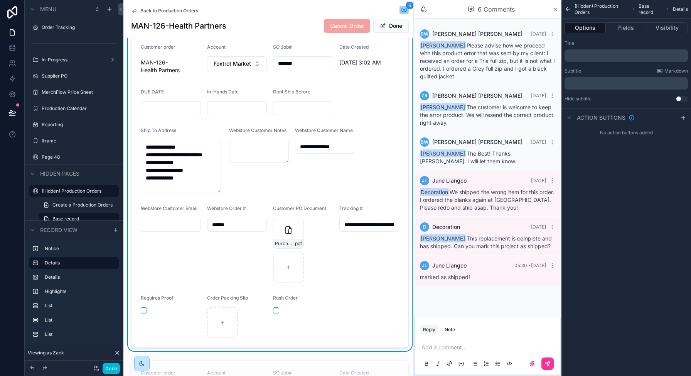
click at [350, 223] on input "**********" at bounding box center [369, 224] width 59 height 11
drag, startPoint x: 350, startPoint y: 223, endPoint x: 483, endPoint y: 232, distance: 134.2
click at [483, 232] on div "**********" at bounding box center [342, 188] width 438 height 376
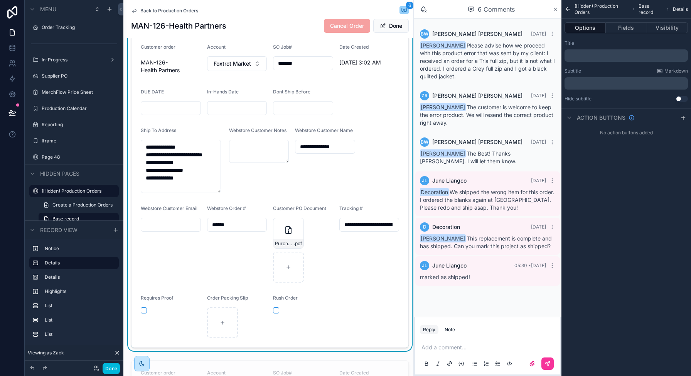
click at [392, 245] on div "**********" at bounding box center [370, 243] width 60 height 77
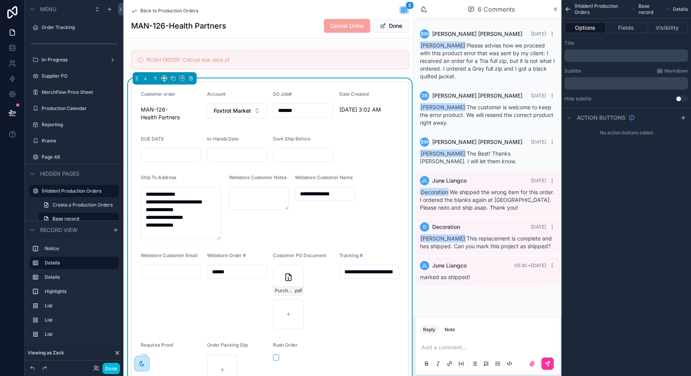
click at [363, 147] on form "**********" at bounding box center [270, 238] width 277 height 312
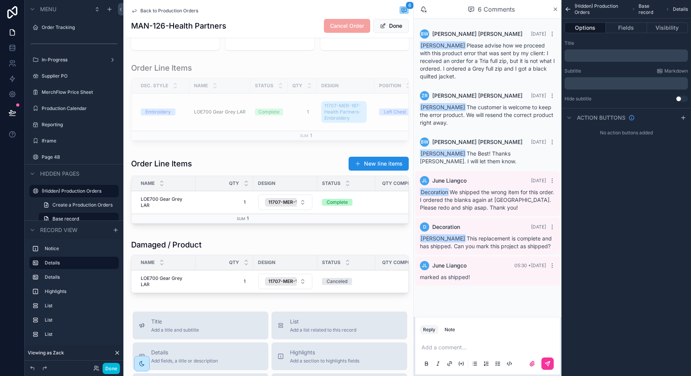
scroll to position [638, 0]
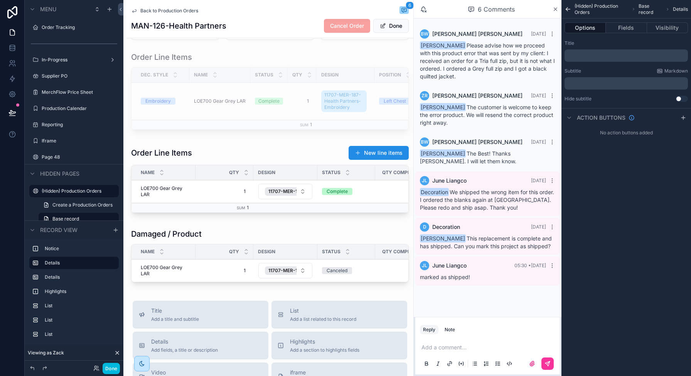
click at [149, 196] on div "scrollable content" at bounding box center [270, 180] width 287 height 77
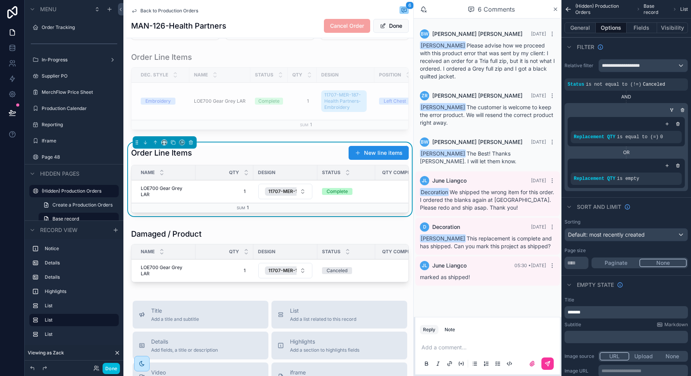
click at [156, 196] on span "LOE700 Gear Grey LAR" at bounding box center [166, 191] width 50 height 12
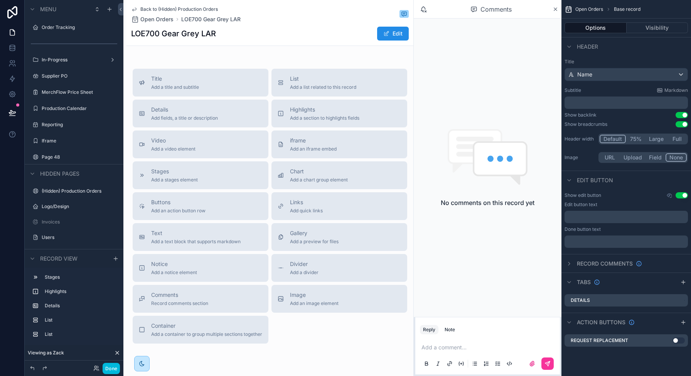
scroll to position [351, 0]
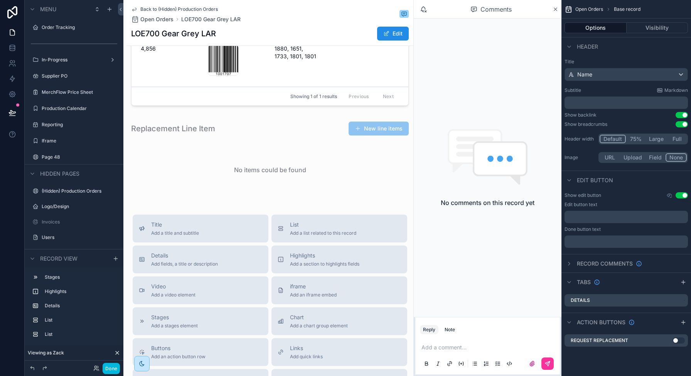
click at [148, 34] on h1 "LOE700 Gear Grey LAR" at bounding box center [173, 33] width 85 height 11
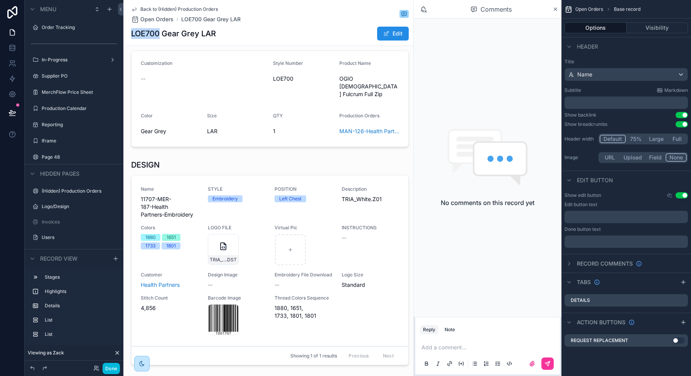
scroll to position [0, 0]
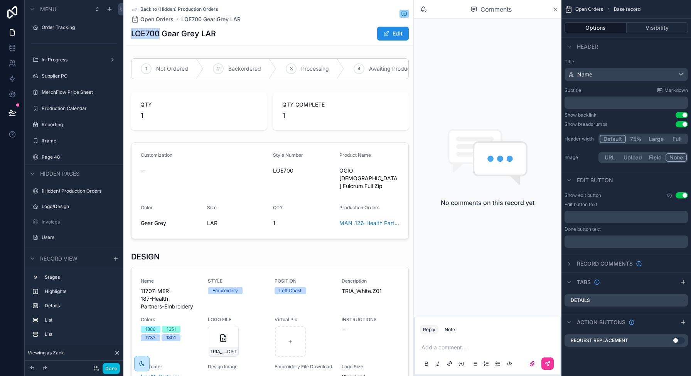
copy h1 "LOE700"
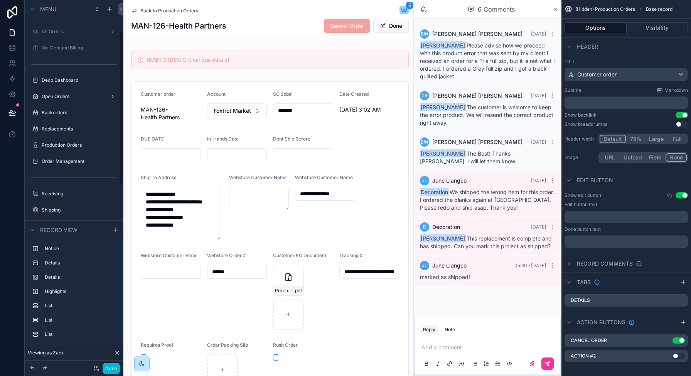
scroll to position [78, 0]
click at [66, 148] on div "Production Orders" at bounding box center [80, 145] width 76 height 6
click at [54, 145] on label "Production Orders" at bounding box center [78, 145] width 73 height 6
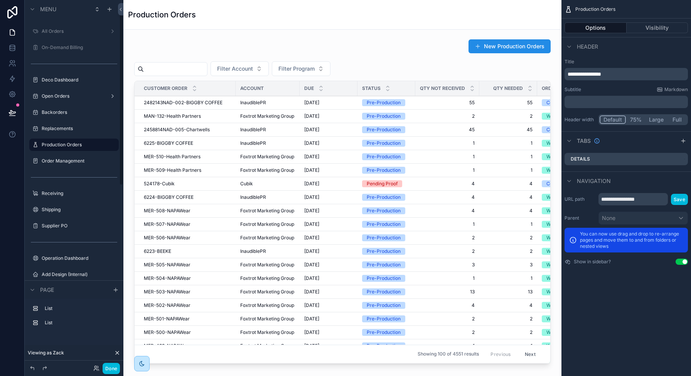
click at [189, 66] on div "scrollable content" at bounding box center [343, 203] width 426 height 334
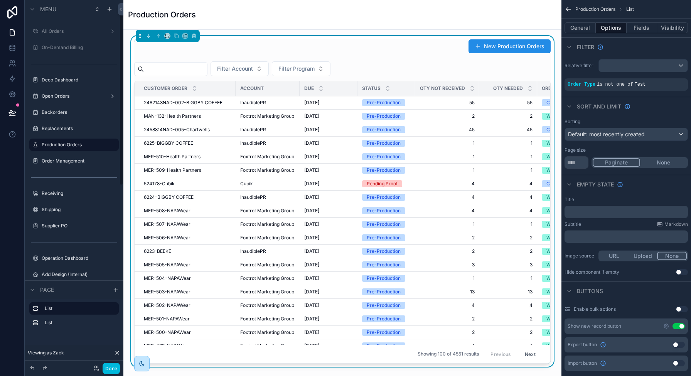
scroll to position [30, 0]
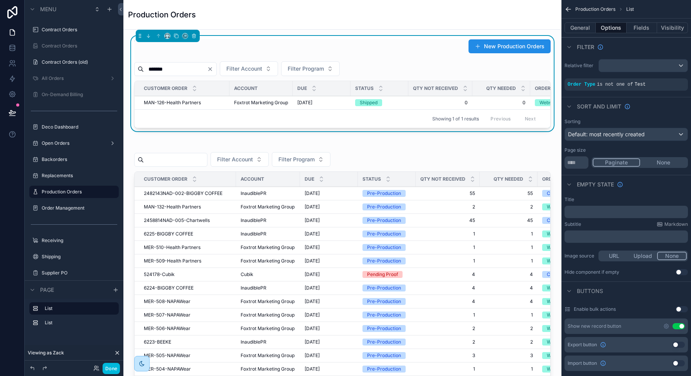
type input "*******"
click at [176, 104] on span "MAN-126-Health Partners" at bounding box center [172, 103] width 57 height 6
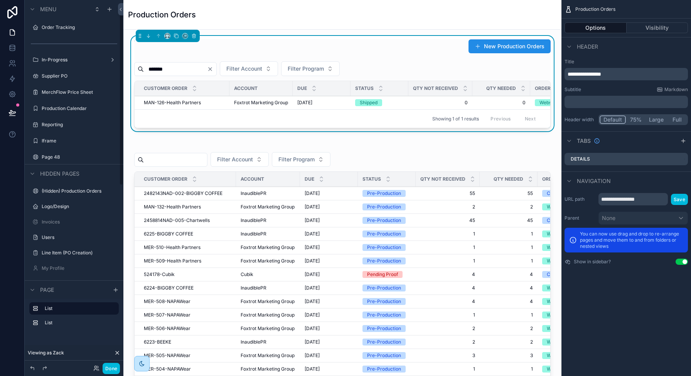
scroll to position [30, 0]
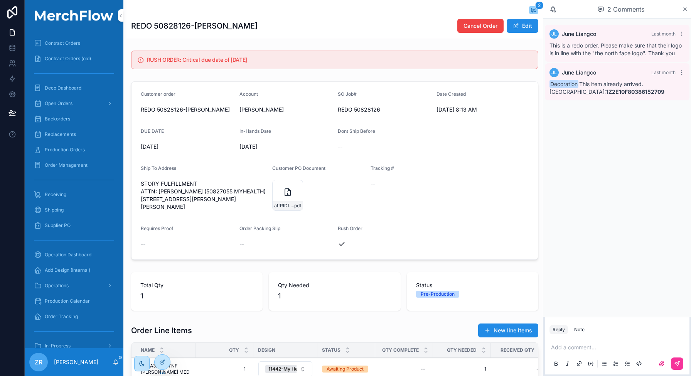
click at [606, 92] on strong "1Z2E10F80386152709" at bounding box center [635, 91] width 58 height 7
copy strong "1Z2E10F80386152709"
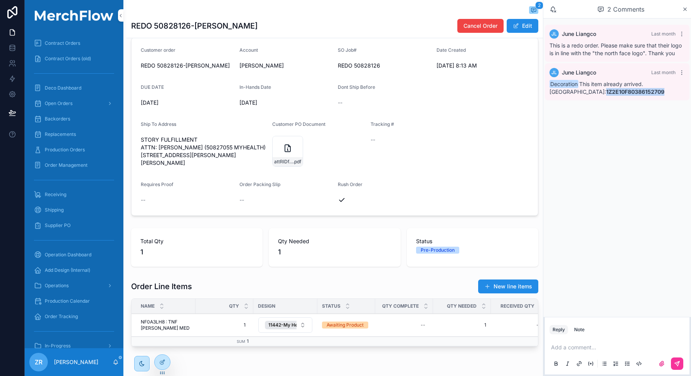
scroll to position [88, 0]
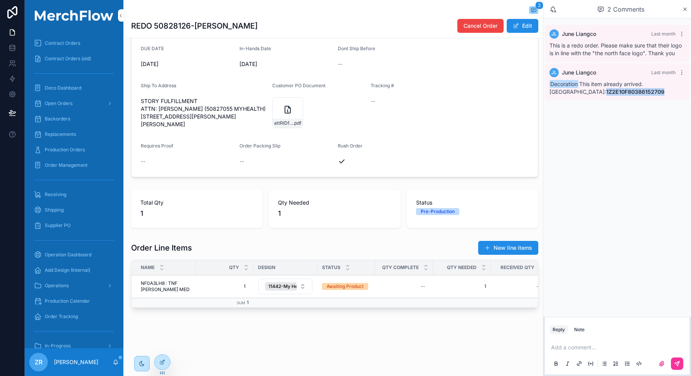
click at [682, 33] on icon "scrollable content" at bounding box center [682, 34] width 6 height 6
click at [625, 126] on div "[PERSON_NAME] [PERSON_NAME] Last month This is a redo order. Please make sure t…" at bounding box center [618, 168] width 148 height 298
click at [164, 280] on span "NF0A3LH8 : TNF [PERSON_NAME] MED" at bounding box center [166, 286] width 50 height 12
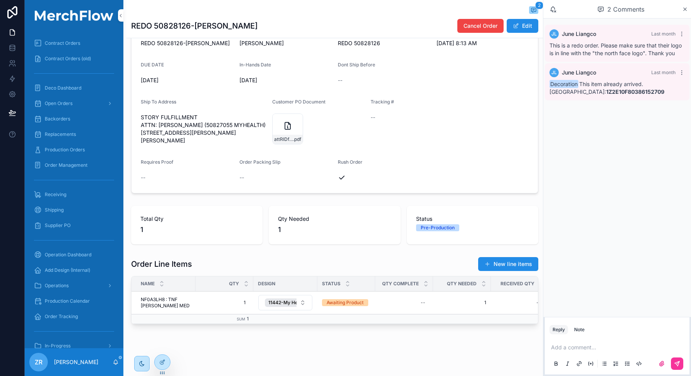
scroll to position [88, 0]
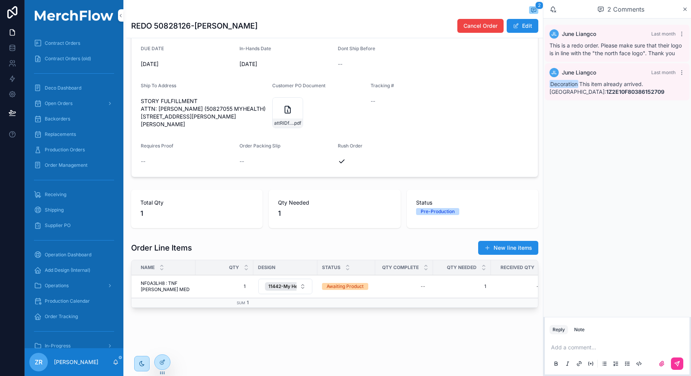
click at [179, 27] on h1 "REDO 50828126-[PERSON_NAME]" at bounding box center [194, 25] width 127 height 11
click at [189, 26] on h1 "REDO 50828126-[PERSON_NAME]" at bounding box center [194, 25] width 127 height 11
drag, startPoint x: 190, startPoint y: 26, endPoint x: 138, endPoint y: 25, distance: 52.1
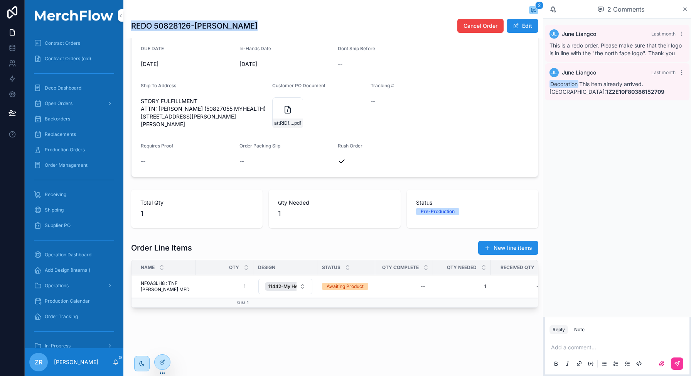
click at [138, 25] on h1 "REDO 50828126-[PERSON_NAME]" at bounding box center [194, 25] width 127 height 11
drag, startPoint x: 131, startPoint y: 25, endPoint x: 191, endPoint y: 22, distance: 59.5
click at [191, 22] on h1 "REDO 50828126-[PERSON_NAME]" at bounding box center [194, 25] width 127 height 11
copy h1 "REDO 50828126"
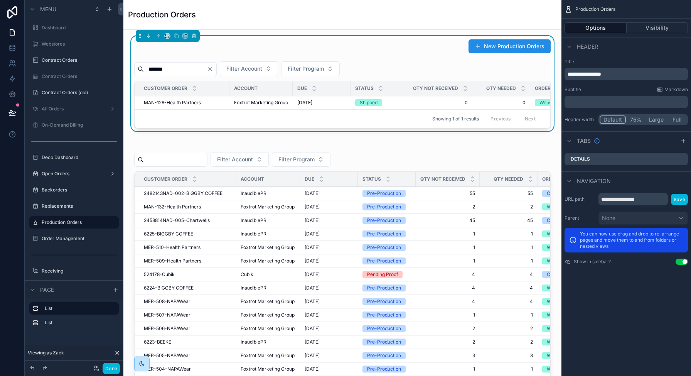
scroll to position [30, 0]
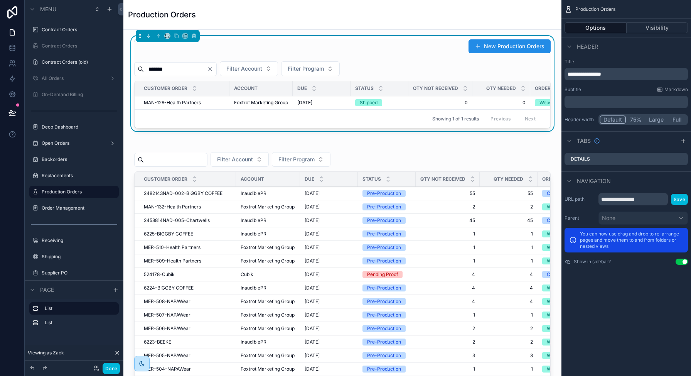
click at [177, 74] on input "*******" at bounding box center [175, 69] width 63 height 11
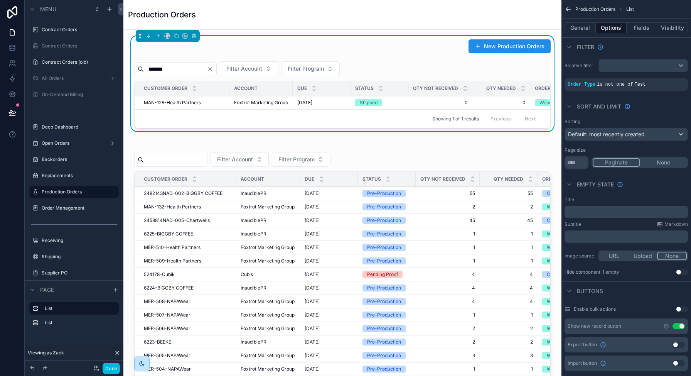
type input "*******"
click at [164, 101] on span "MAN-128-NAPAWear" at bounding box center [167, 103] width 46 height 6
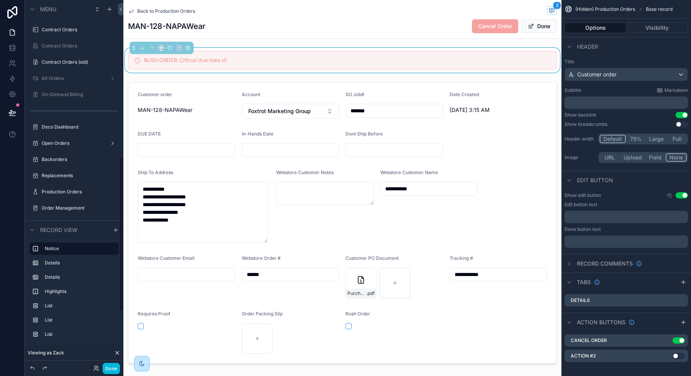
scroll to position [373, 0]
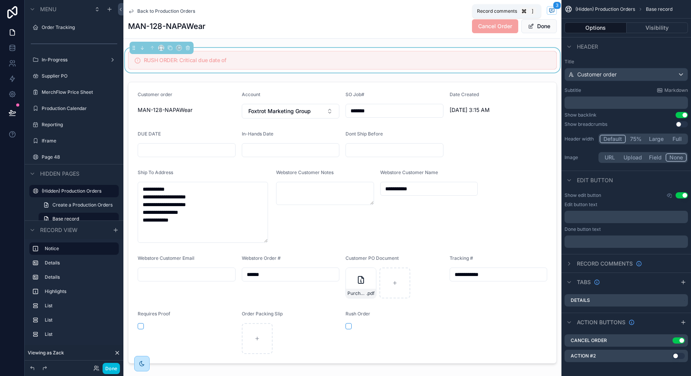
click at [549, 13] on icon "scrollable content" at bounding box center [552, 10] width 6 height 6
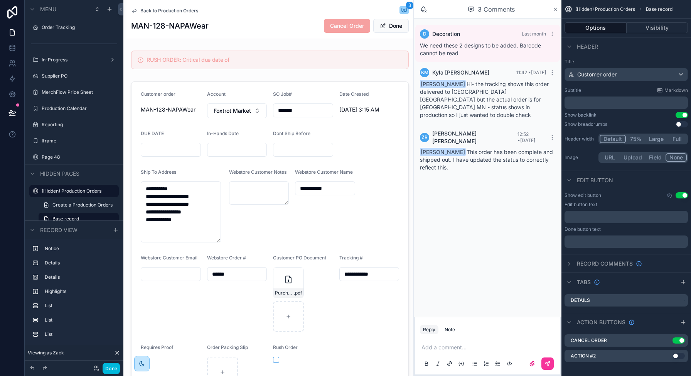
click at [365, 272] on div "scrollable content" at bounding box center [270, 239] width 287 height 322
click at [365, 272] on input "**********" at bounding box center [369, 274] width 59 height 11
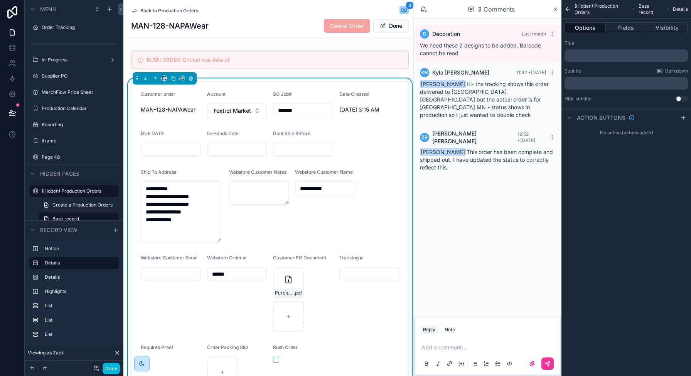
type input "*"
click at [356, 225] on form "**********" at bounding box center [270, 239] width 277 height 315
click at [427, 346] on p "scrollable content" at bounding box center [489, 347] width 135 height 8
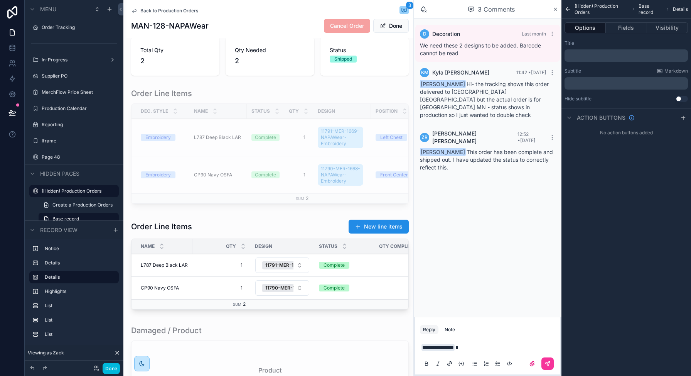
scroll to position [659, 0]
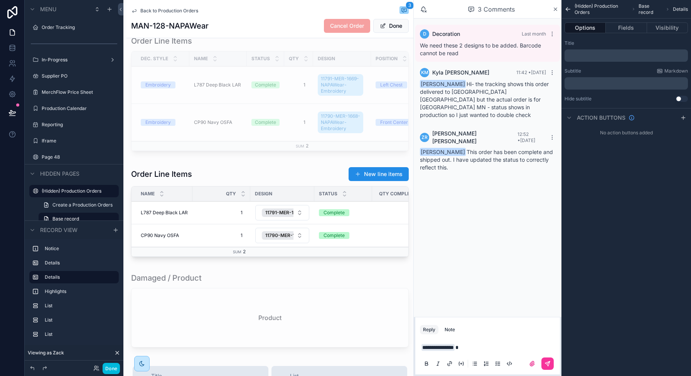
click at [327, 220] on div "scrollable content" at bounding box center [270, 214] width 287 height 100
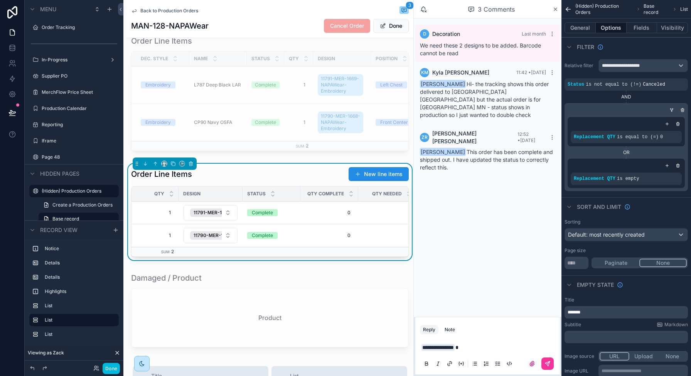
scroll to position [0, 73]
click at [260, 223] on td "Complete" at bounding box center [271, 212] width 58 height 23
click at [262, 216] on div "Complete" at bounding box center [261, 212] width 21 height 7
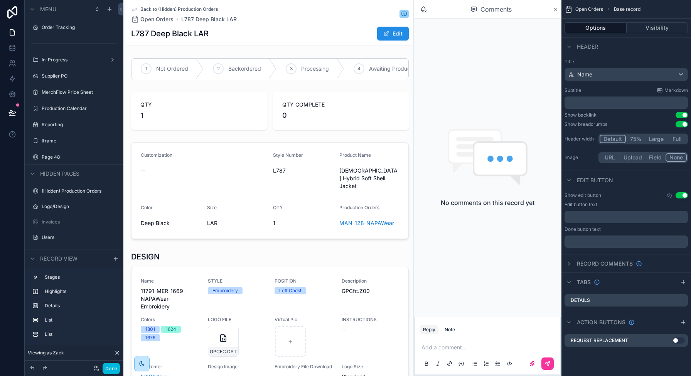
click at [363, 68] on div "scrollable content" at bounding box center [270, 68] width 287 height 27
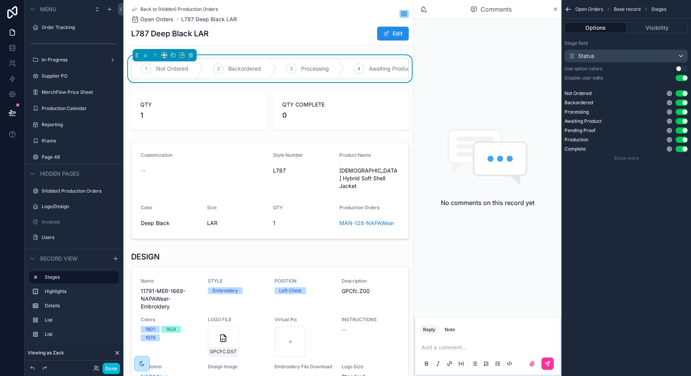
click at [358, 68] on span "4" at bounding box center [359, 69] width 3 height 6
click at [362, 69] on div "4" at bounding box center [359, 68] width 11 height 11
click at [390, 32] on button "Edit" at bounding box center [393, 34] width 32 height 14
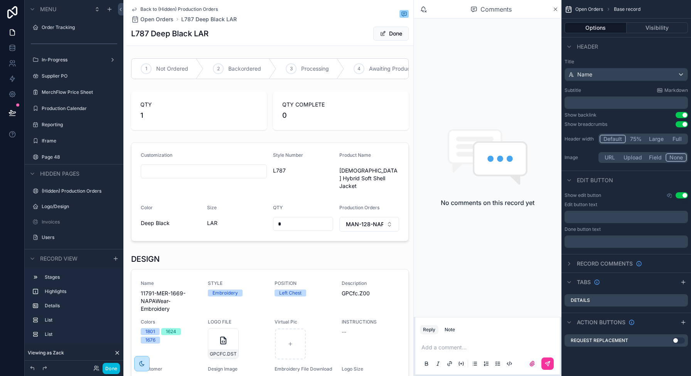
click at [360, 69] on div "scrollable content" at bounding box center [270, 68] width 287 height 27
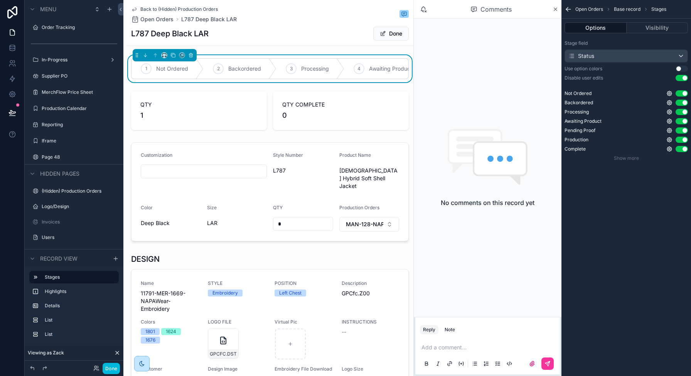
click at [358, 71] on span "4" at bounding box center [359, 69] width 3 height 6
click at [391, 34] on button "Done" at bounding box center [390, 34] width 35 height 14
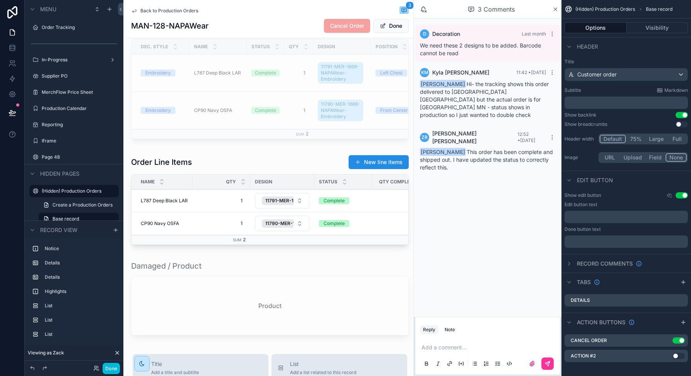
scroll to position [732, 0]
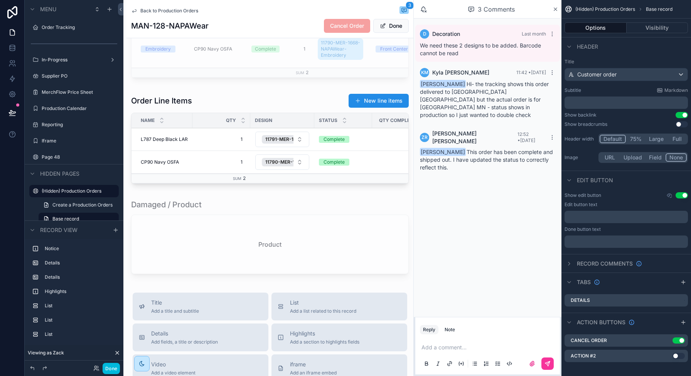
click at [163, 146] on div "scrollable content" at bounding box center [270, 140] width 287 height 100
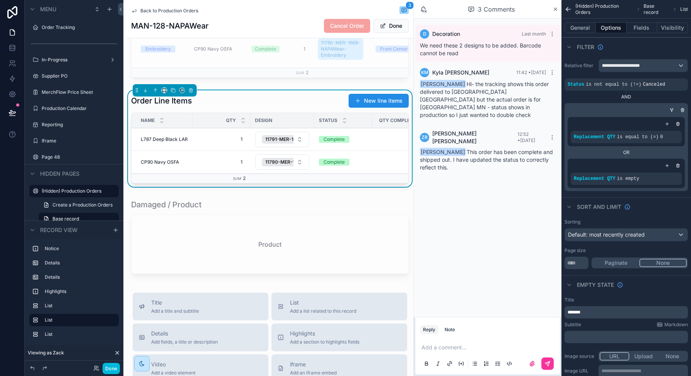
click at [169, 142] on span "L787 Deep Black LAR" at bounding box center [164, 139] width 47 height 6
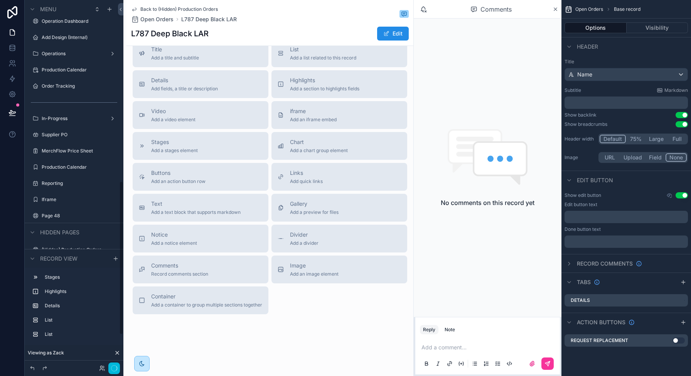
scroll to position [432, 0]
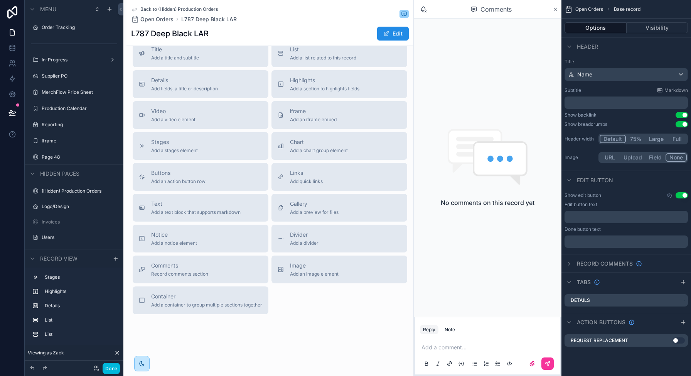
click at [139, 32] on h1 "L787 Deep Black LAR" at bounding box center [170, 33] width 78 height 11
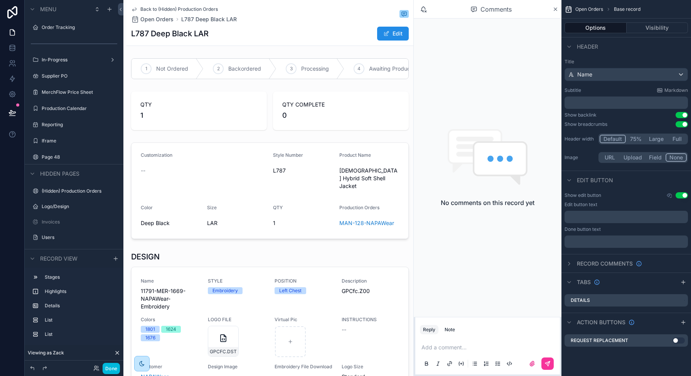
scroll to position [42, 0]
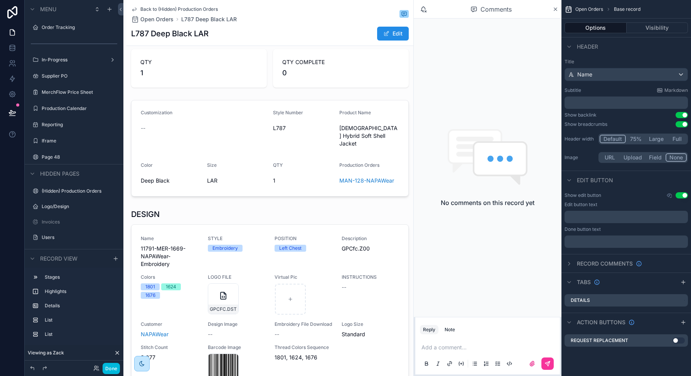
click at [147, 246] on div "scrollable content" at bounding box center [270, 313] width 287 height 215
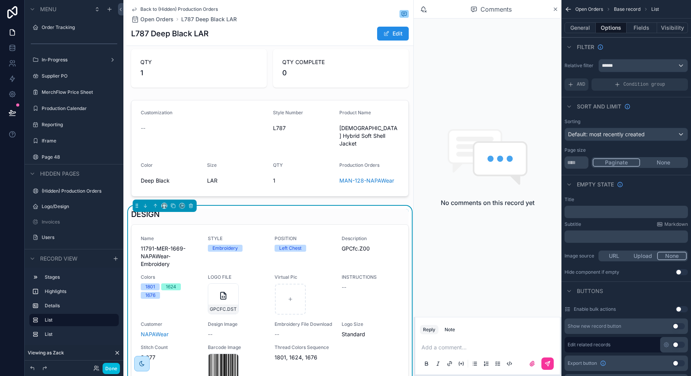
click at [162, 246] on span "11791-MER-1669-NAPAWear-Embroidery" at bounding box center [170, 256] width 58 height 23
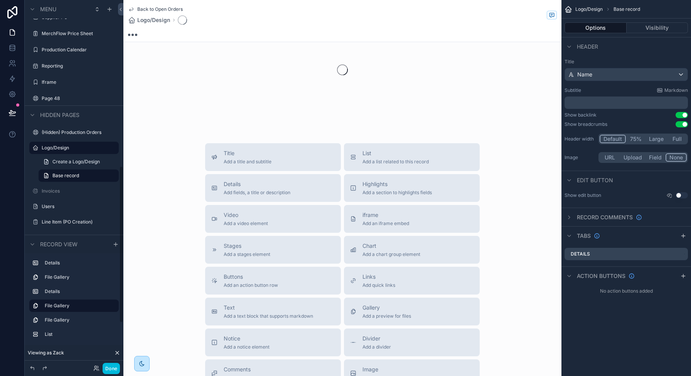
scroll to position [389, 0]
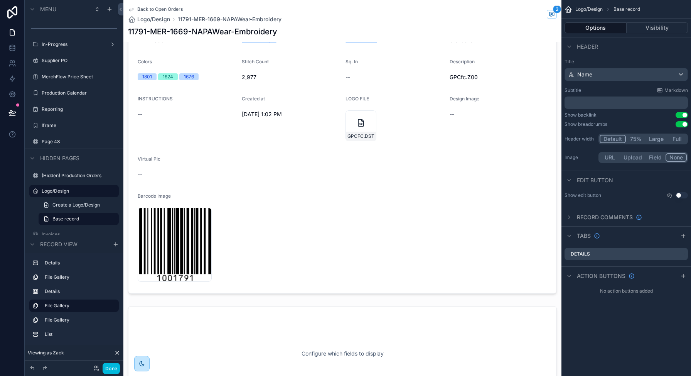
click at [132, 7] on icon "scrollable content" at bounding box center [131, 9] width 6 height 6
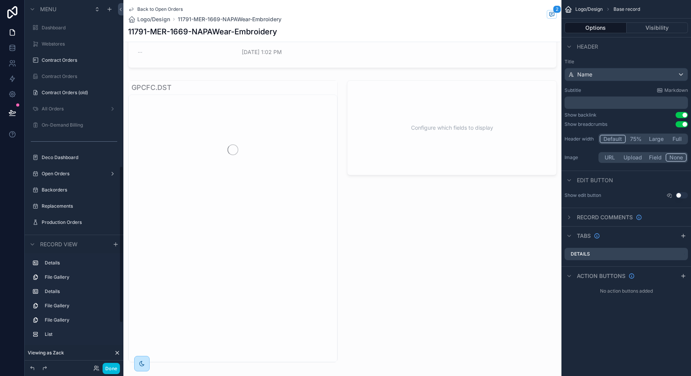
scroll to position [389, 0]
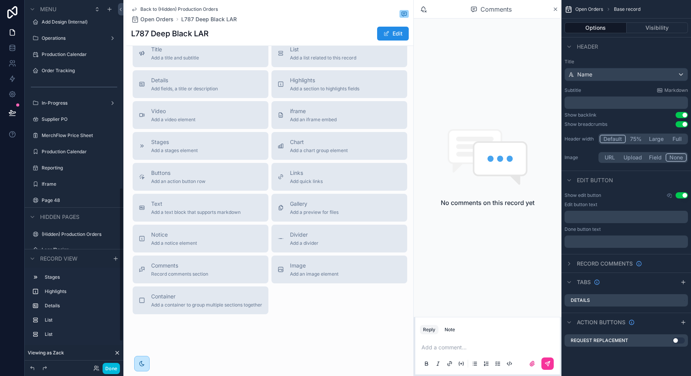
scroll to position [447, 0]
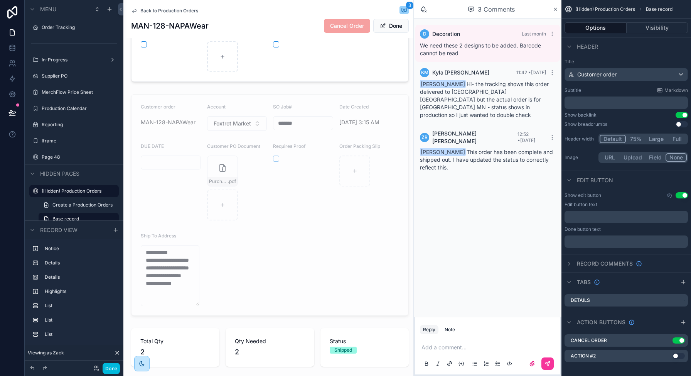
scroll to position [315, 0]
click at [422, 343] on div "Add a comment..." at bounding box center [487, 355] width 135 height 32
click at [429, 343] on div "Add a comment..." at bounding box center [487, 355] width 135 height 32
click at [429, 343] on p "scrollable content" at bounding box center [489, 347] width 135 height 8
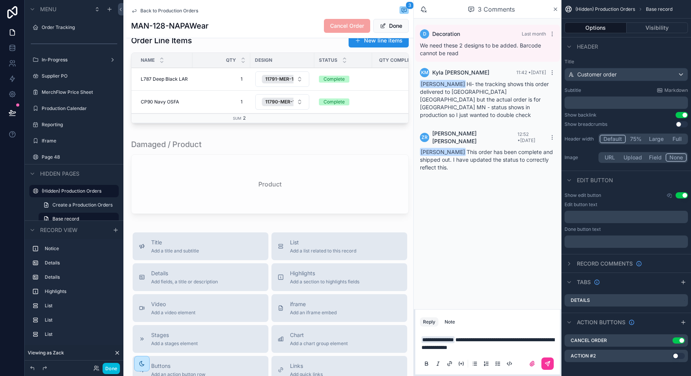
scroll to position [649, 0]
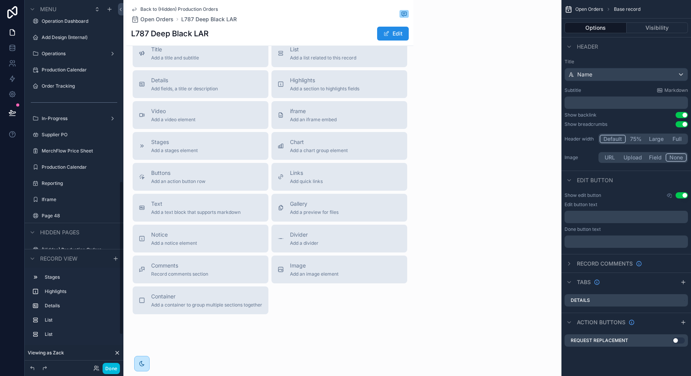
scroll to position [432, 0]
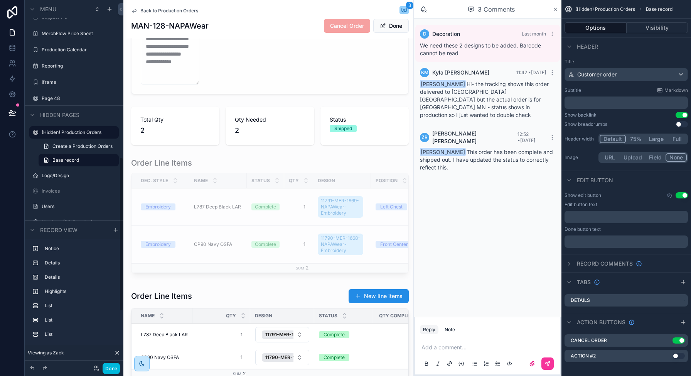
scroll to position [649, 0]
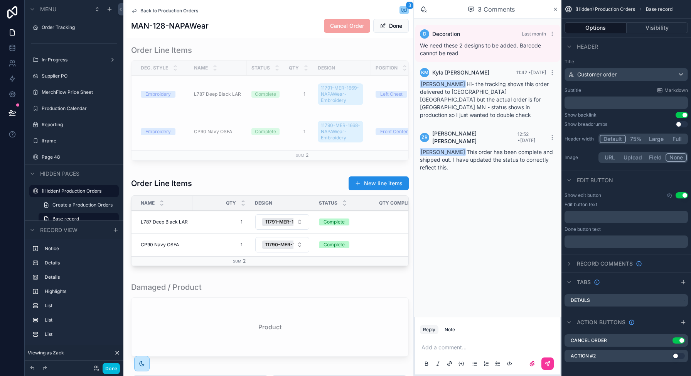
click at [453, 330] on div "Note" at bounding box center [450, 329] width 10 height 6
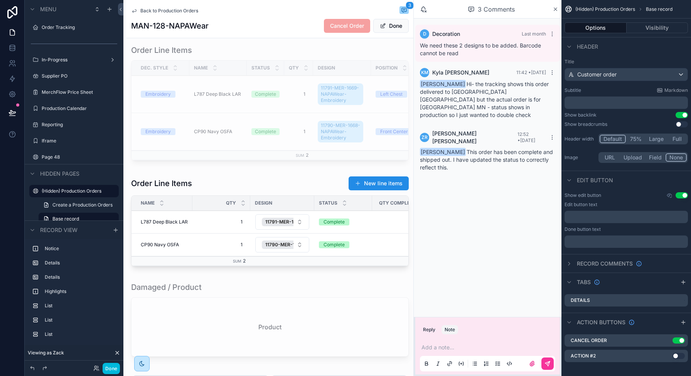
click at [434, 333] on button "Reply" at bounding box center [429, 329] width 19 height 9
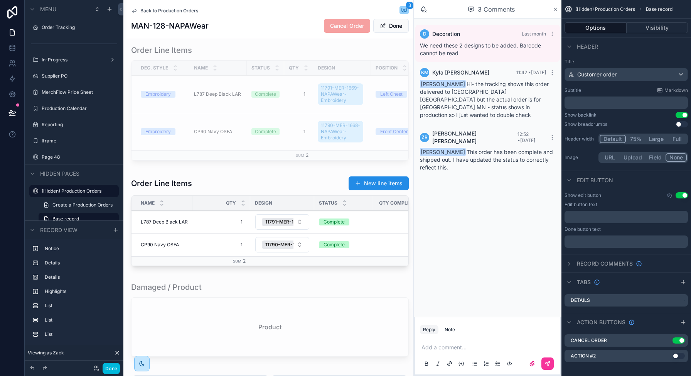
click at [434, 346] on p "scrollable content" at bounding box center [489, 347] width 135 height 8
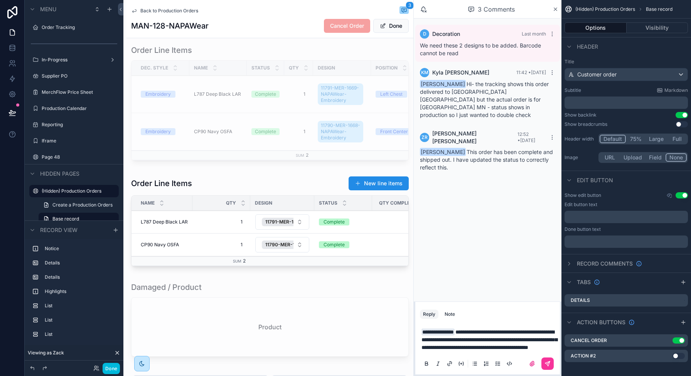
click at [550, 365] on icon "scrollable content" at bounding box center [548, 363] width 6 height 6
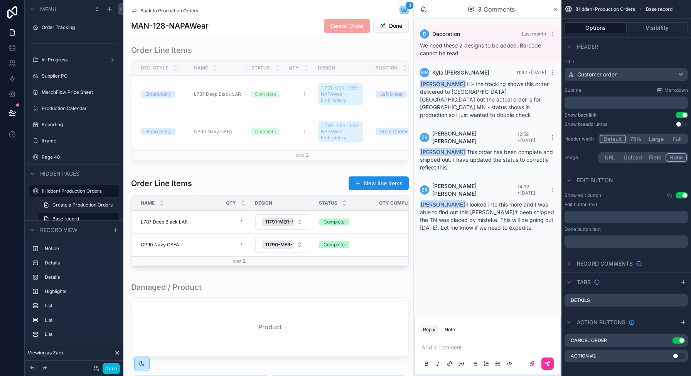
click at [275, 167] on div "scrollable content" at bounding box center [270, 104] width 287 height 125
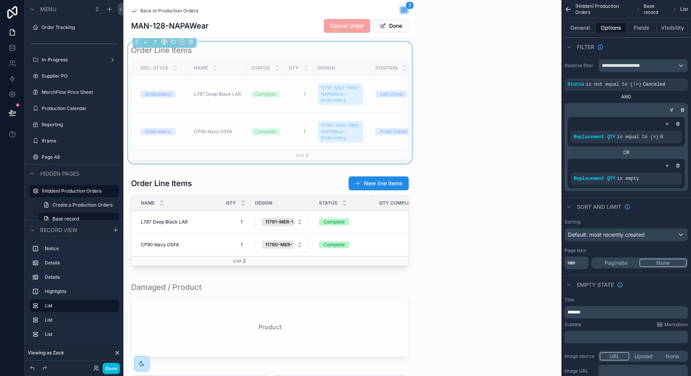
click at [218, 189] on div "scrollable content" at bounding box center [270, 223] width 287 height 100
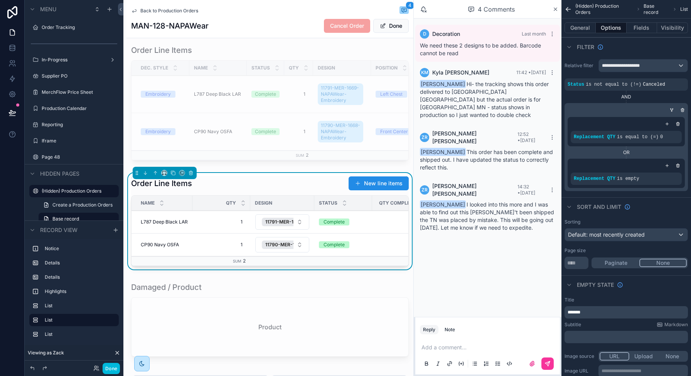
click at [157, 225] on span "L787 Deep Black LAR" at bounding box center [164, 222] width 47 height 6
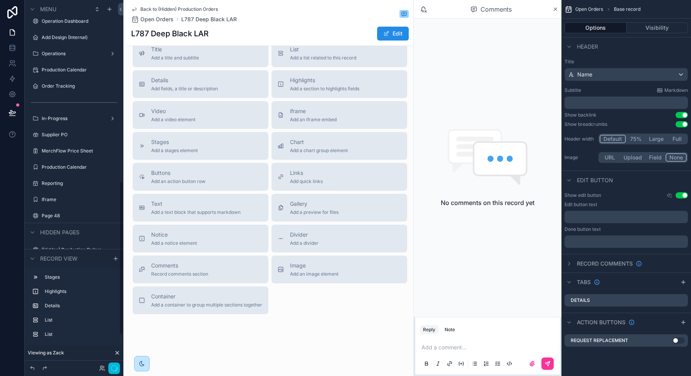
scroll to position [432, 0]
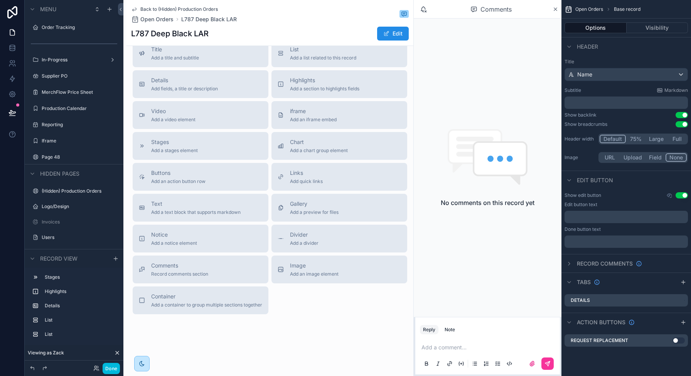
click at [135, 34] on h1 "L787 Deep Black LAR" at bounding box center [170, 33] width 78 height 11
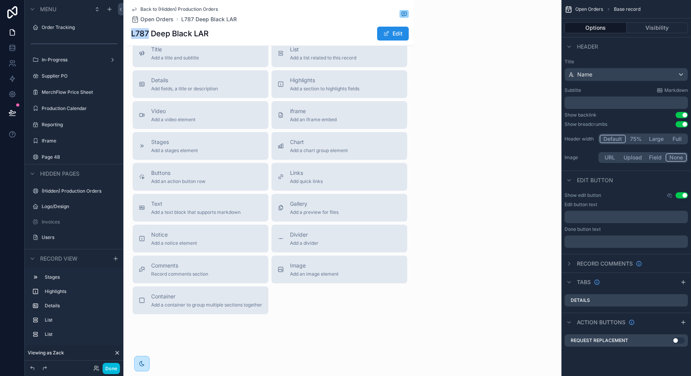
copy h1 "L787"
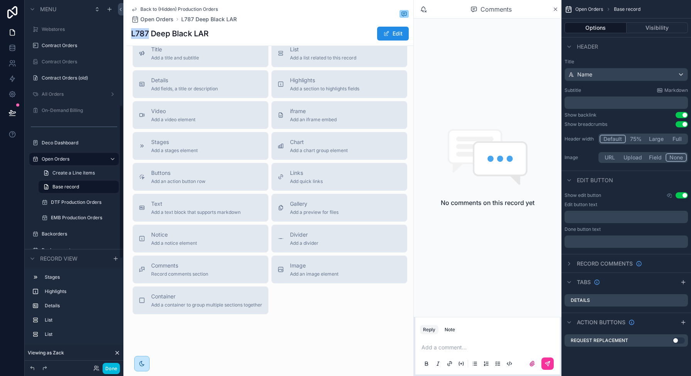
scroll to position [0, 0]
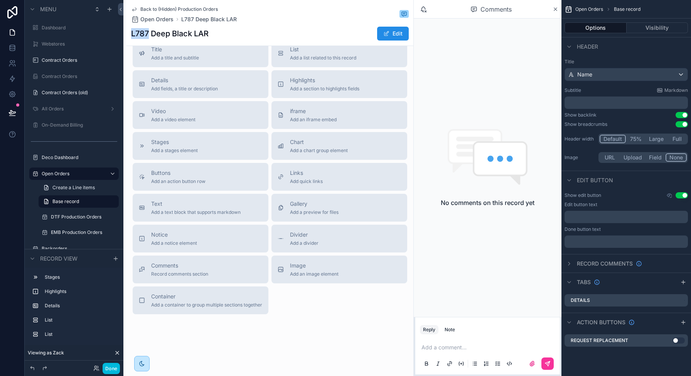
click at [135, 9] on icon "scrollable content" at bounding box center [134, 9] width 6 height 6
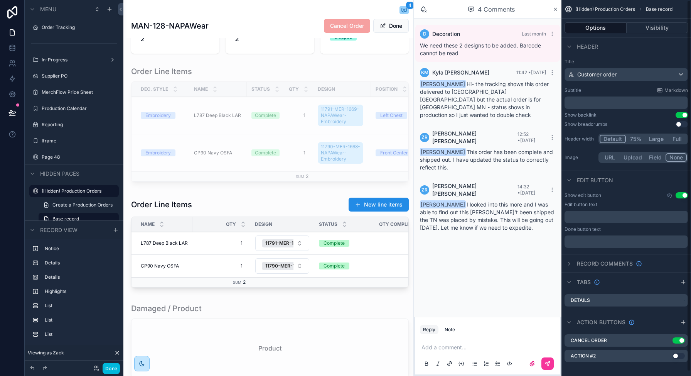
scroll to position [631, 0]
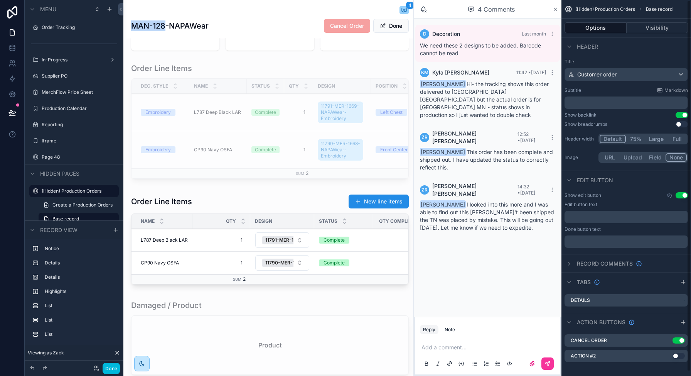
drag, startPoint x: 166, startPoint y: 26, endPoint x: 129, endPoint y: 23, distance: 37.5
click at [129, 23] on div "4 MAN-128-NAPAWear Cancel Order Done" at bounding box center [270, 19] width 287 height 38
copy h1 "MAN-128"
